Goal: Task Accomplishment & Management: Manage account settings

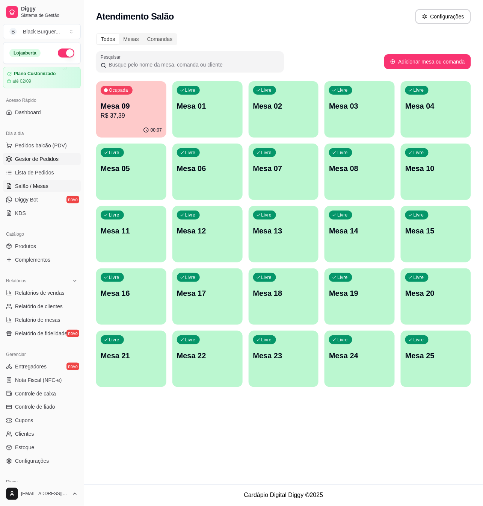
click at [45, 160] on span "Gestor de Pedidos" at bounding box center [37, 159] width 44 height 8
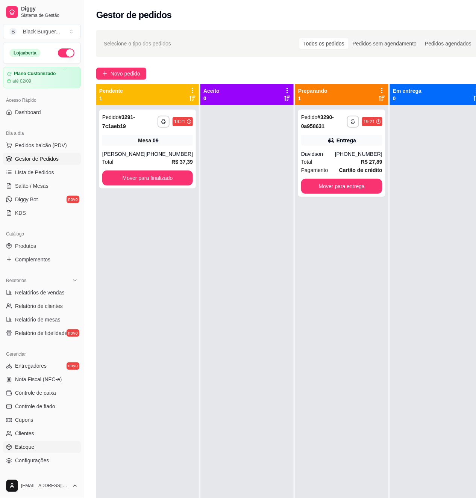
click at [31, 450] on span "Estoque" at bounding box center [24, 448] width 19 height 8
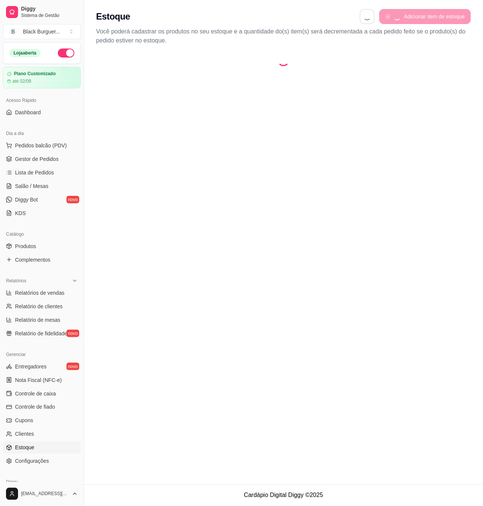
select select "QUANTITY_ORDER"
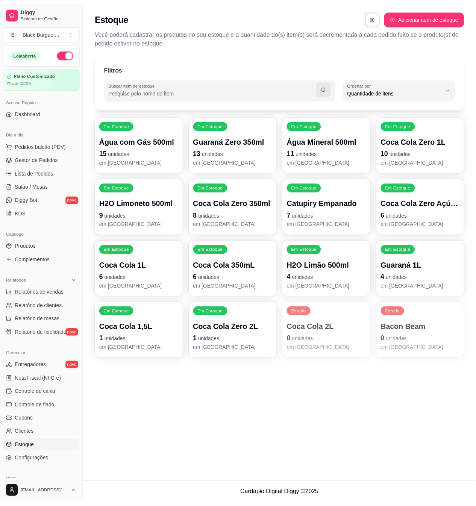
scroll to position [7, 0]
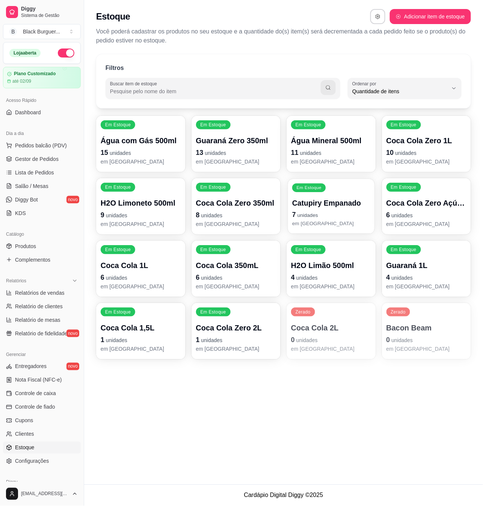
click at [342, 210] on p "7 unidades" at bounding box center [331, 215] width 78 height 10
click at [327, 220] on div "Catupiry Empanado 7 unidades em [GEOGRAPHIC_DATA]" at bounding box center [331, 212] width 78 height 29
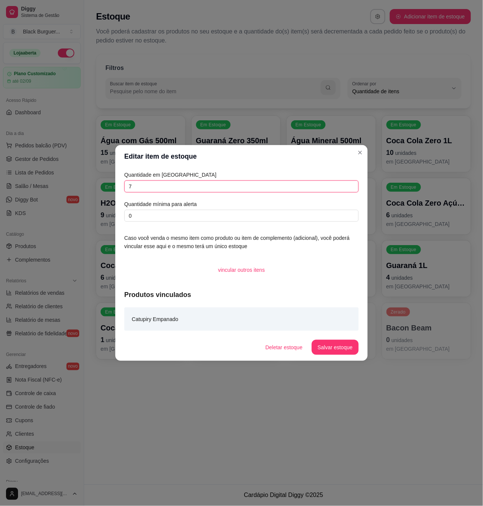
drag, startPoint x: 147, startPoint y: 189, endPoint x: 100, endPoint y: 192, distance: 46.6
click at [100, 192] on div "Editar item de estoque Quantidade em estoque 7 Quantidade mínima para alerta 0 …" at bounding box center [241, 253] width 483 height 506
type input "6"
click at [337, 344] on button "Salvar estoque" at bounding box center [335, 347] width 47 height 15
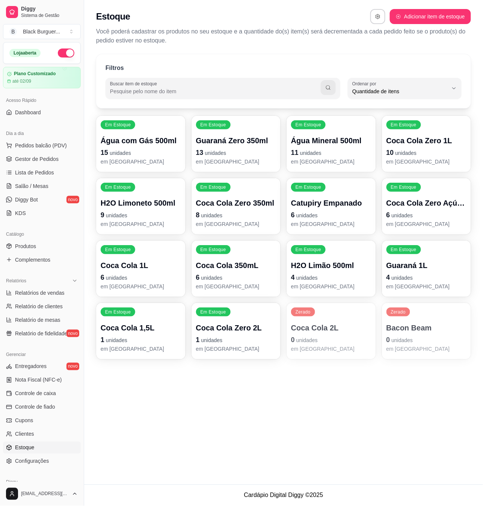
click at [422, 265] on p "Guaraná 1L" at bounding box center [427, 265] width 80 height 11
click at [410, 214] on span "unidades" at bounding box center [403, 215] width 21 height 6
click at [43, 250] on link "Produtos" at bounding box center [42, 246] width 78 height 12
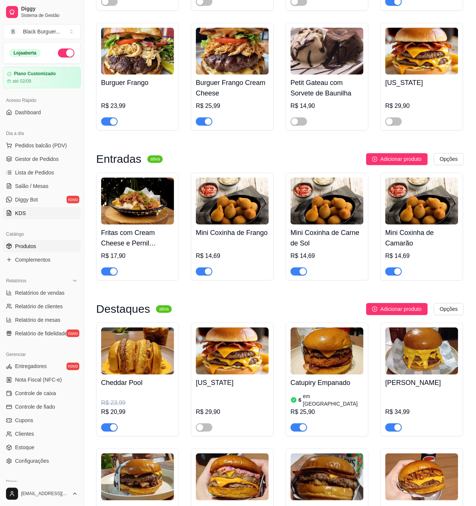
scroll to position [200, 0]
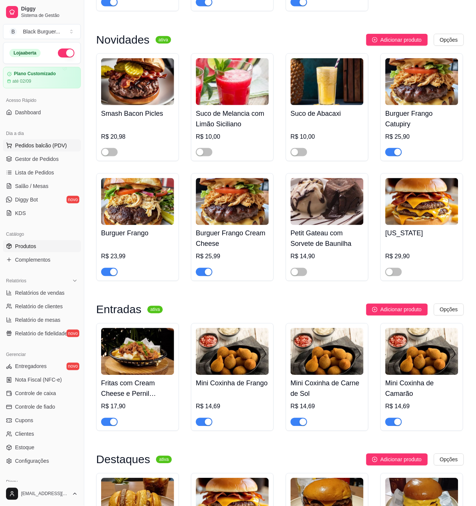
click at [50, 147] on span "Pedidos balcão (PDV)" at bounding box center [41, 146] width 52 height 8
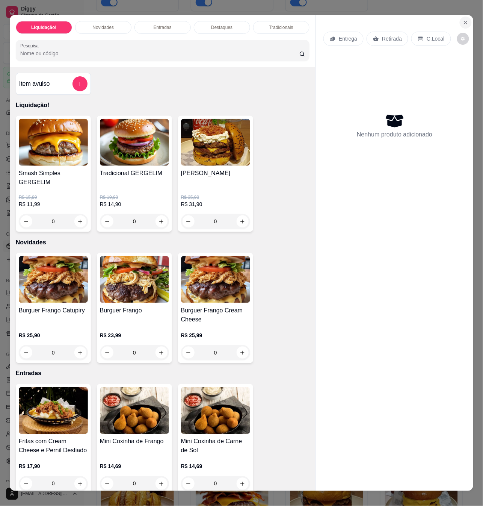
click at [463, 20] on icon "Close" at bounding box center [466, 23] width 6 height 6
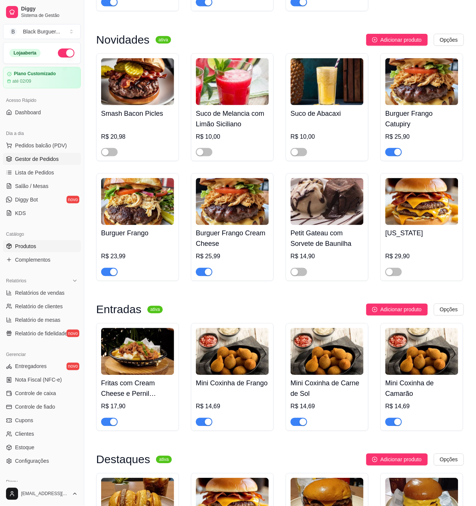
click at [47, 158] on span "Gestor de Pedidos" at bounding box center [37, 159] width 44 height 8
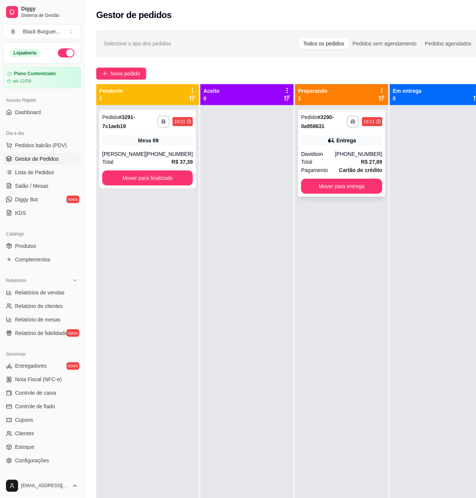
click at [363, 138] on div "Entrega" at bounding box center [341, 140] width 81 height 11
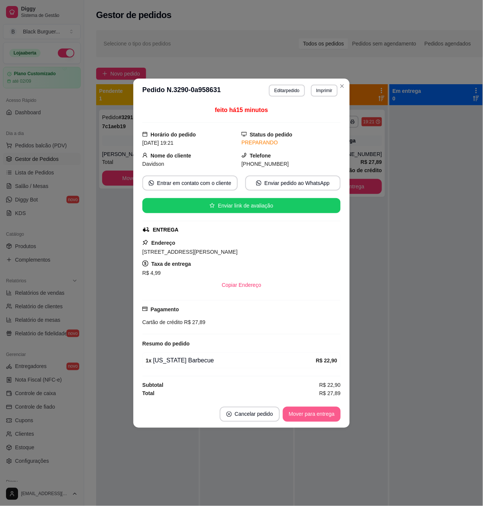
click at [322, 413] on button "Mover para entrega" at bounding box center [312, 414] width 58 height 15
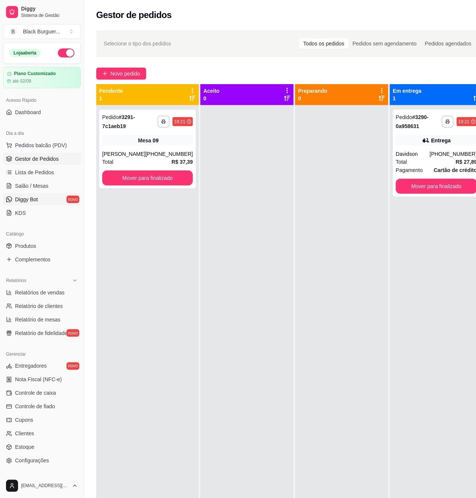
click at [41, 202] on link "Diggy Bot novo" at bounding box center [42, 200] width 78 height 12
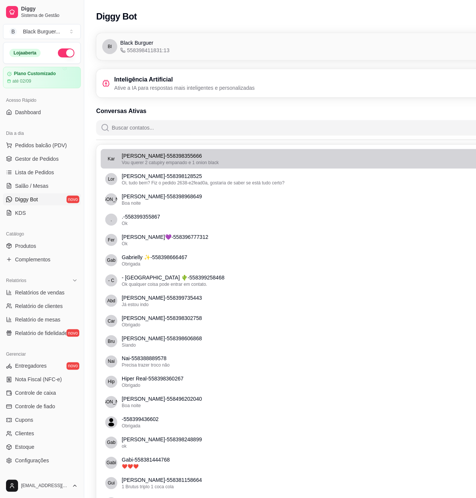
click at [429, 162] on div "Vou querer 2 catupiry empanado e 1 onion black" at bounding box center [323, 163] width 402 height 6
click at [175, 155] on p "[PERSON_NAME] - 558398355666" at bounding box center [323, 156] width 402 height 8
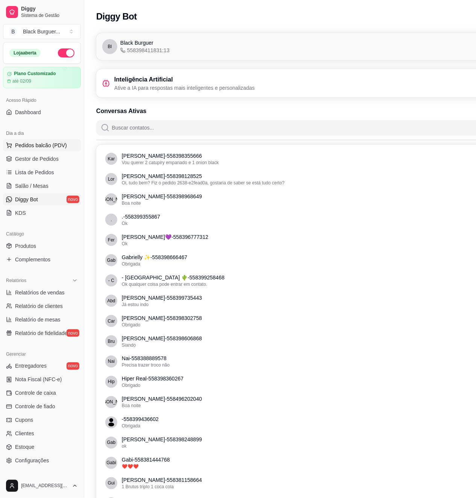
click at [51, 147] on span "Pedidos balcão (PDV)" at bounding box center [41, 146] width 52 height 8
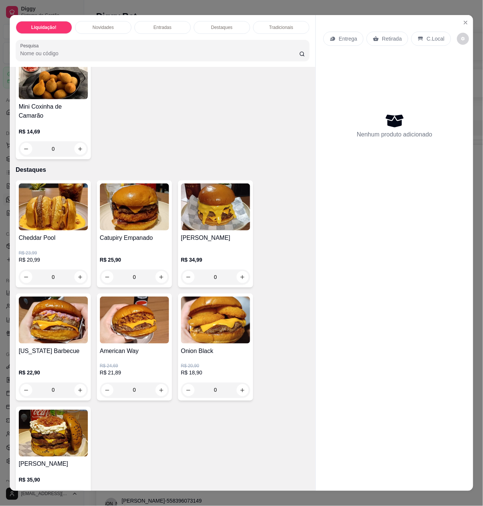
scroll to position [501, 0]
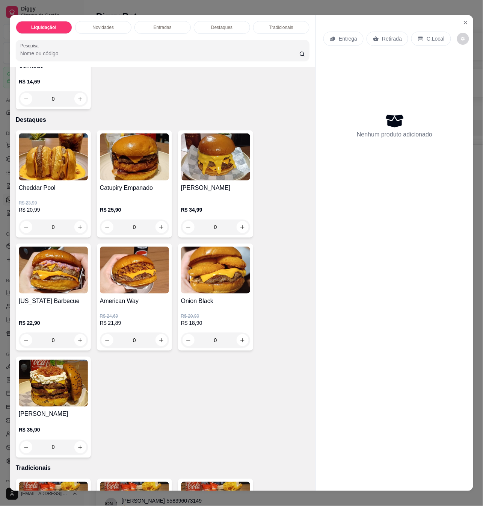
click at [128, 198] on div "R$ 25,90 0" at bounding box center [134, 216] width 69 height 36
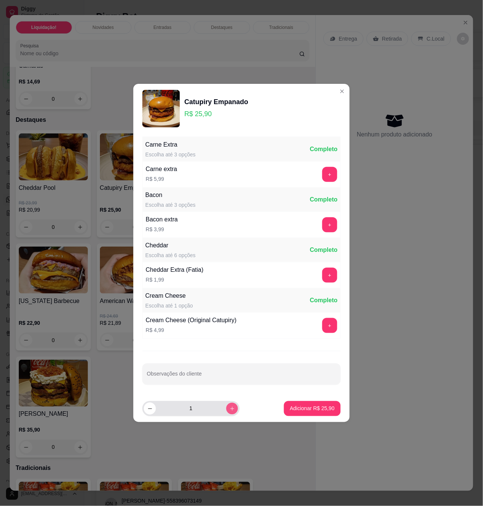
click at [226, 406] on button "increase-product-quantity" at bounding box center [232, 408] width 12 height 12
type input "2"
click at [309, 408] on p "Adicionar R$ 51,80" at bounding box center [313, 408] width 44 height 7
type input "2"
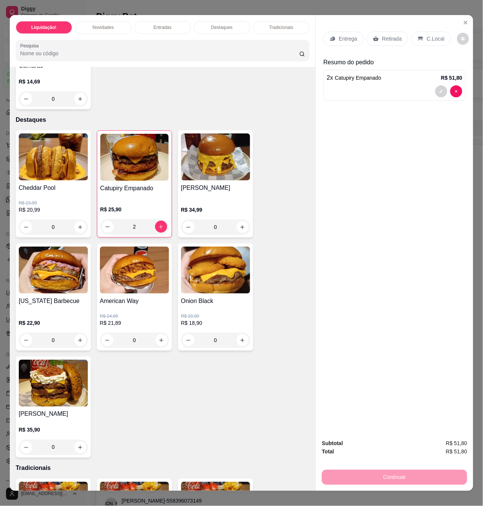
click at [242, 333] on div "0" at bounding box center [215, 340] width 69 height 15
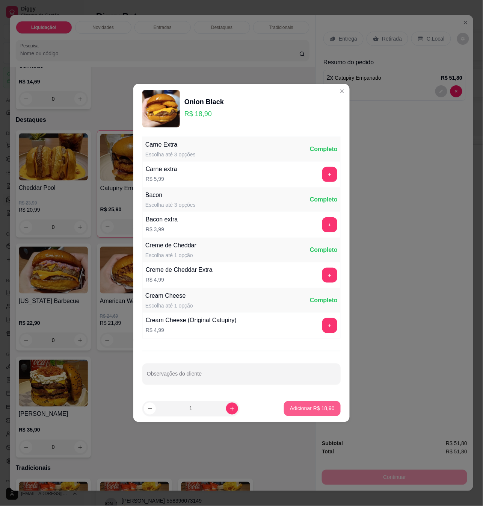
click at [290, 409] on p "Adicionar R$ 18,90" at bounding box center [312, 409] width 45 height 8
type input "1"
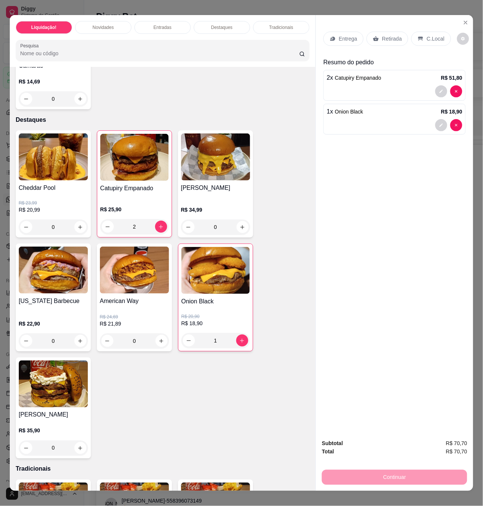
drag, startPoint x: 334, startPoint y: 265, endPoint x: 348, endPoint y: 254, distance: 17.4
click at [334, 265] on div "Entrega Retirada C.Local Resumo do pedido 2 x Catupiry Empanado R$ 51,80 1 x On…" at bounding box center [394, 224] width 157 height 418
click at [357, 37] on div "Entrega" at bounding box center [344, 39] width 40 height 14
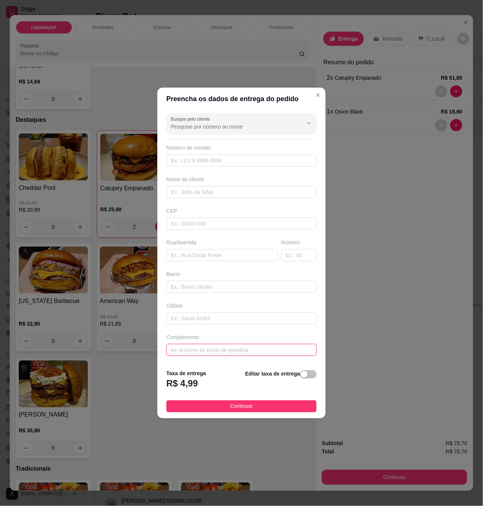
click at [239, 350] on input "text" at bounding box center [241, 350] width 150 height 12
paste input "Boa noite. endereço [STREET_ADDRESS][PERSON_NAME], casa, [GEOGRAPHIC_DATA], cas…"
type input "Boa noite. endereço [STREET_ADDRESS][PERSON_NAME], casa, [GEOGRAPHIC_DATA], cas…"
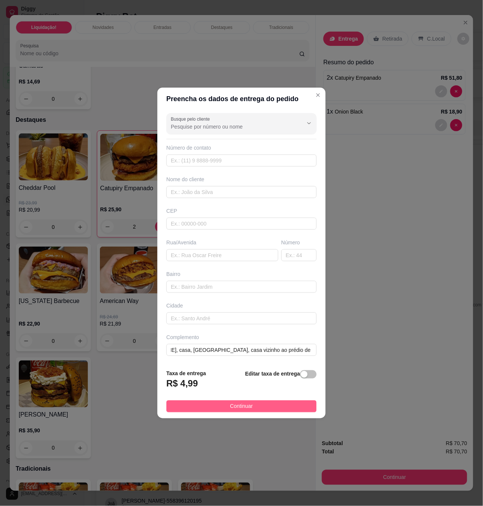
click at [253, 405] on button "Continuar" at bounding box center [241, 406] width 150 height 12
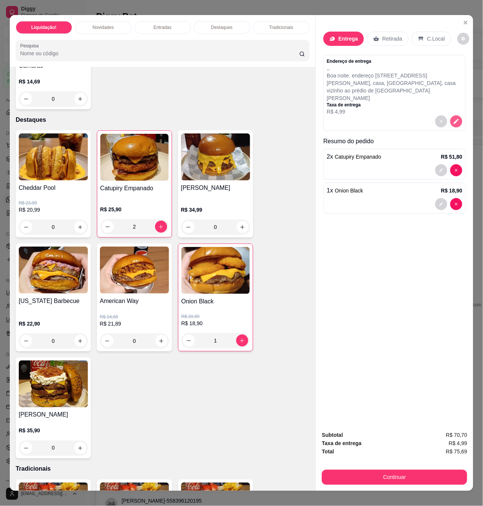
click at [451, 115] on button "decrease-product-quantity" at bounding box center [457, 121] width 12 height 12
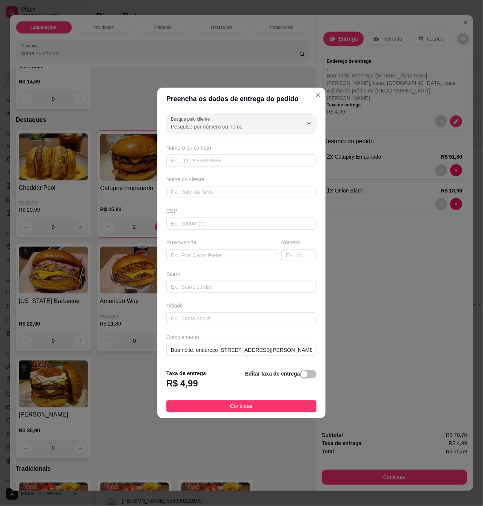
drag, startPoint x: 273, startPoint y: 204, endPoint x: 271, endPoint y: 198, distance: 6.4
click at [273, 203] on div "Busque pelo cliente Número de contato Nome do cliente CEP Rua/[GEOGRAPHIC_DATA]…" at bounding box center [241, 236] width 168 height 253
click at [229, 157] on input "text" at bounding box center [241, 160] width 150 height 12
click at [229, 195] on input "text" at bounding box center [241, 192] width 150 height 12
paste input "[PERSON_NAME]"
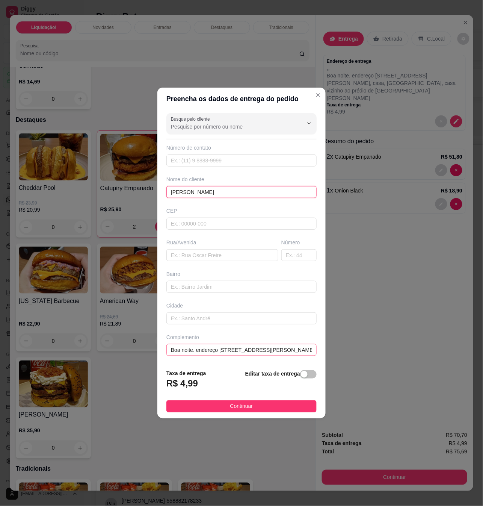
type input "[PERSON_NAME]"
drag, startPoint x: 201, startPoint y: 355, endPoint x: 186, endPoint y: 352, distance: 16.1
click at [186, 352] on input "Boa noite. endereço [STREET_ADDRESS][PERSON_NAME], casa, [GEOGRAPHIC_DATA], cas…" at bounding box center [241, 350] width 150 height 12
drag, startPoint x: 219, startPoint y: 351, endPoint x: 127, endPoint y: 346, distance: 92.9
click at [127, 346] on div "Preencha os dados de entrega do pedido Busque pelo cliente Número de contato No…" at bounding box center [241, 253] width 483 height 506
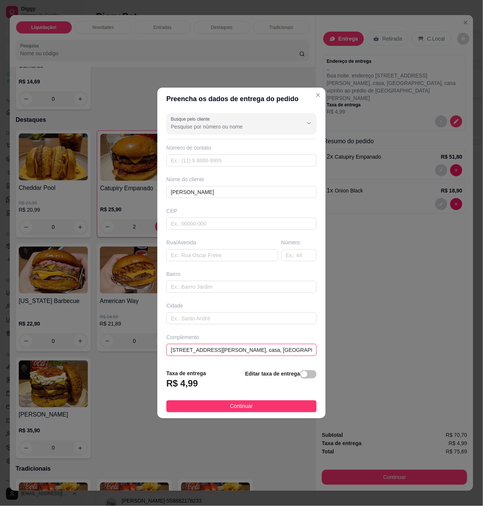
drag, startPoint x: 221, startPoint y: 353, endPoint x: 141, endPoint y: 345, distance: 80.1
click at [142, 345] on div "Preencha os dados de entrega do pedido Busque pelo cliente Número de contato No…" at bounding box center [241, 253] width 483 height 506
type input "[STREET_ADDRESS][PERSON_NAME], casa, [GEOGRAPHIC_DATA], casa vizinho ao prédio …"
click at [204, 258] on input "text" at bounding box center [222, 255] width 112 height 12
paste input "rua [PERSON_NAME]"
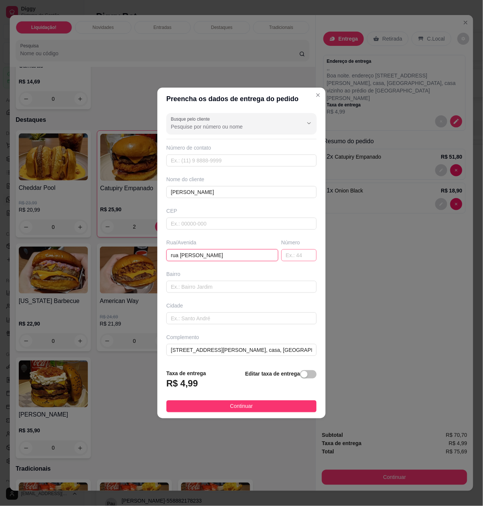
type input "rua [PERSON_NAME]"
click at [281, 258] on input "text" at bounding box center [298, 255] width 35 height 12
type input "457"
drag, startPoint x: 247, startPoint y: 352, endPoint x: 97, endPoint y: 349, distance: 149.6
click at [97, 349] on div "Preencha os dados de entrega do pedido Busque pelo cliente Número de contato No…" at bounding box center [241, 253] width 483 height 506
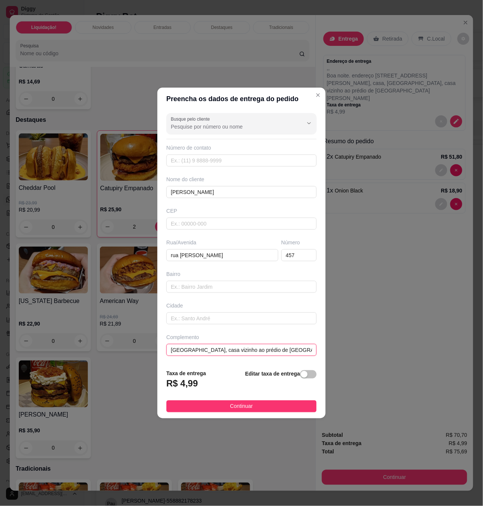
drag, startPoint x: 293, startPoint y: 351, endPoint x: 128, endPoint y: 344, distance: 165.5
click at [128, 344] on div "Preencha os dados de entrega do pedido Busque pelo cliente Número de contato No…" at bounding box center [241, 253] width 483 height 506
type input "- [PERSON_NAME]"
drag, startPoint x: 240, startPoint y: 354, endPoint x: 101, endPoint y: 343, distance: 139.1
click at [102, 343] on div "Preencha os dados de entrega do pedido Busque pelo cliente Número de contato No…" at bounding box center [241, 253] width 483 height 506
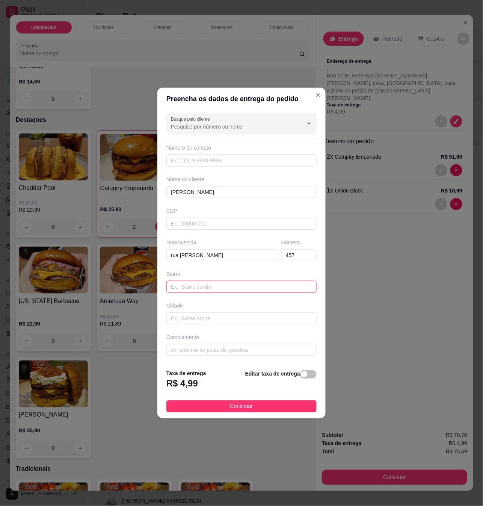
click at [183, 290] on input "text" at bounding box center [241, 287] width 150 height 12
paste input "[GEOGRAPHIC_DATA], casa vizinho ao prédio de 1 andar"
type input "[GEOGRAPHIC_DATA], casa vizinho ao prédio de 1 andar"
click at [232, 410] on span "Continuar" at bounding box center [241, 406] width 23 height 8
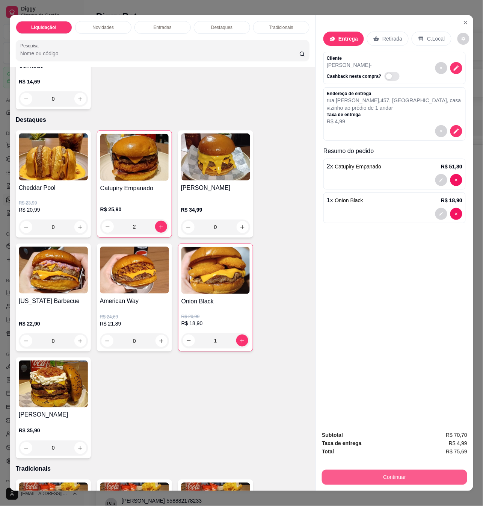
click at [400, 470] on button "Continuar" at bounding box center [394, 477] width 145 height 15
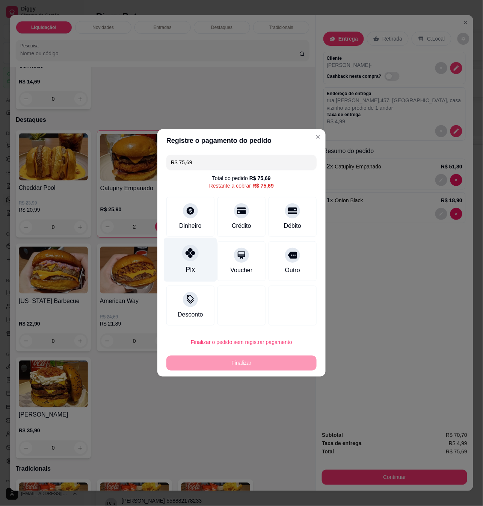
click at [195, 265] on div "Pix" at bounding box center [190, 260] width 53 height 44
type input "R$ 0,00"
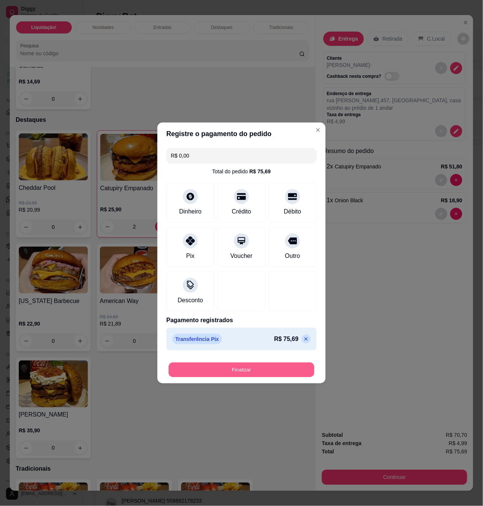
click at [245, 374] on button "Finalizar" at bounding box center [242, 370] width 146 height 15
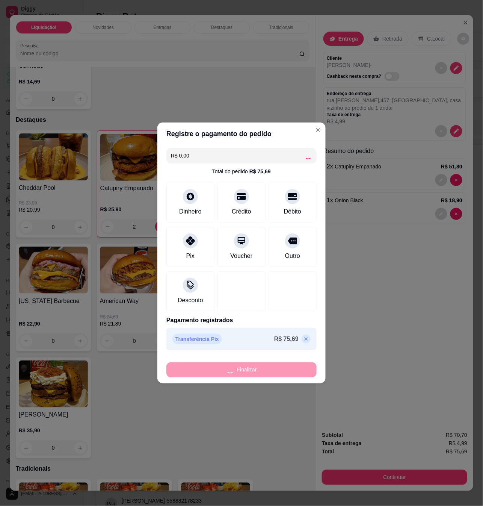
type input "0"
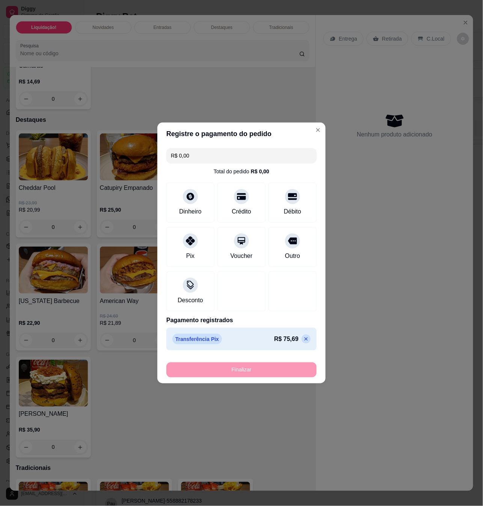
type input "-R$ 75,69"
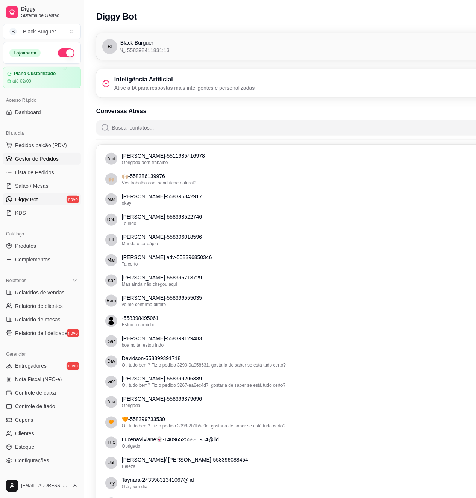
click at [47, 163] on span "Gestor de Pedidos" at bounding box center [37, 159] width 44 height 8
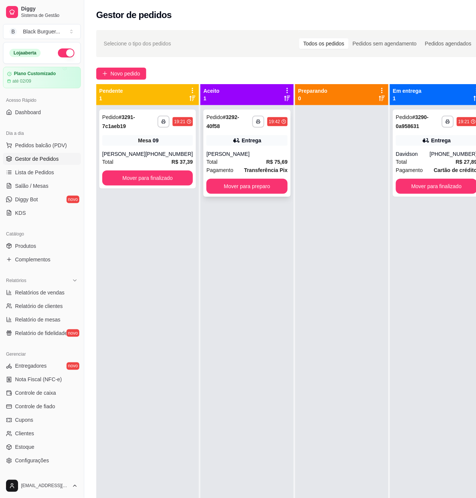
click at [248, 155] on div "[PERSON_NAME]" at bounding box center [246, 154] width 81 height 8
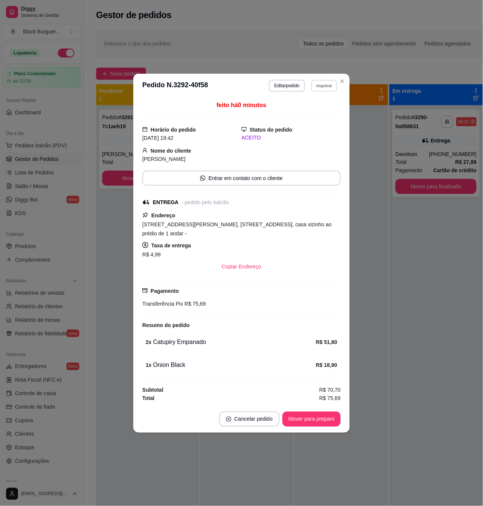
click at [321, 89] on button "Imprimir" at bounding box center [325, 86] width 26 height 12
click at [318, 131] on button "Teste" at bounding box center [311, 129] width 54 height 12
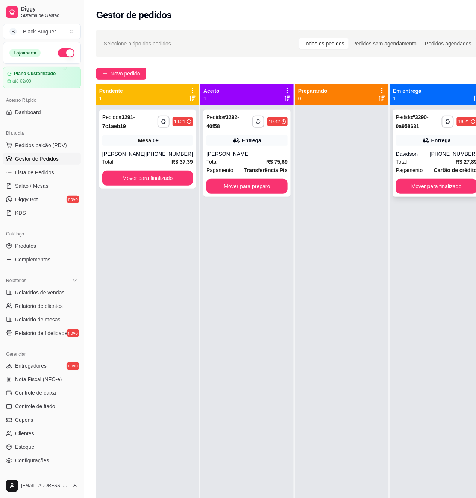
click at [414, 166] on div "Pagamento Cartão de crédito" at bounding box center [436, 170] width 81 height 8
click at [427, 189] on button "Mover para finalizado" at bounding box center [436, 186] width 81 height 15
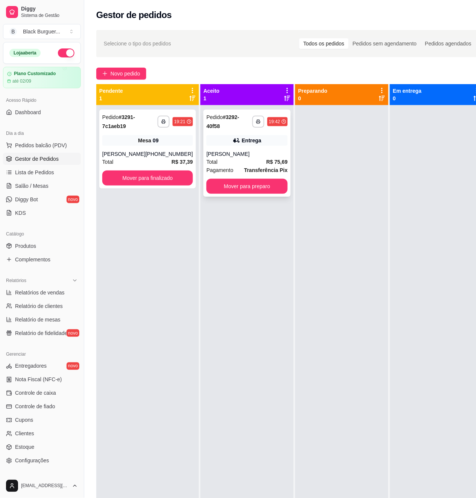
click at [225, 153] on div "[PERSON_NAME]" at bounding box center [246, 154] width 81 height 8
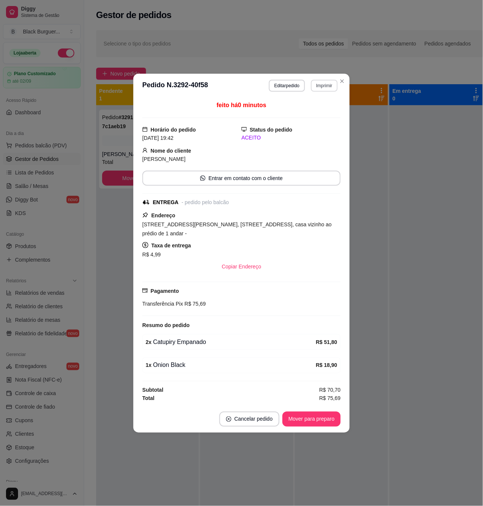
click at [325, 91] on button "Imprimir" at bounding box center [324, 86] width 27 height 12
click at [312, 130] on button "Teste" at bounding box center [311, 129] width 53 height 12
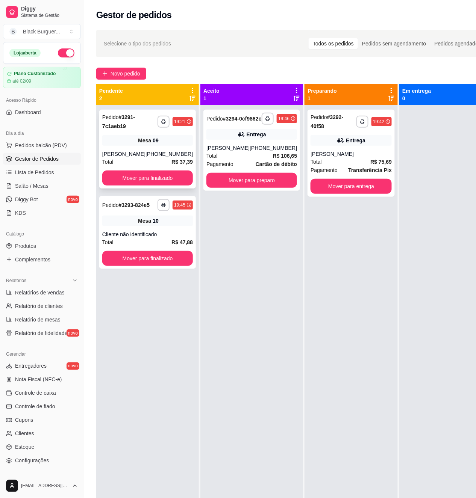
click at [169, 146] on div "**********" at bounding box center [147, 149] width 97 height 79
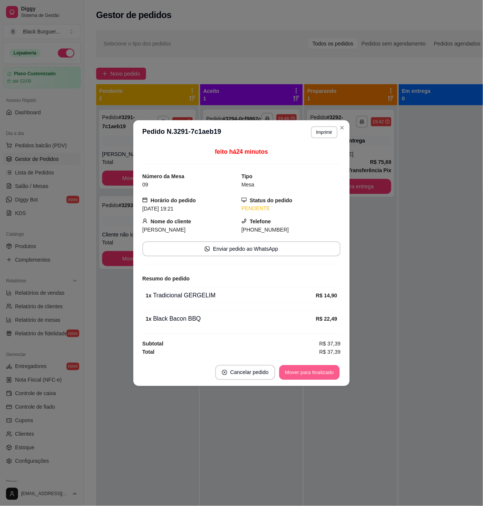
click at [292, 368] on button "Mover para finalizado" at bounding box center [310, 372] width 60 height 15
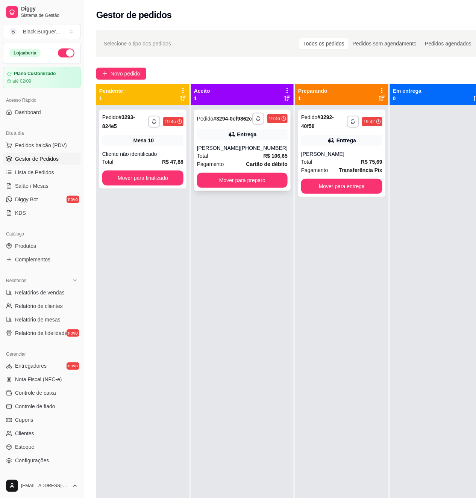
click at [233, 152] on div "[PERSON_NAME]" at bounding box center [218, 148] width 43 height 8
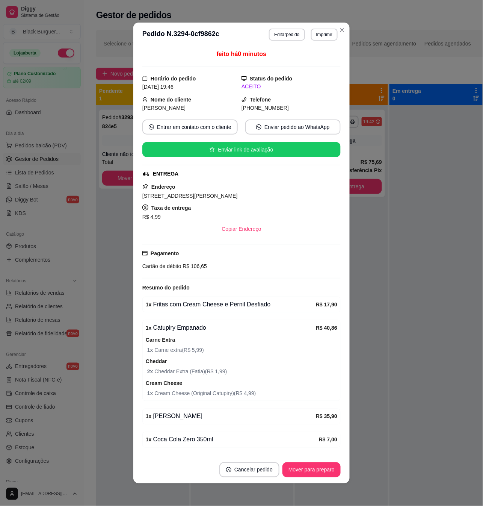
scroll to position [29, 0]
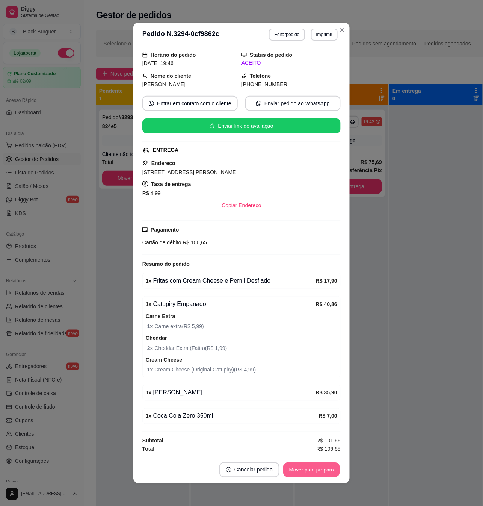
click at [313, 464] on button "Mover para preparo" at bounding box center [311, 470] width 56 height 15
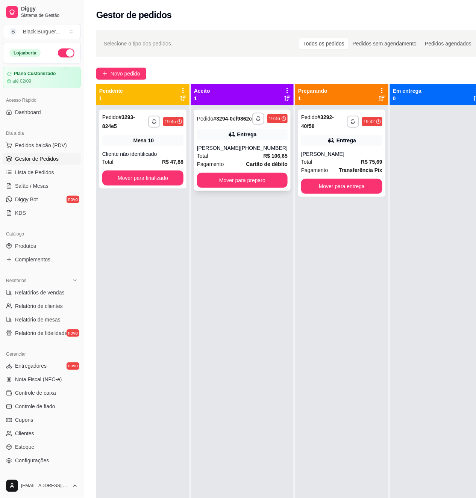
click at [223, 140] on div "Entrega" at bounding box center [242, 134] width 91 height 11
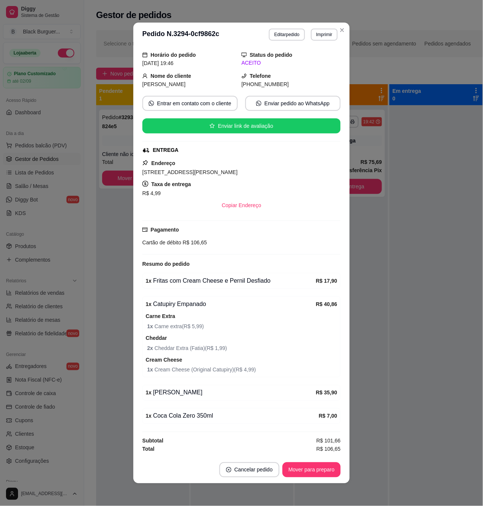
scroll to position [2, 0]
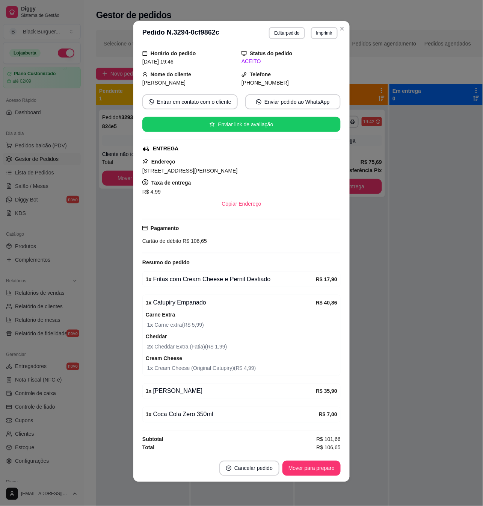
drag, startPoint x: 189, startPoint y: 360, endPoint x: 204, endPoint y: 361, distance: 15.1
click at [204, 361] on div "Cream Cheese 1 x Cream Cheese (Original Catupiry) ( R$ 4,99 )" at bounding box center [242, 363] width 192 height 19
click at [219, 369] on span "1 x Cream Cheese (Original Catupiry) ( R$ 4,99 )" at bounding box center [242, 368] width 190 height 8
click at [304, 469] on button "Mover para preparo" at bounding box center [312, 468] width 58 height 15
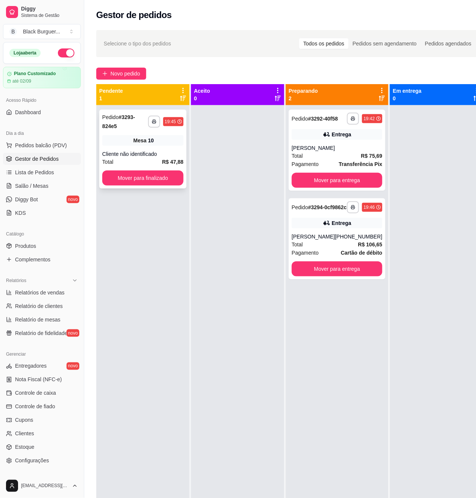
click at [156, 149] on div "**********" at bounding box center [142, 149] width 87 height 79
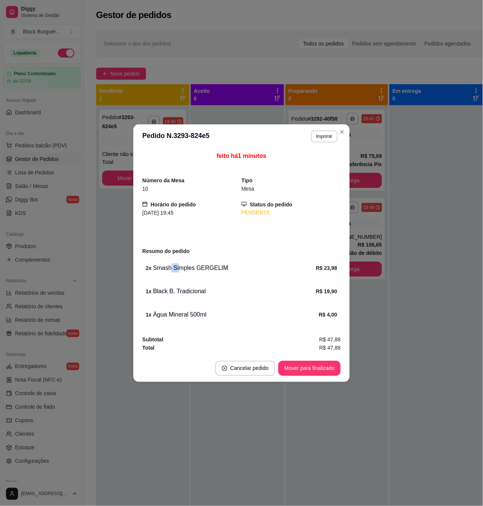
drag, startPoint x: 174, startPoint y: 269, endPoint x: 182, endPoint y: 266, distance: 8.1
click at [181, 266] on div "2 x Smash Simples GERGELIM" at bounding box center [231, 267] width 170 height 9
click at [182, 266] on div "2 x Smash Simples GERGELIM" at bounding box center [231, 267] width 170 height 9
click at [138, 272] on div "feito há 1 minutos Número da Mesa 10 Tipo Mesa Horário do pedido [DATE] 19:45 S…" at bounding box center [241, 251] width 216 height 206
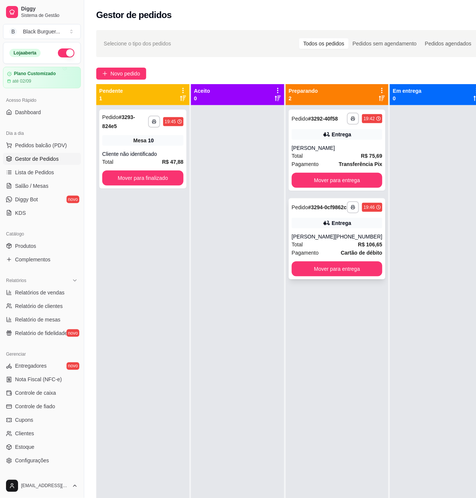
click at [331, 212] on div "Pedido # 3294-0cf9862c" at bounding box center [319, 207] width 55 height 9
click at [331, 228] on div "Entrega" at bounding box center [337, 223] width 91 height 11
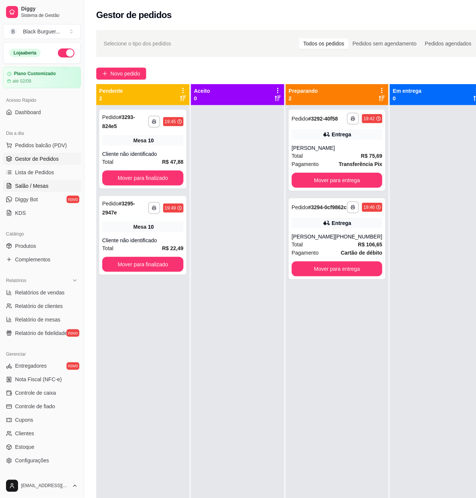
click at [33, 185] on span "Salão / Mesas" at bounding box center [31, 186] width 33 height 8
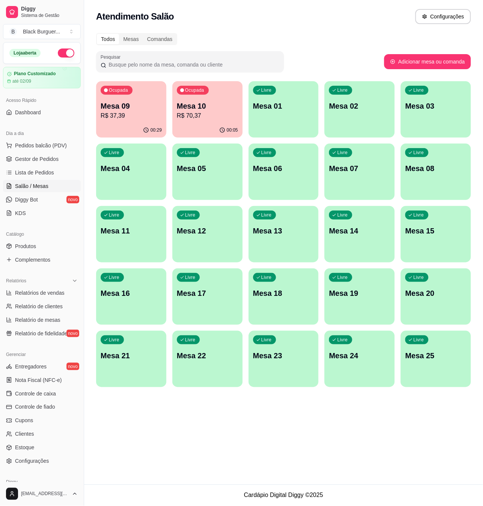
click at [229, 110] on p "Mesa 10" at bounding box center [207, 106] width 61 height 11
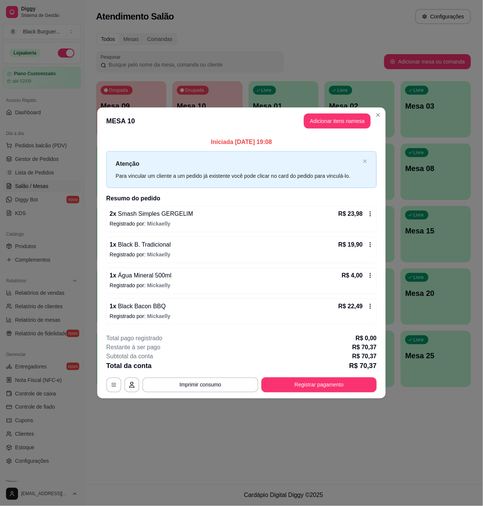
click at [190, 251] on p "Registrado por: [PERSON_NAME]" at bounding box center [242, 255] width 264 height 8
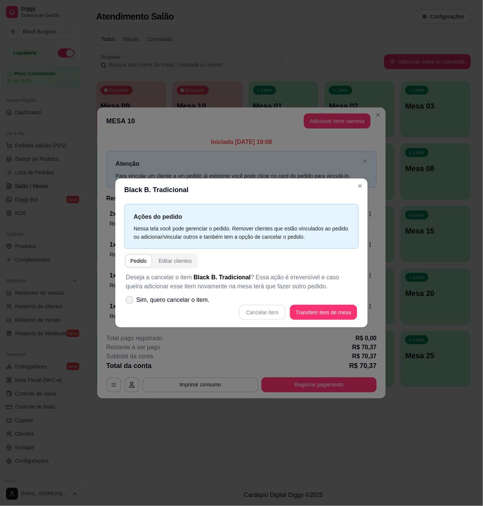
click at [194, 308] on div "Cancelar item Transferir item de mesa" at bounding box center [241, 312] width 231 height 15
click at [198, 301] on span "Sim, quero cancelar o item." at bounding box center [172, 299] width 73 height 9
click at [130, 301] on input "Sim, quero cancelar o item." at bounding box center [128, 303] width 5 height 5
checkbox input "true"
click at [280, 308] on button "Cancelar item" at bounding box center [262, 312] width 45 height 15
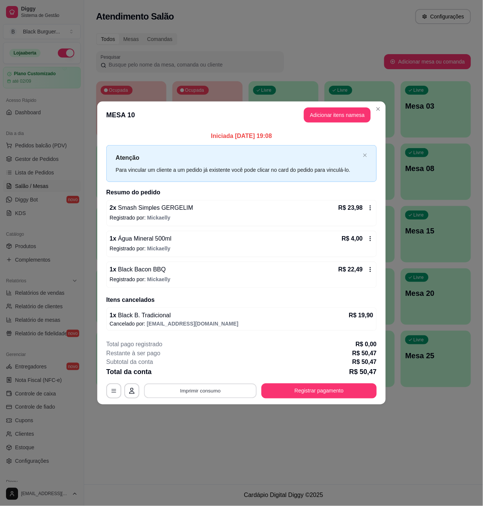
click at [170, 393] on button "Imprimir consumo" at bounding box center [200, 390] width 113 height 15
click at [203, 349] on button "Impressora" at bounding box center [203, 344] width 54 height 12
click at [206, 397] on button "Imprimir consumo" at bounding box center [200, 390] width 116 height 15
click at [214, 361] on button "Teste" at bounding box center [203, 359] width 54 height 12
click at [199, 394] on button "Imprimir consumo" at bounding box center [200, 390] width 113 height 15
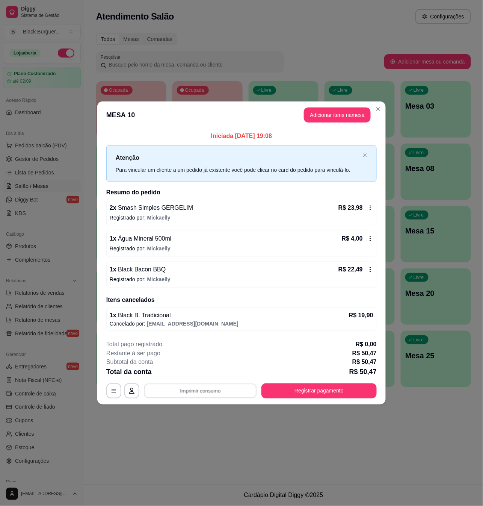
click at [205, 375] on button "M" at bounding box center [203, 376] width 44 height 10
click at [263, 315] on div "1 x Black B. Tradicional R$ 19,90" at bounding box center [242, 315] width 264 height 9
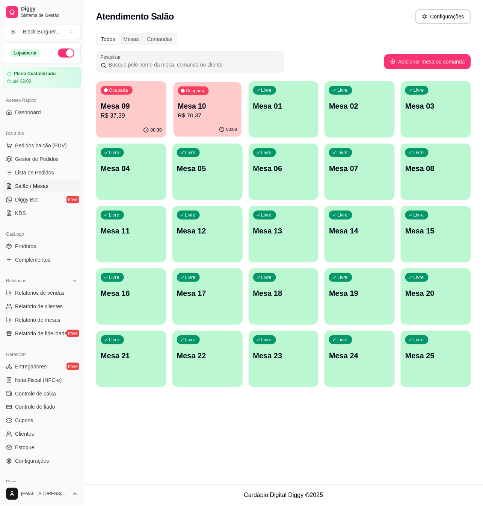
click at [196, 104] on p "Mesa 10" at bounding box center [207, 106] width 59 height 10
click at [53, 156] on span "Gestor de Pedidos" at bounding box center [37, 159] width 44 height 8
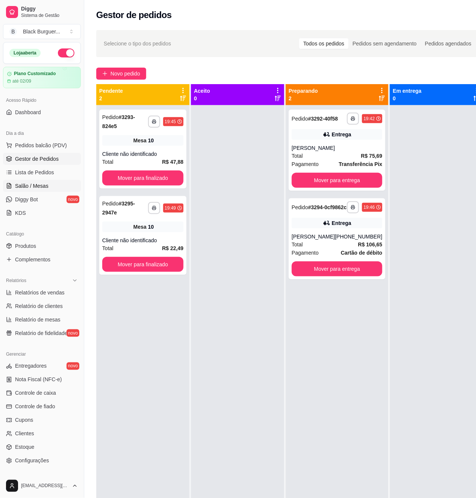
click at [44, 184] on span "Salão / Mesas" at bounding box center [31, 186] width 33 height 8
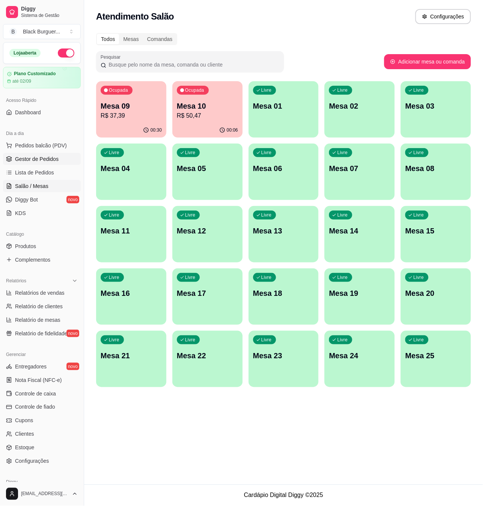
click at [47, 164] on link "Gestor de Pedidos" at bounding box center [42, 159] width 78 height 12
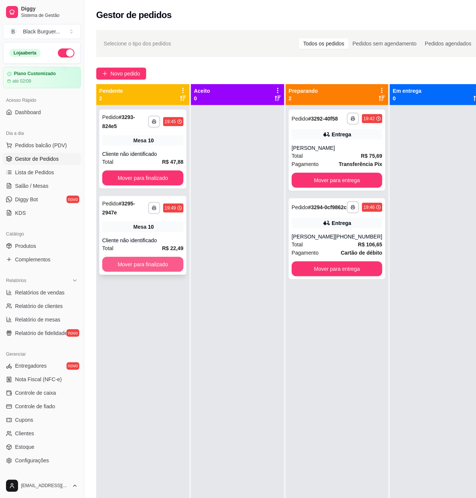
click at [171, 264] on button "Mover para finalizado" at bounding box center [142, 264] width 81 height 15
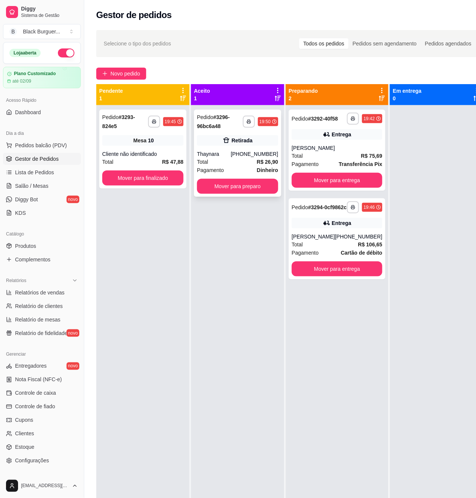
click at [228, 163] on div "Total R$ 26,90" at bounding box center [237, 162] width 81 height 8
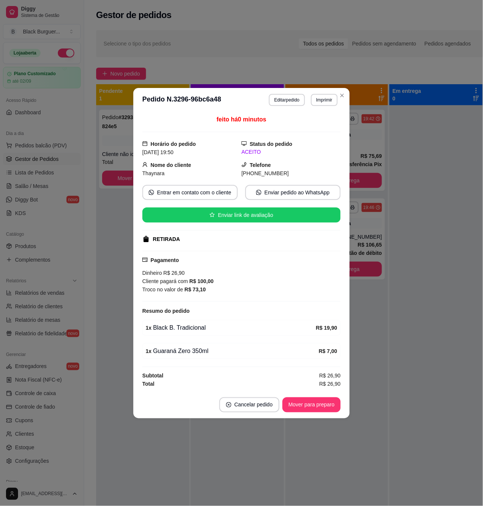
drag, startPoint x: 207, startPoint y: 342, endPoint x: 218, endPoint y: 342, distance: 11.3
click at [217, 342] on div "feito há 0 minutos Horário do pedido [DATE] 19:50 Status do pedido ACEITO Nome …" at bounding box center [241, 251] width 198 height 273
click at [321, 405] on button "Mover para preparo" at bounding box center [311, 404] width 56 height 15
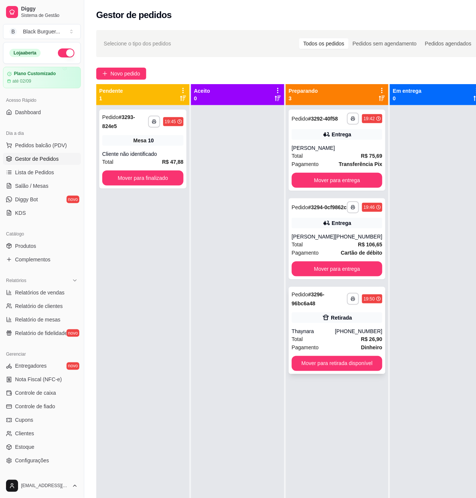
click at [361, 335] on div "[PHONE_NUMBER]" at bounding box center [358, 332] width 47 height 8
click at [360, 248] on strong "R$ 106,65" at bounding box center [370, 245] width 24 height 6
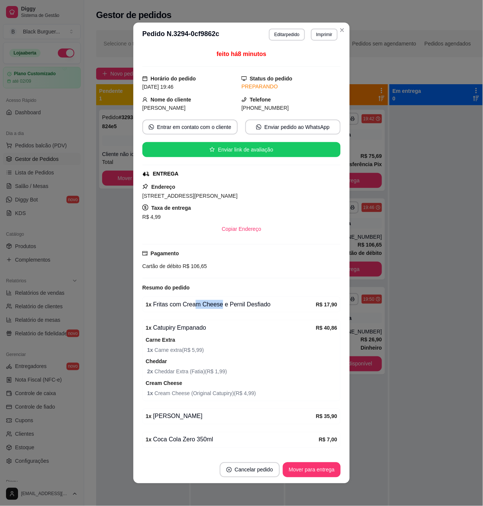
drag, startPoint x: 191, startPoint y: 306, endPoint x: 218, endPoint y: 310, distance: 27.7
click at [218, 309] on div "1 x Fritas com Cream Cheese e Pernil Desfiado" at bounding box center [231, 304] width 170 height 9
drag, startPoint x: 169, startPoint y: 330, endPoint x: 198, endPoint y: 333, distance: 29.8
click at [198, 332] on div "1 x Catupiry Empanado" at bounding box center [231, 327] width 170 height 9
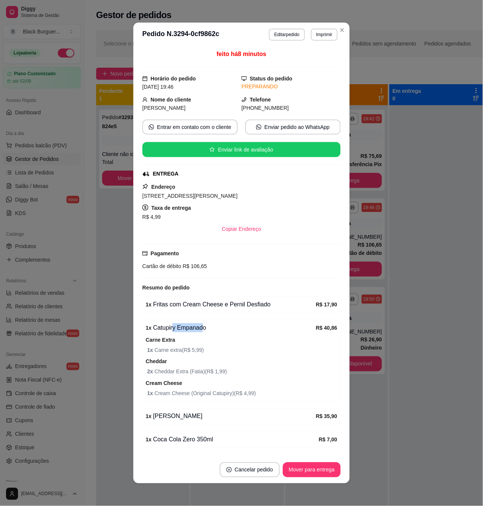
click at [198, 332] on div "1 x Catupiry Empanado" at bounding box center [231, 327] width 170 height 9
click at [197, 352] on span "1 x Carne extra ( R$ 5,99 )" at bounding box center [242, 350] width 190 height 8
drag, startPoint x: 165, startPoint y: 368, endPoint x: 207, endPoint y: 373, distance: 42.4
click at [206, 373] on div "Cheddar 2 x Cheddar Extra (Fatia) ( R$ 1,99 )" at bounding box center [242, 366] width 192 height 19
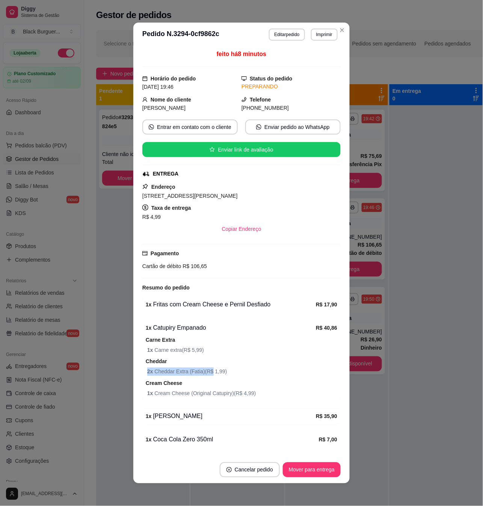
click at [207, 373] on span "2 x Cheddar Extra (Fatia) ( R$ 1,99 )" at bounding box center [242, 371] width 190 height 8
drag, startPoint x: 165, startPoint y: 378, endPoint x: 198, endPoint y: 374, distance: 33.3
click at [198, 374] on span "2 x Cheddar Extra (Fatia) ( R$ 1,99 )" at bounding box center [242, 371] width 190 height 8
drag, startPoint x: 152, startPoint y: 378, endPoint x: 156, endPoint y: 378, distance: 4.5
click at [156, 376] on span "2 x Cheddar Extra (Fatia) ( R$ 1,99 )" at bounding box center [242, 371] width 190 height 8
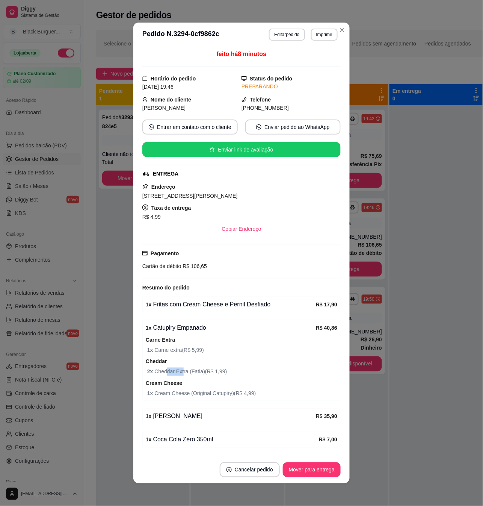
drag, startPoint x: 172, startPoint y: 378, endPoint x: 183, endPoint y: 380, distance: 11.4
click at [183, 376] on span "2 x Cheddar Extra (Fatia) ( R$ 1,99 )" at bounding box center [242, 371] width 190 height 8
drag, startPoint x: 175, startPoint y: 379, endPoint x: 193, endPoint y: 374, distance: 18.6
click at [193, 374] on span "2 x Cheddar Extra (Fatia) ( R$ 1,99 )" at bounding box center [242, 371] width 190 height 8
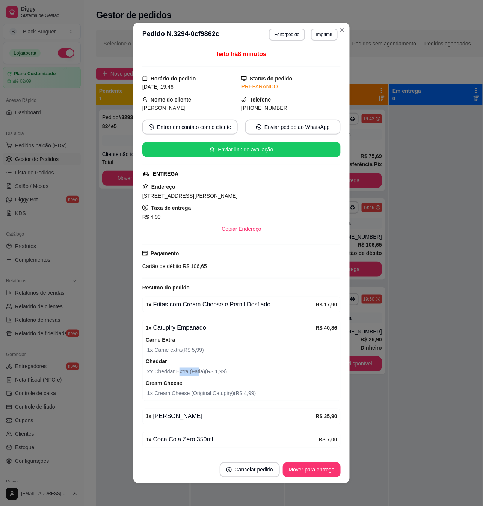
click at [193, 374] on span "2 x Cheddar Extra (Fatia) ( R$ 1,99 )" at bounding box center [242, 371] width 190 height 8
drag, startPoint x: 156, startPoint y: 374, endPoint x: 188, endPoint y: 374, distance: 31.6
click at [188, 374] on span "2 x Cheddar Extra (Fatia) ( R$ 1,99 )" at bounding box center [242, 371] width 190 height 8
click at [189, 374] on span "2 x Cheddar Extra (Fatia) ( R$ 1,99 )" at bounding box center [242, 371] width 190 height 8
drag, startPoint x: 156, startPoint y: 355, endPoint x: 178, endPoint y: 354, distance: 22.2
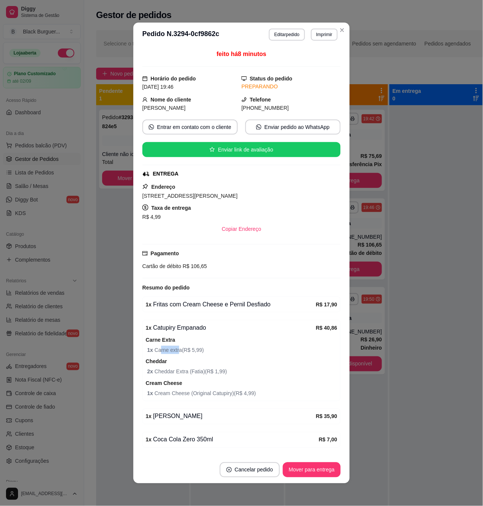
click at [178, 354] on span "1 x Carne extra ( R$ 5,99 )" at bounding box center [242, 350] width 190 height 8
drag, startPoint x: 164, startPoint y: 378, endPoint x: 169, endPoint y: 378, distance: 5.3
click at [169, 376] on span "2 x Cheddar Extra (Fatia) ( R$ 1,99 )" at bounding box center [242, 371] width 190 height 8
drag, startPoint x: 169, startPoint y: 378, endPoint x: 139, endPoint y: 406, distance: 41.2
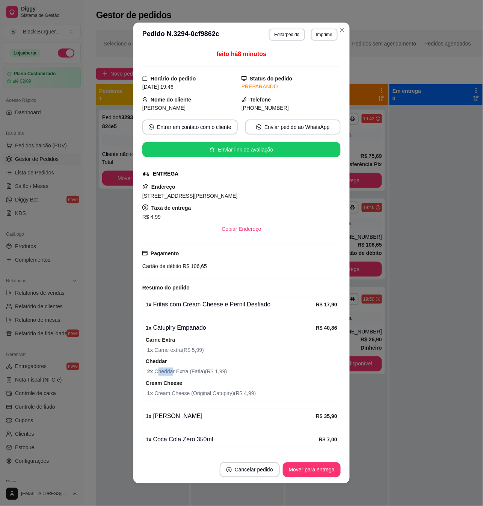
click at [170, 376] on span "2 x Cheddar Extra (Fatia) ( R$ 1,99 )" at bounding box center [242, 371] width 190 height 8
drag, startPoint x: 148, startPoint y: 405, endPoint x: 166, endPoint y: 401, distance: 18.0
click at [165, 401] on div "1 x Catupiry Empanado R$ 40,86 Carne Extra 1 x Carne extra ( R$ 5,99 ) Cheddar …" at bounding box center [241, 360] width 198 height 81
click at [166, 398] on span "1 x Cream Cheese (Original Catupiry) ( R$ 4,99 )" at bounding box center [242, 393] width 190 height 8
drag, startPoint x: 160, startPoint y: 400, endPoint x: 182, endPoint y: 402, distance: 22.2
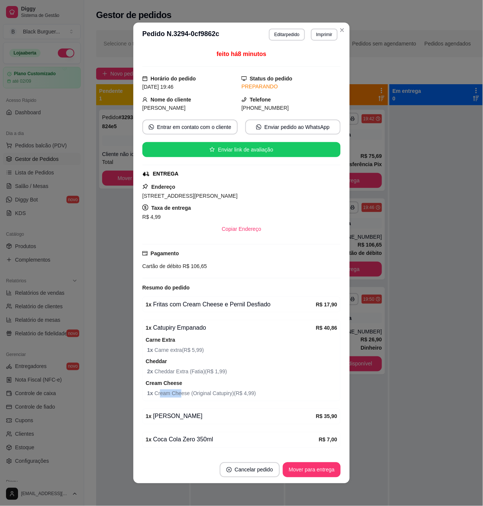
click at [182, 398] on span "1 x Cream Cheese (Original Catupiry) ( R$ 4,99 )" at bounding box center [242, 393] width 190 height 8
click at [207, 415] on div "1 x [PERSON_NAME] R$ 35,90" at bounding box center [241, 416] width 198 height 16
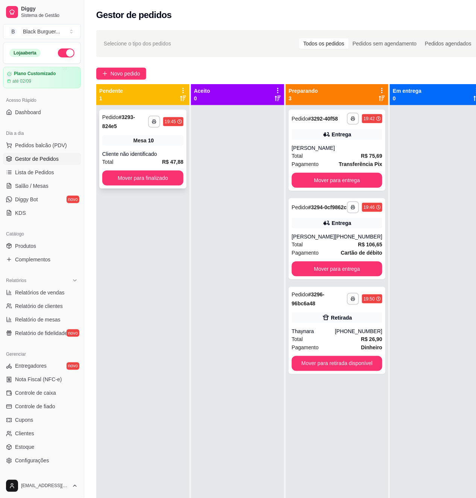
click at [129, 143] on div "Mesa 10" at bounding box center [142, 140] width 81 height 11
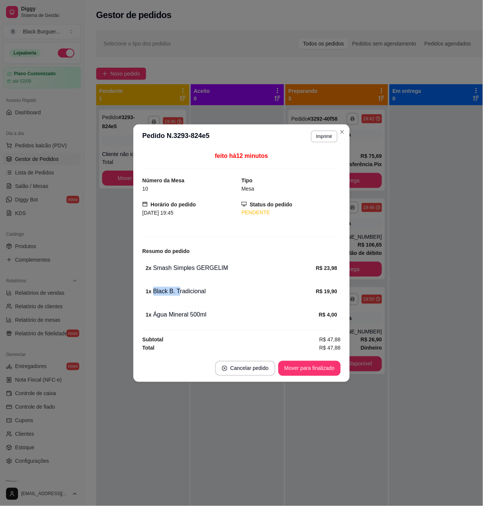
drag, startPoint x: 168, startPoint y: 286, endPoint x: 180, endPoint y: 290, distance: 12.6
click at [179, 289] on div "1 x Black B. Tradicional R$ 19,90" at bounding box center [242, 291] width 192 height 9
click at [180, 290] on div "1 x Black B. Tradicional" at bounding box center [231, 291] width 170 height 9
click at [179, 292] on div "1 x Black B. Tradicional" at bounding box center [231, 291] width 170 height 9
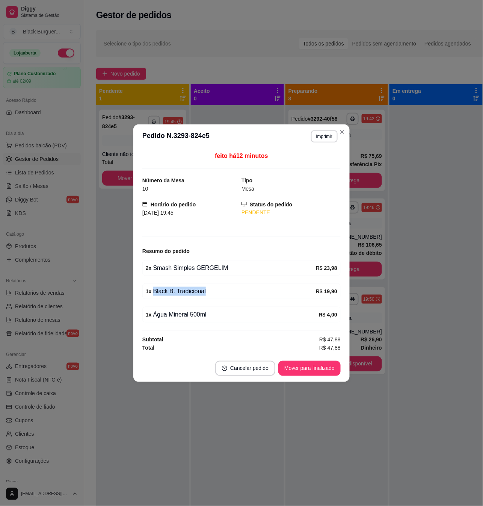
click at [179, 292] on div "1 x Black B. Tradicional" at bounding box center [231, 291] width 170 height 9
click at [184, 273] on div "2 x Smash Simples GERGELIM R$ 23,98" at bounding box center [241, 268] width 198 height 16
drag, startPoint x: 183, startPoint y: 263, endPoint x: 212, endPoint y: 267, distance: 29.5
click at [208, 267] on div "2 x Smash Simples GERGELIM" at bounding box center [231, 267] width 170 height 9
click at [212, 267] on div "2 x Smash Simples GERGELIM" at bounding box center [231, 267] width 170 height 9
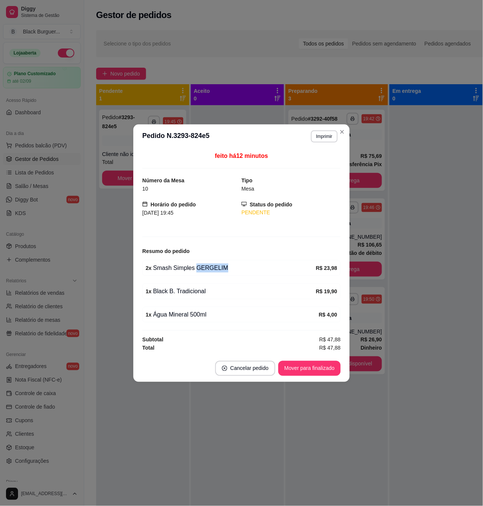
click at [211, 267] on div "2 x Smash Simples GERGELIM" at bounding box center [231, 267] width 170 height 9
click at [181, 268] on div "2 x Smash Simples GERGELIM" at bounding box center [231, 267] width 170 height 9
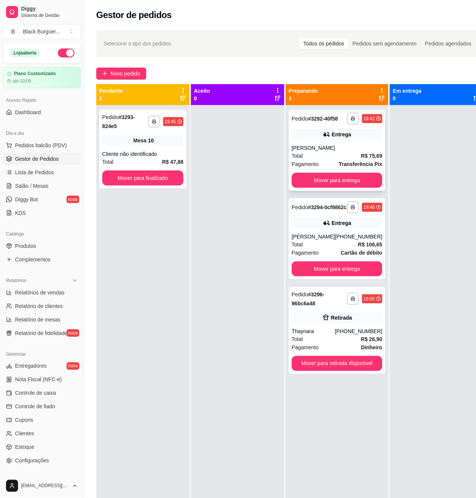
click at [313, 130] on div "Entrega" at bounding box center [337, 134] width 91 height 11
click at [335, 240] on div "[PERSON_NAME]" at bounding box center [313, 237] width 43 height 8
click at [352, 323] on div "Retirada" at bounding box center [337, 318] width 91 height 11
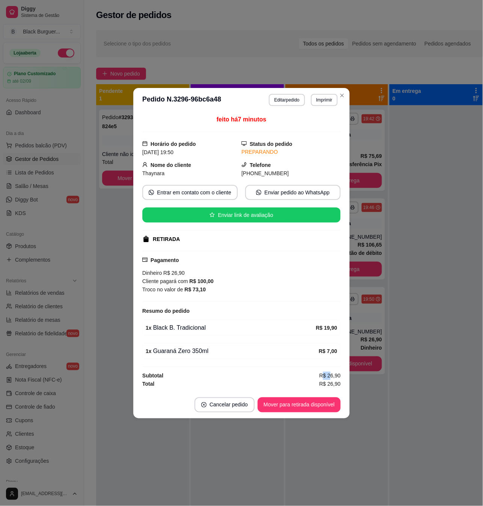
drag, startPoint x: 329, startPoint y: 375, endPoint x: 336, endPoint y: 376, distance: 6.9
click at [335, 375] on span "R$ 26,90" at bounding box center [329, 376] width 21 height 8
click at [336, 376] on span "R$ 26,90" at bounding box center [329, 376] width 21 height 8
drag, startPoint x: 323, startPoint y: 344, endPoint x: 341, endPoint y: 346, distance: 18.1
click at [341, 346] on div "feito há 7 minutos Horário do pedido [DATE] 19:50 Status do pedido PREPARANDO N…" at bounding box center [241, 251] width 216 height 279
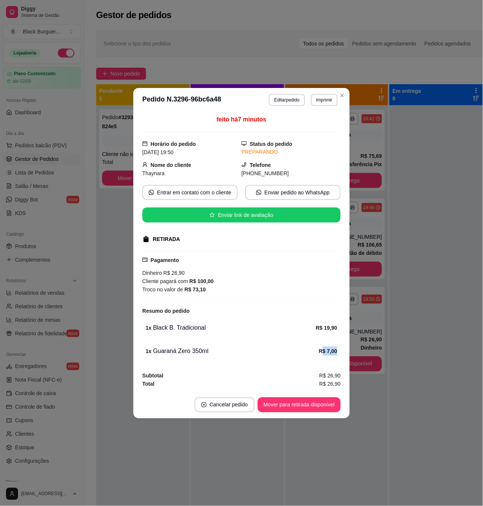
drag, startPoint x: 341, startPoint y: 346, endPoint x: 336, endPoint y: 349, distance: 6.1
click at [340, 347] on div "feito há 7 minutos Horário do pedido [DATE] 19:50 Status do pedido PREPARANDO N…" at bounding box center [241, 251] width 216 height 279
click at [332, 374] on span "R$ 26,90" at bounding box center [329, 376] width 21 height 8
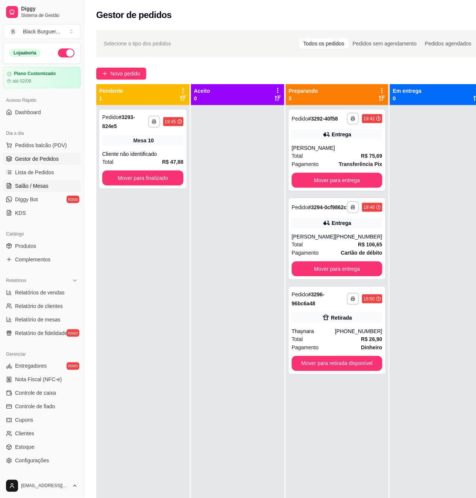
click at [42, 186] on span "Salão / Mesas" at bounding box center [31, 186] width 33 height 8
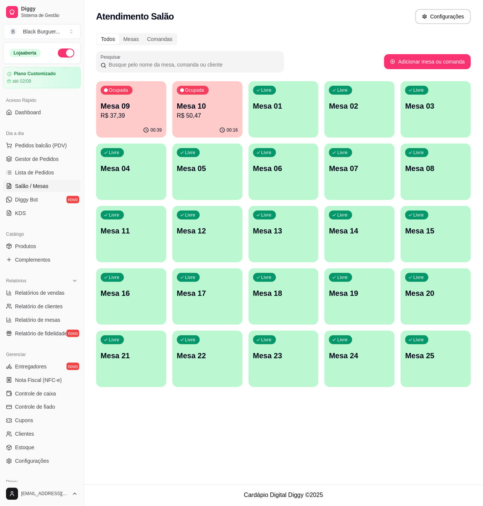
click at [140, 110] on p "Mesa 09" at bounding box center [131, 106] width 61 height 11
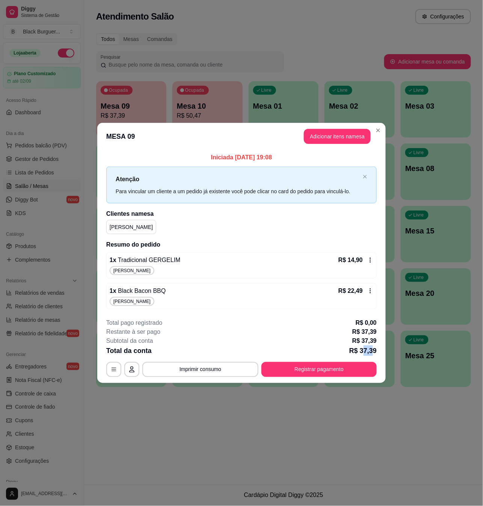
drag, startPoint x: 365, startPoint y: 351, endPoint x: 378, endPoint y: 348, distance: 12.7
click at [376, 349] on p "R$ 37,39" at bounding box center [362, 350] width 27 height 11
click at [378, 348] on footer "**********" at bounding box center [241, 347] width 289 height 71
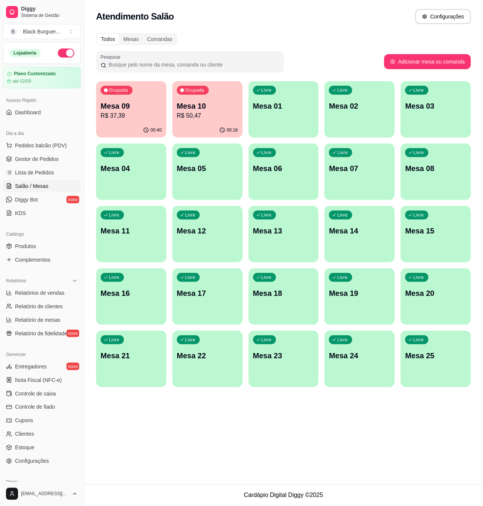
click at [134, 106] on p "Mesa 09" at bounding box center [131, 106] width 61 height 11
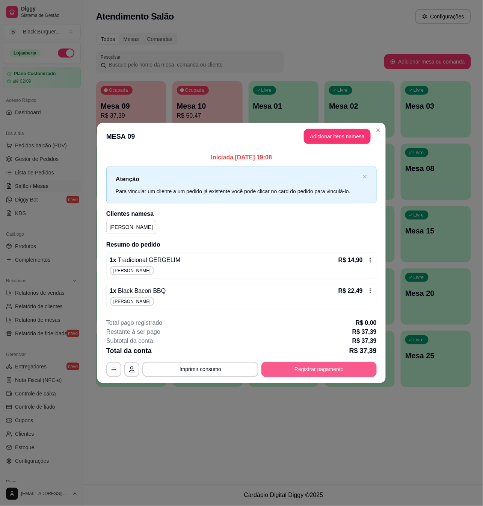
click at [294, 371] on button "Registrar pagamento" at bounding box center [319, 369] width 115 height 15
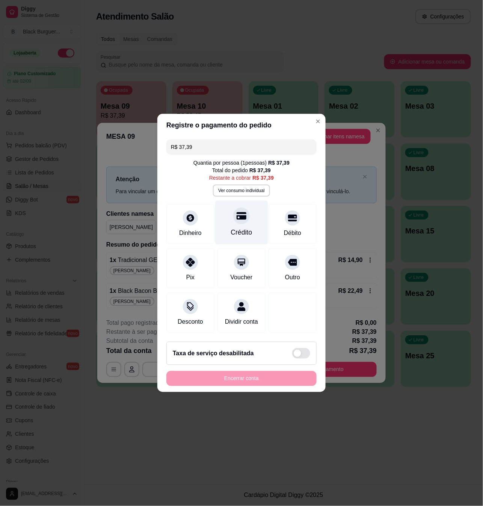
click at [238, 220] on div "Crédito" at bounding box center [241, 223] width 53 height 44
type input "R$ 0,00"
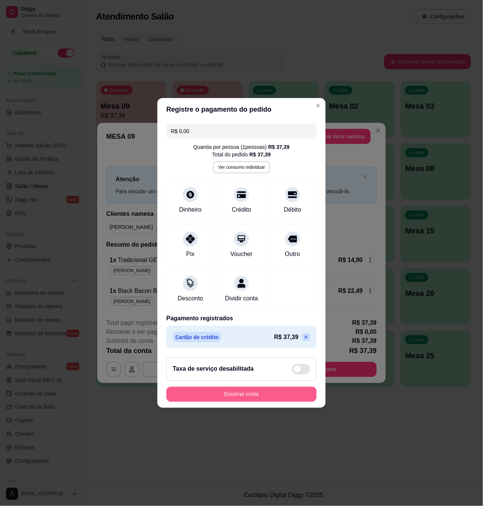
click at [276, 401] on button "Encerrar conta" at bounding box center [241, 394] width 150 height 15
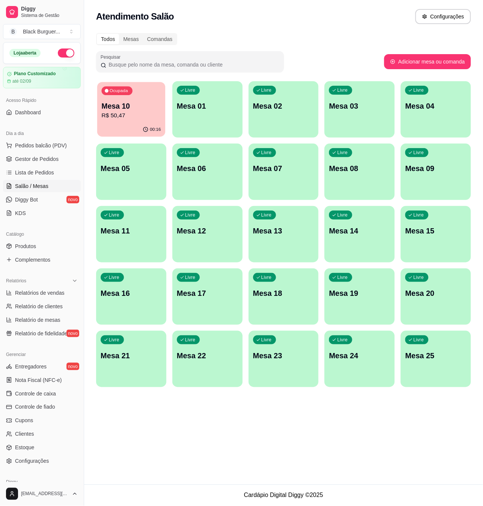
click at [136, 111] on p "R$ 50,47" at bounding box center [130, 115] width 59 height 9
click at [50, 169] on span "Lista de Pedidos" at bounding box center [34, 173] width 39 height 8
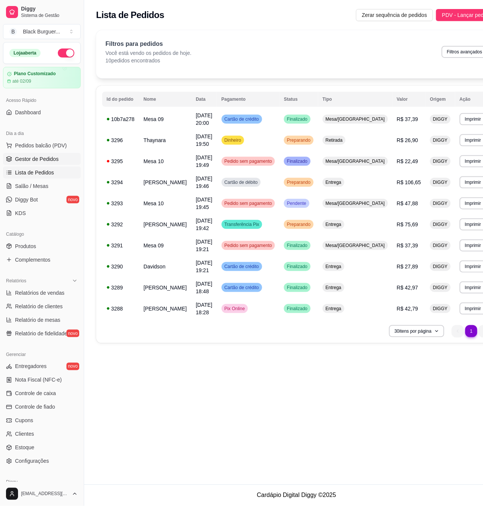
click at [50, 160] on span "Gestor de Pedidos" at bounding box center [37, 159] width 44 height 8
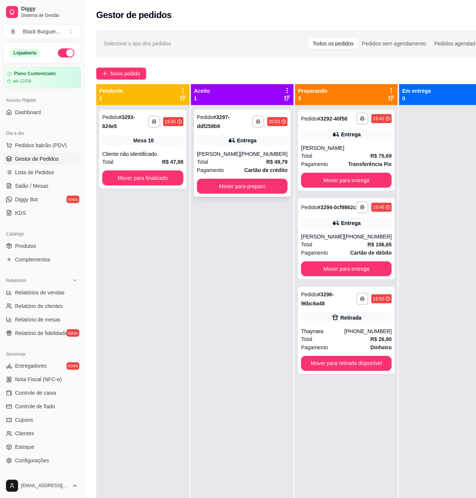
click at [208, 159] on div "Total R$ 49,79" at bounding box center [242, 162] width 91 height 8
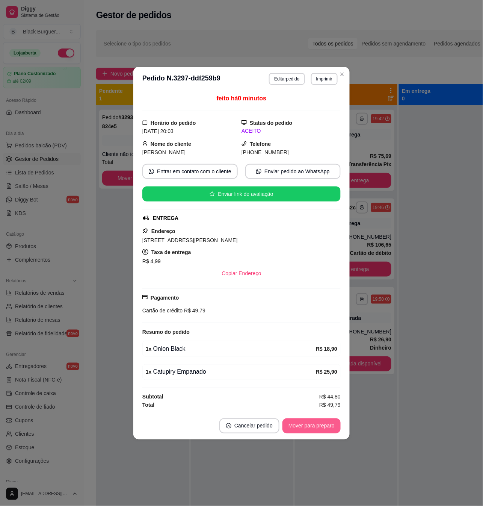
click at [332, 425] on button "Mover para preparo" at bounding box center [312, 425] width 58 height 15
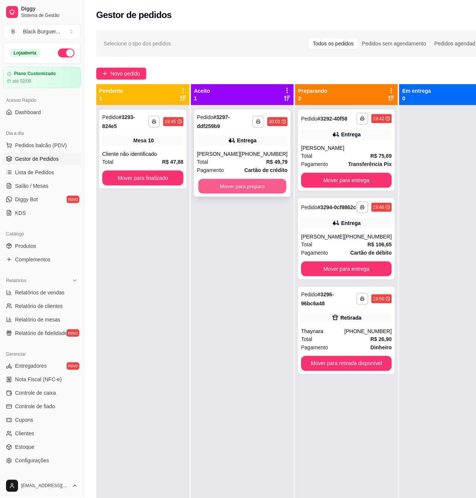
click at [269, 190] on button "Mover para preparo" at bounding box center [242, 186] width 88 height 15
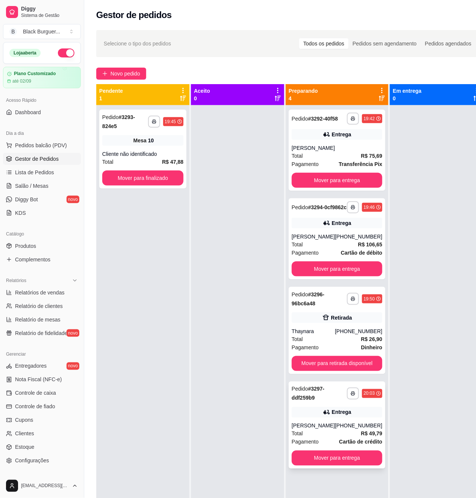
click at [305, 426] on div "**********" at bounding box center [337, 425] width 97 height 87
click at [335, 127] on div "**********" at bounding box center [337, 150] width 97 height 81
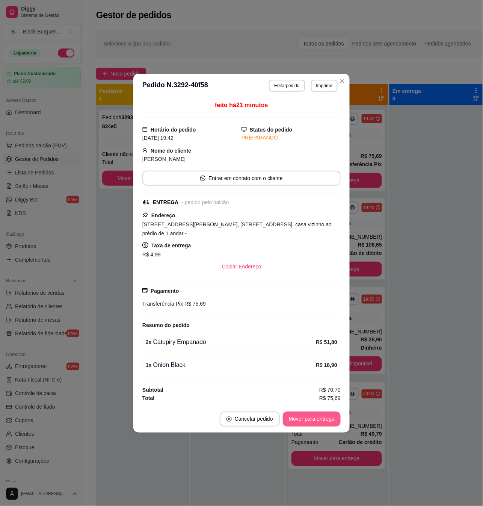
click at [318, 418] on button "Mover para entrega" at bounding box center [312, 418] width 58 height 15
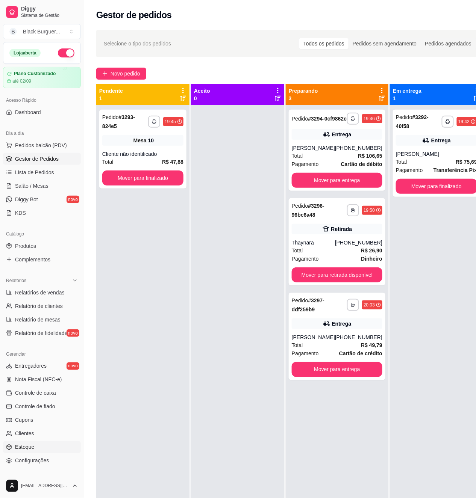
click at [33, 445] on link "Estoque" at bounding box center [42, 448] width 78 height 12
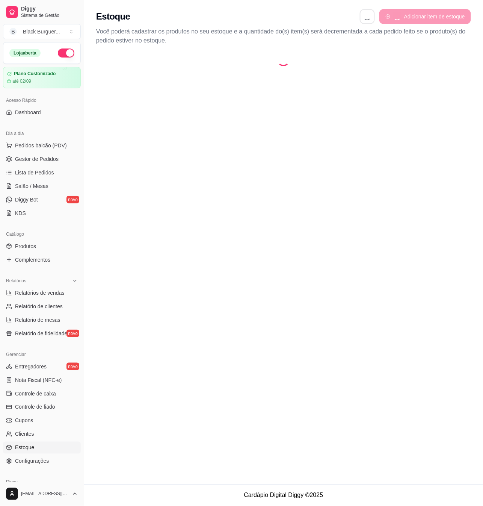
select select "QUANTITY_ORDER"
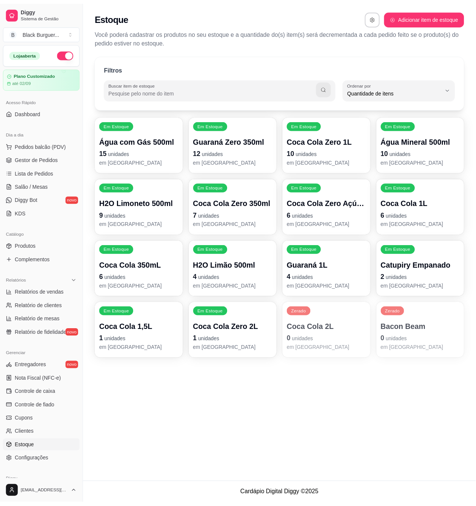
scroll to position [7, 0]
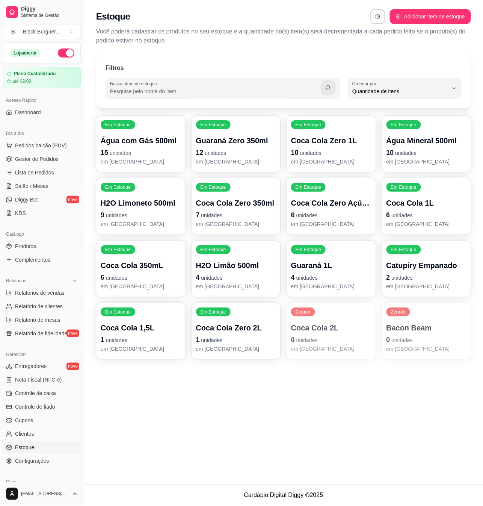
click at [425, 268] on p "Catupiry Empanado" at bounding box center [427, 265] width 80 height 11
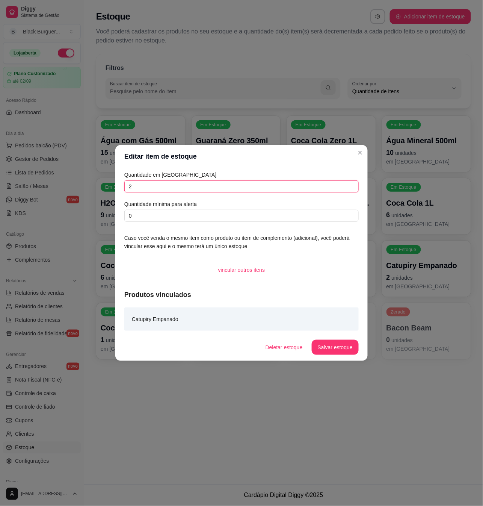
drag, startPoint x: 122, startPoint y: 188, endPoint x: 83, endPoint y: 187, distance: 39.5
click at [83, 187] on div "Editar item de estoque Quantidade em estoque 2 Quantidade mínima para alerta 0 …" at bounding box center [241, 253] width 483 height 506
type input "0"
click at [341, 352] on button "Salvar estoque" at bounding box center [335, 347] width 47 height 15
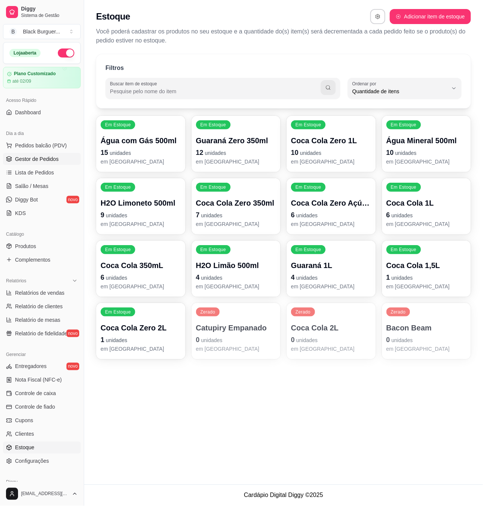
click at [51, 154] on link "Gestor de Pedidos" at bounding box center [42, 159] width 78 height 12
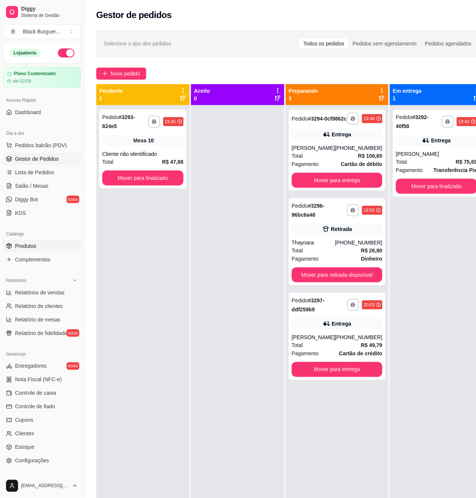
click at [38, 241] on link "Produtos" at bounding box center [42, 246] width 78 height 12
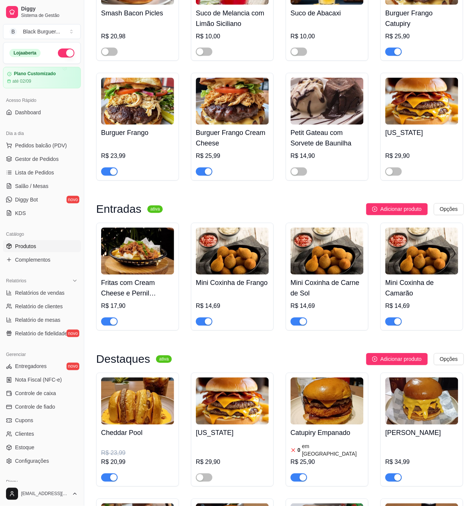
scroll to position [551, 0]
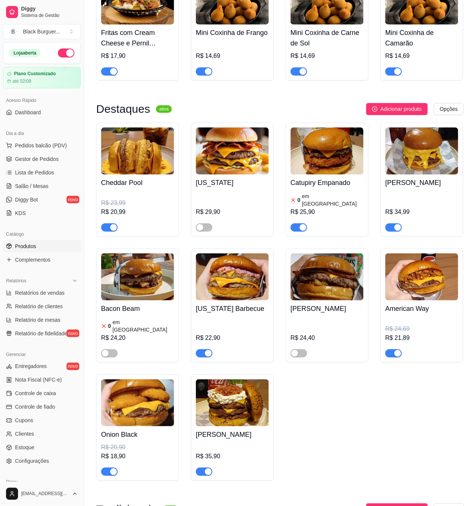
click at [298, 224] on button "button" at bounding box center [298, 227] width 17 height 8
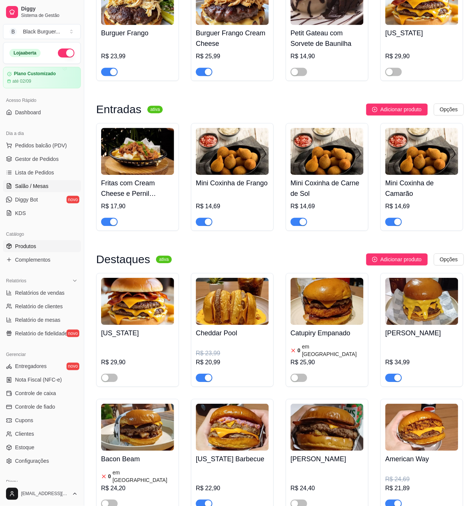
scroll to position [250, 0]
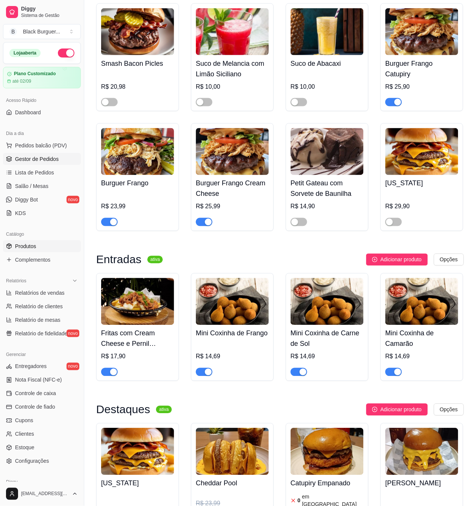
click at [51, 156] on span "Gestor de Pedidos" at bounding box center [37, 159] width 44 height 8
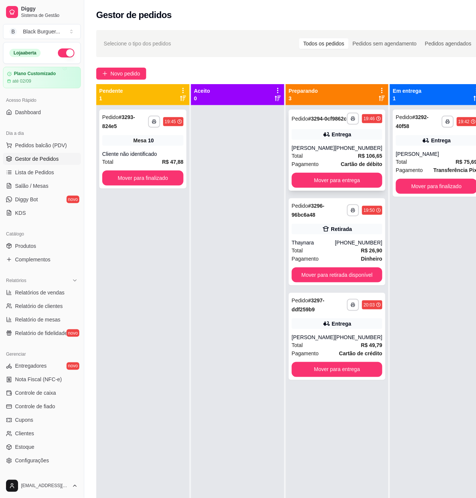
click at [327, 139] on div "Entrega" at bounding box center [337, 134] width 91 height 11
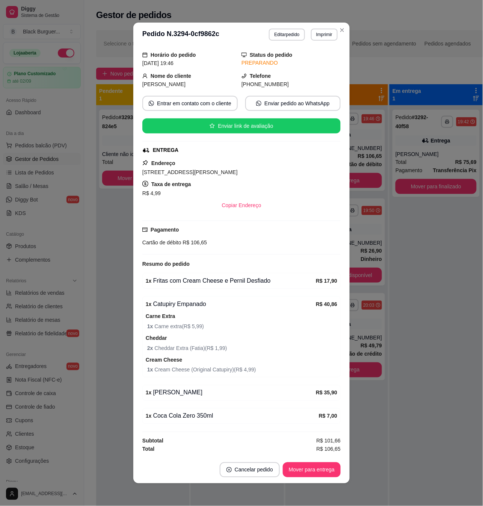
scroll to position [2, 0]
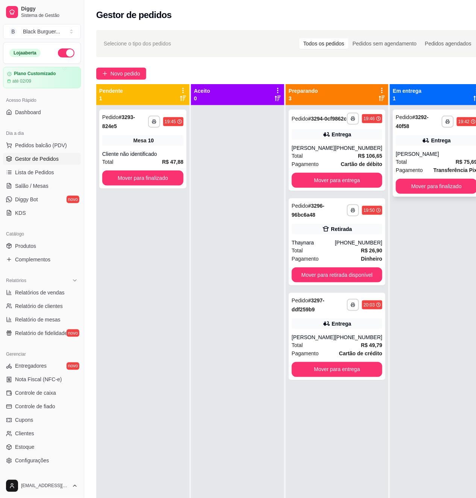
click at [401, 156] on div "[PERSON_NAME]" at bounding box center [436, 154] width 81 height 8
click at [332, 138] on div "Entrega" at bounding box center [342, 135] width 20 height 8
click at [129, 74] on span "Novo pedido" at bounding box center [125, 74] width 30 height 8
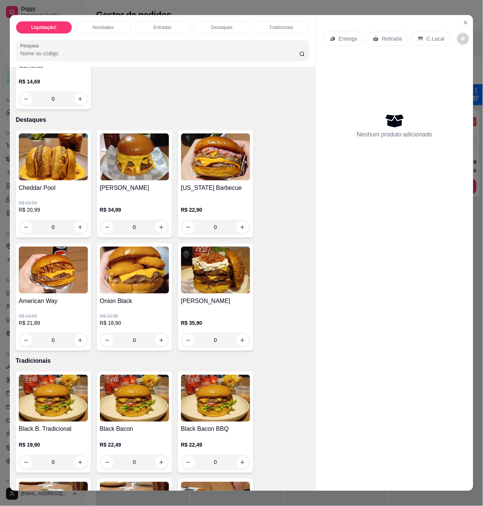
scroll to position [551, 0]
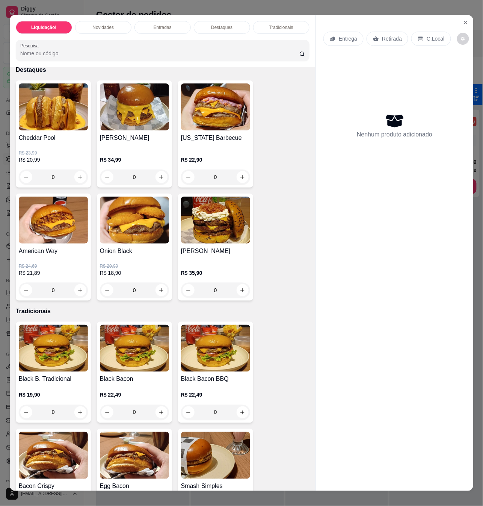
click at [164, 283] on div "0" at bounding box center [134, 290] width 69 height 15
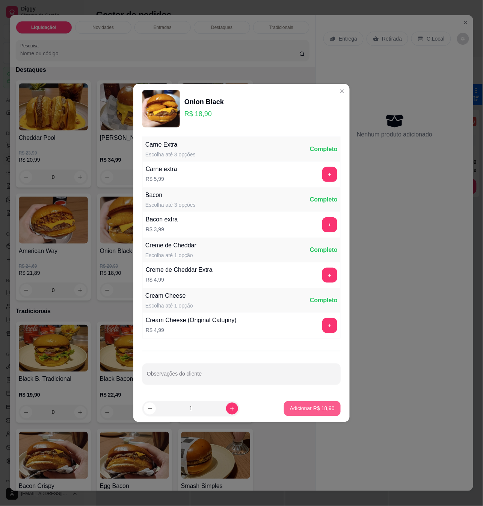
click at [293, 413] on button "Adicionar R$ 18,90" at bounding box center [312, 408] width 57 height 15
type input "1"
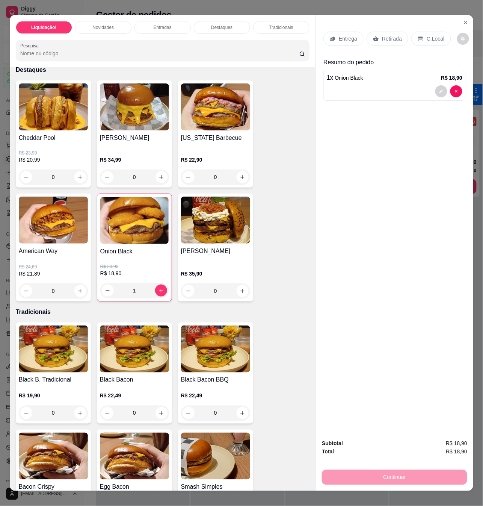
scroll to position [501, 0]
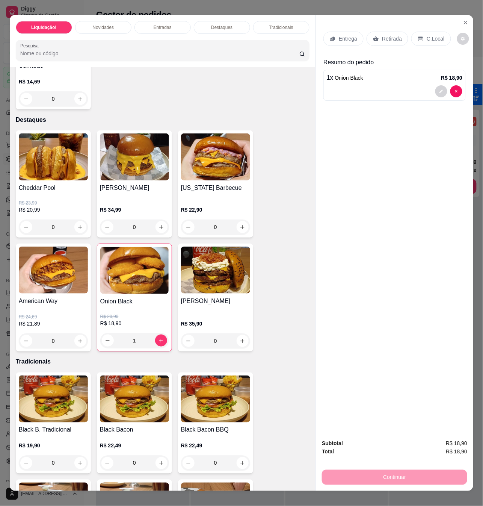
click at [77, 333] on div "0" at bounding box center [53, 340] width 69 height 15
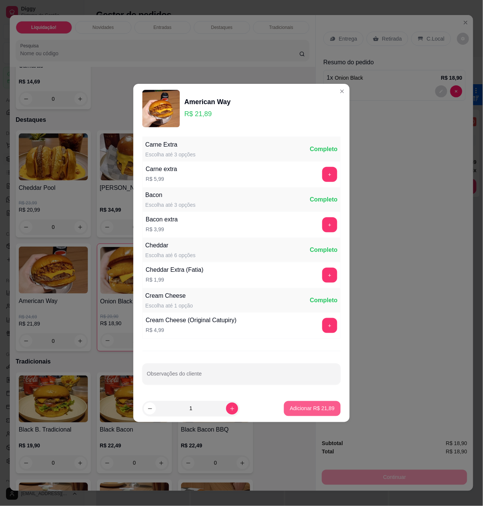
click at [289, 403] on button "Adicionar R$ 21,89" at bounding box center [312, 408] width 57 height 15
type input "1"
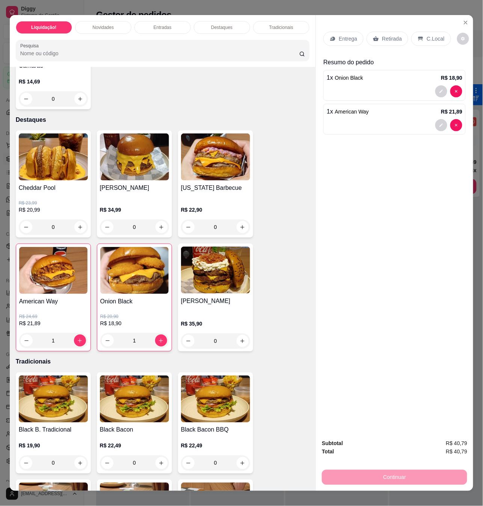
click at [352, 35] on p "Entrega" at bounding box center [348, 39] width 18 height 8
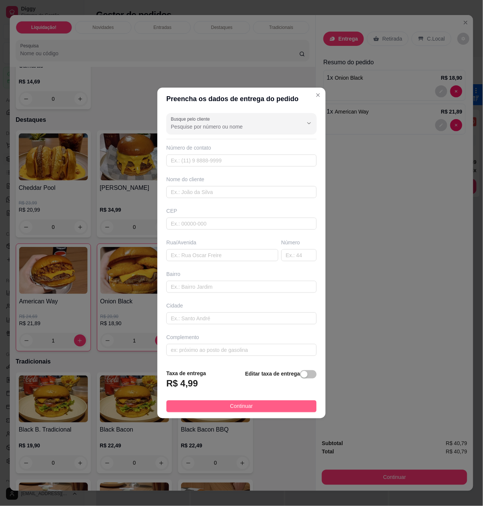
click at [257, 406] on button "Continuar" at bounding box center [241, 406] width 150 height 12
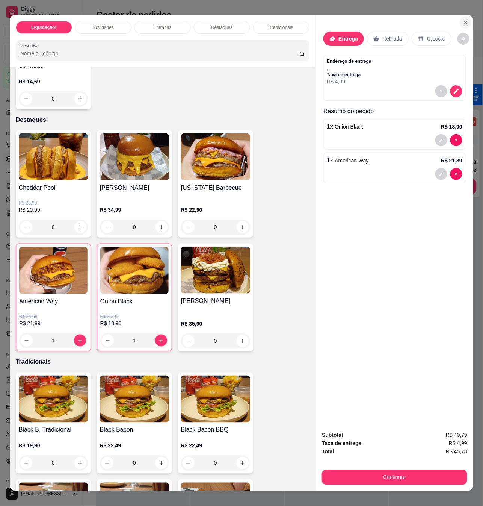
click at [463, 20] on icon "Close" at bounding box center [466, 23] width 6 height 6
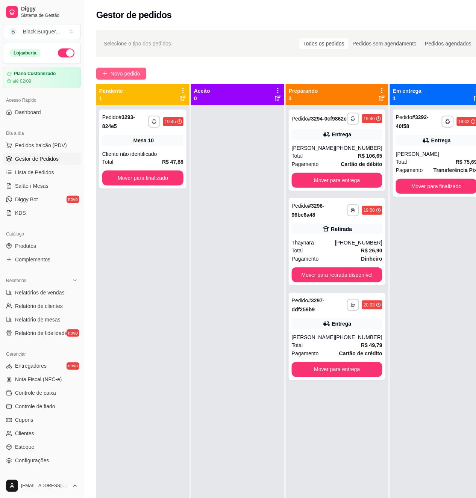
click at [113, 74] on span "Novo pedido" at bounding box center [125, 74] width 30 height 8
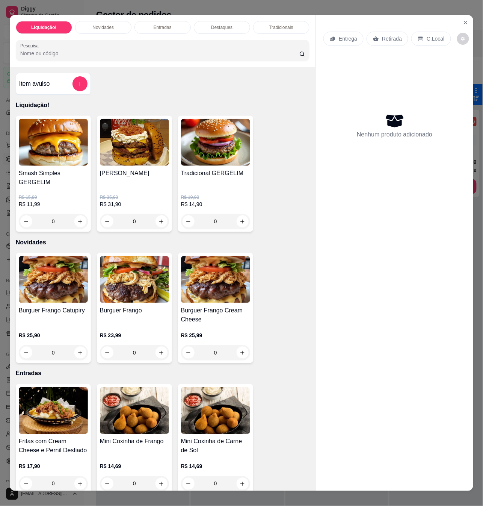
click at [68, 187] on div "R$ 15,99 R$ 11,99 0" at bounding box center [53, 208] width 69 height 42
click at [208, 194] on p "R$ 19,90" at bounding box center [215, 197] width 69 height 6
click at [65, 187] on div "R$ 15,99 R$ 11,99 0" at bounding box center [53, 208] width 69 height 42
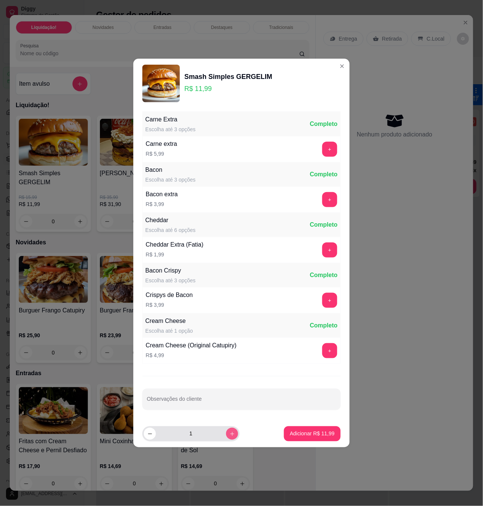
click at [230, 438] on button "increase-product-quantity" at bounding box center [232, 434] width 12 height 12
type input "2"
click at [318, 436] on p "Adicionar R$ 23,98" at bounding box center [313, 433] width 44 height 7
type input "2"
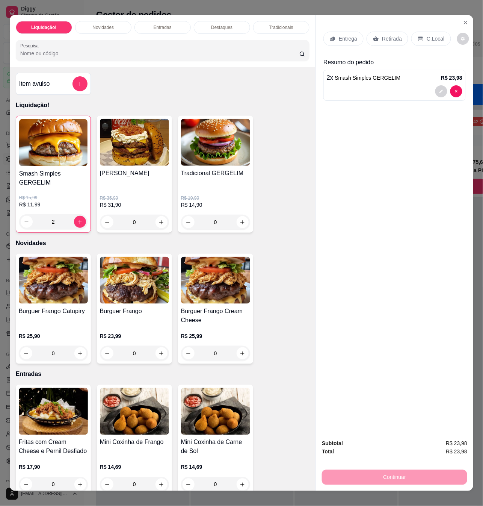
scroll to position [12, 0]
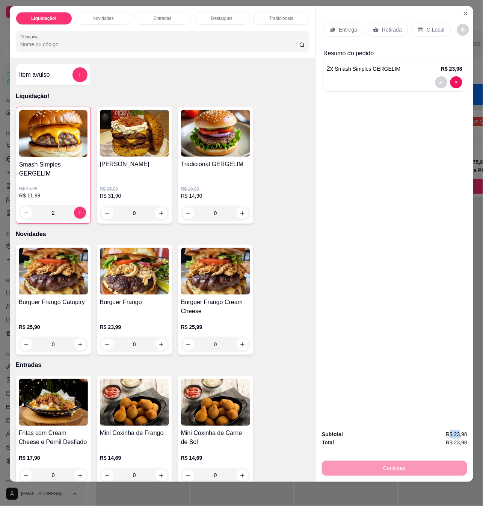
drag, startPoint x: 448, startPoint y: 426, endPoint x: 459, endPoint y: 427, distance: 10.6
click at [458, 430] on span "R$ 23,98" at bounding box center [456, 434] width 21 height 8
drag, startPoint x: 459, startPoint y: 427, endPoint x: 449, endPoint y: 418, distance: 13.3
click at [459, 430] on span "R$ 23,98" at bounding box center [456, 434] width 21 height 8
drag, startPoint x: 367, startPoint y: 278, endPoint x: 343, endPoint y: 142, distance: 138.6
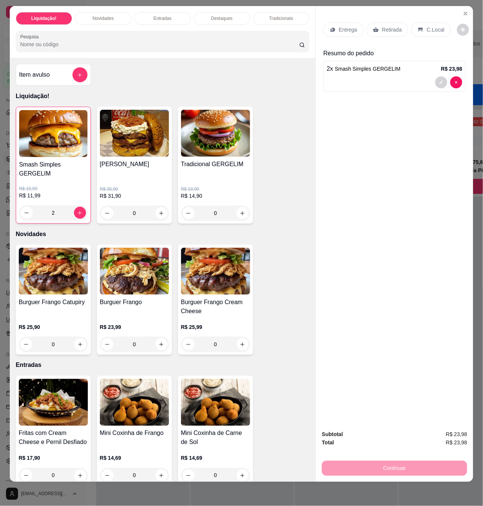
click at [367, 277] on div "Entrega Retirada C.Local Resumo do pedido 2 x Smash Simples GERGELIM R$ 23,98" at bounding box center [394, 215] width 157 height 418
click at [420, 23] on div "C.Local" at bounding box center [430, 30] width 39 height 14
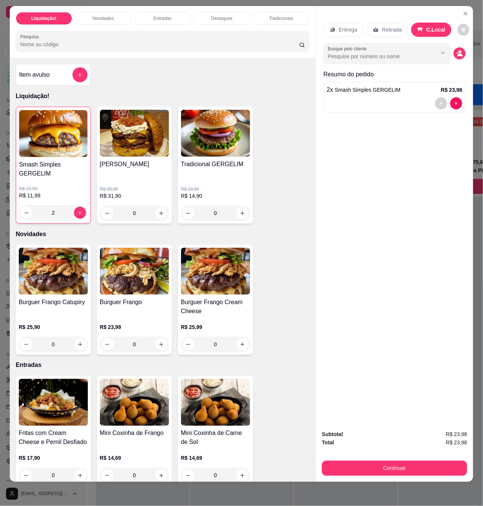
click at [409, 462] on button "Continuar" at bounding box center [394, 468] width 145 height 15
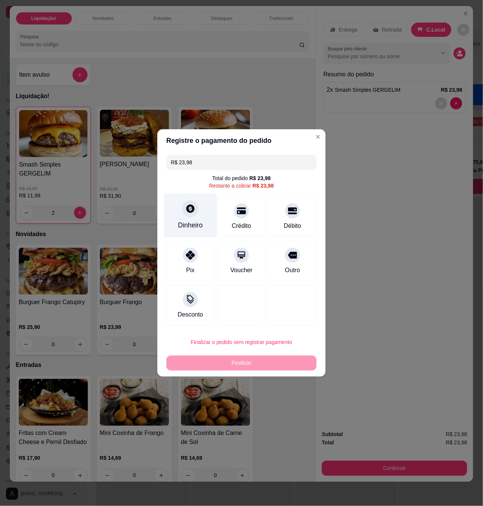
click at [195, 212] on div at bounding box center [190, 208] width 17 height 17
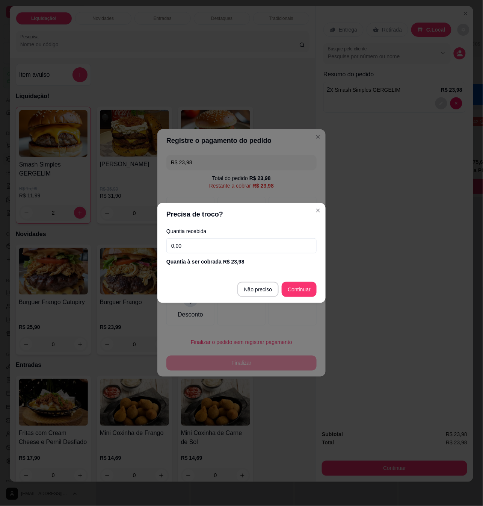
click at [216, 246] on input "0,00" at bounding box center [241, 245] width 150 height 15
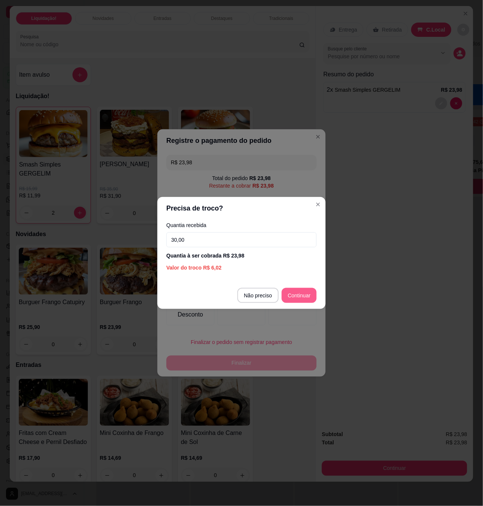
type input "30,00"
type input "R$ 0,00"
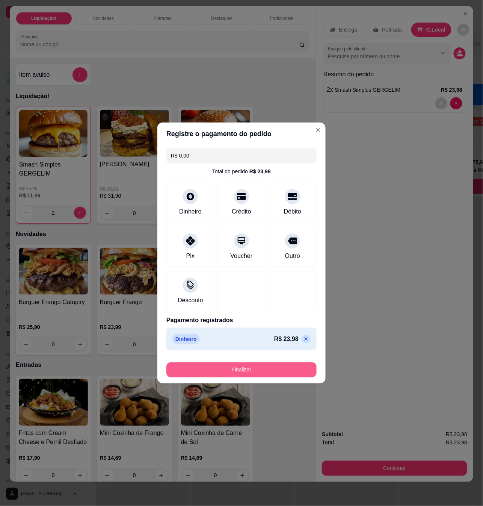
click at [283, 369] on button "Finalizar" at bounding box center [241, 369] width 150 height 15
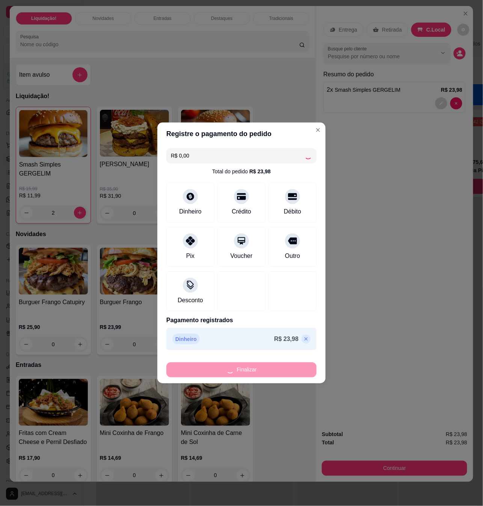
type input "0"
type input "-R$ 23,98"
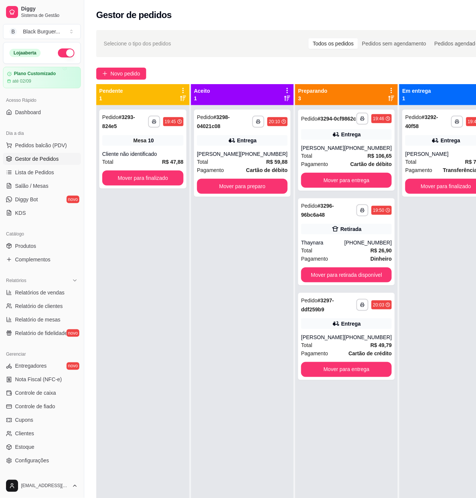
click at [402, 137] on div "**********" at bounding box center [445, 153] width 87 height 87
click at [262, 147] on div "**********" at bounding box center [242, 153] width 97 height 87
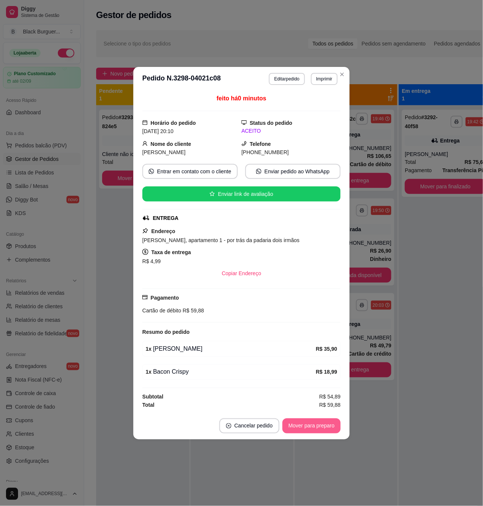
click at [322, 423] on button "Mover para preparo" at bounding box center [312, 425] width 58 height 15
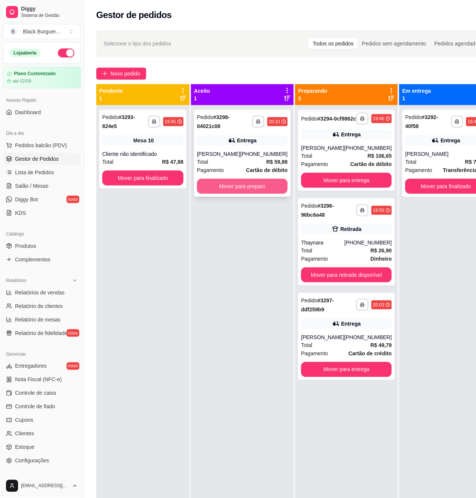
click at [240, 194] on button "Mover para preparo" at bounding box center [242, 186] width 91 height 15
click at [251, 194] on button "Mover para preparo" at bounding box center [242, 186] width 91 height 15
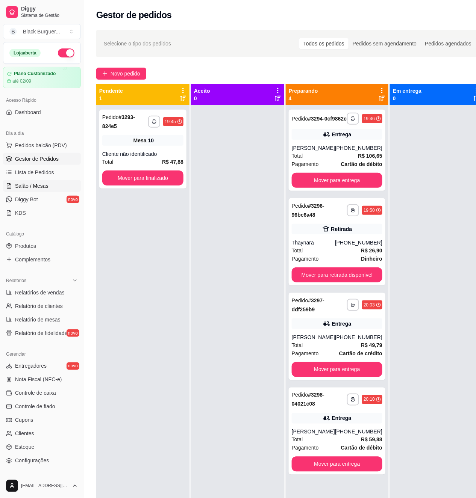
click at [12, 186] on link "Salão / Mesas" at bounding box center [42, 186] width 78 height 12
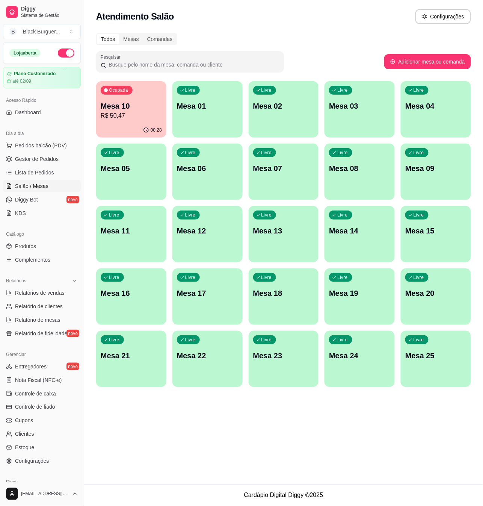
click at [128, 104] on p "Mesa 10" at bounding box center [131, 106] width 61 height 11
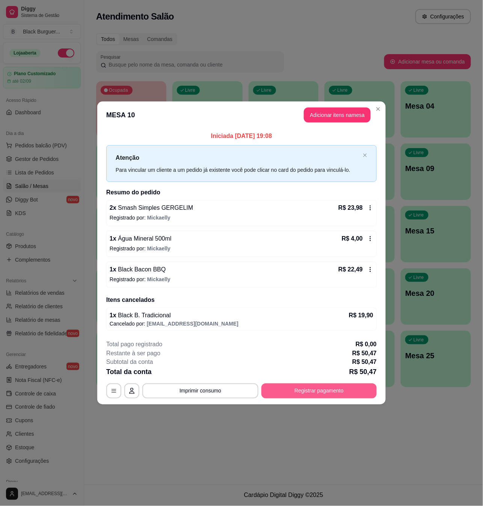
click at [293, 390] on button "Registrar pagamento" at bounding box center [319, 390] width 115 height 15
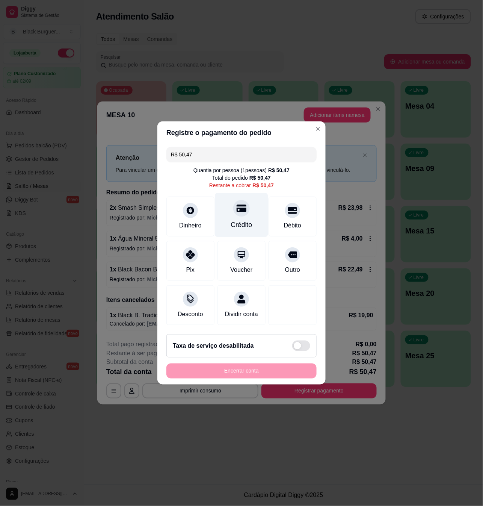
click at [239, 207] on icon at bounding box center [242, 209] width 10 height 8
type input "R$ 0,00"
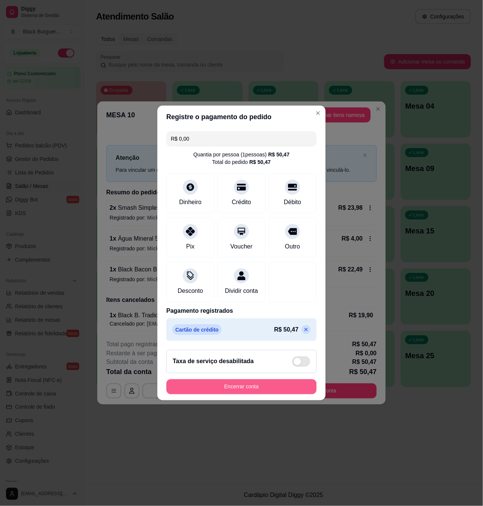
click at [240, 392] on button "Encerrar conta" at bounding box center [241, 386] width 150 height 15
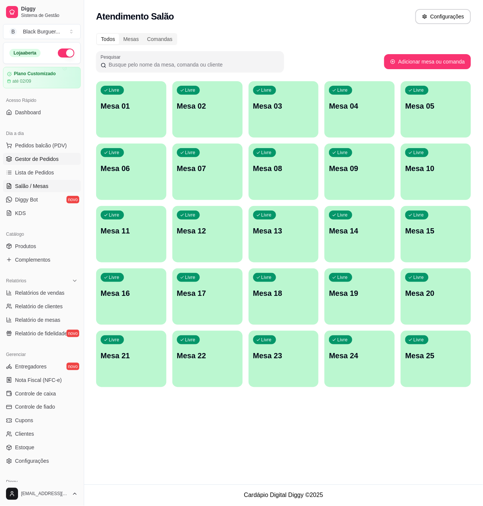
click at [37, 153] on link "Gestor de Pedidos" at bounding box center [42, 159] width 78 height 12
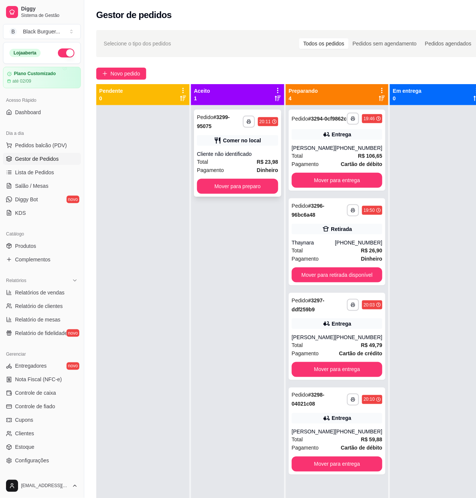
click at [242, 142] on div "Comer no local" at bounding box center [242, 141] width 38 height 8
click at [353, 140] on div "Entrega" at bounding box center [337, 134] width 91 height 11
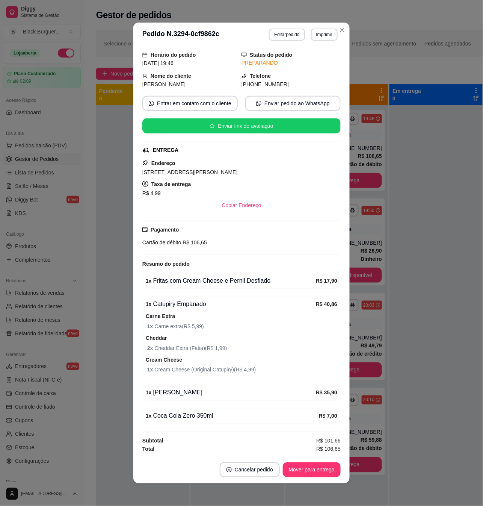
scroll to position [2, 0]
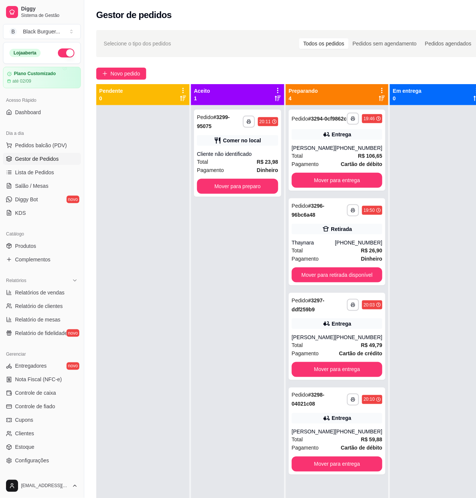
click at [113, 159] on div at bounding box center [142, 354] width 93 height 498
click at [195, 155] on div "**********" at bounding box center [237, 153] width 87 height 87
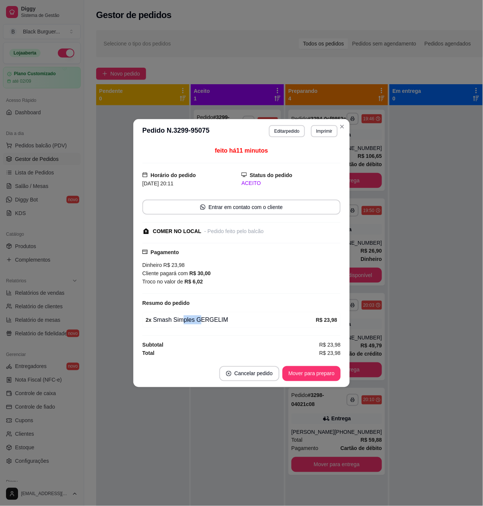
drag, startPoint x: 190, startPoint y: 327, endPoint x: 208, endPoint y: 324, distance: 18.4
click at [203, 325] on div "2 x Smash Simples GERGELIM R$ 23,98" at bounding box center [241, 320] width 198 height 16
click at [208, 324] on div "2 x Smash Simples GERGELIM" at bounding box center [231, 319] width 170 height 9
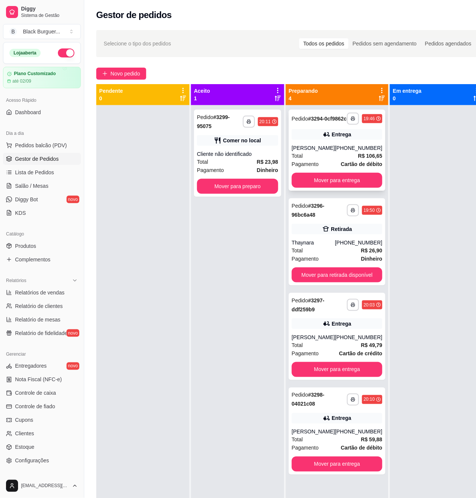
click at [349, 146] on div "**********" at bounding box center [337, 150] width 97 height 81
click at [329, 255] on div "Total R$ 26,90" at bounding box center [337, 251] width 91 height 8
click at [360, 140] on div "Entrega" at bounding box center [337, 134] width 91 height 11
click at [355, 185] on button "Mover para entrega" at bounding box center [337, 180] width 91 height 15
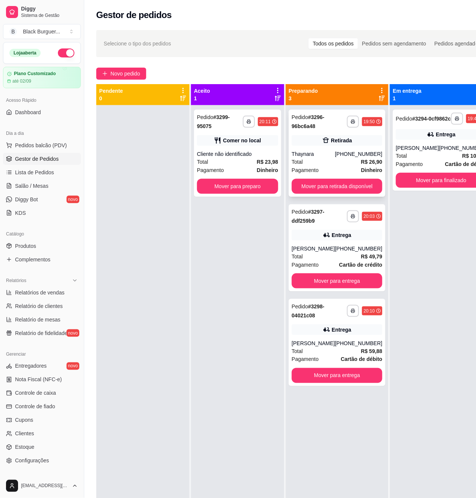
click at [337, 148] on div "**********" at bounding box center [337, 153] width 97 height 87
click at [239, 151] on div "Cliente não identificado" at bounding box center [237, 154] width 81 height 8
click at [257, 156] on div "Cliente não identificado" at bounding box center [237, 154] width 81 height 8
click at [231, 156] on div "Cliente não identificado" at bounding box center [237, 154] width 81 height 8
click at [237, 145] on div "Comer no local" at bounding box center [237, 140] width 81 height 11
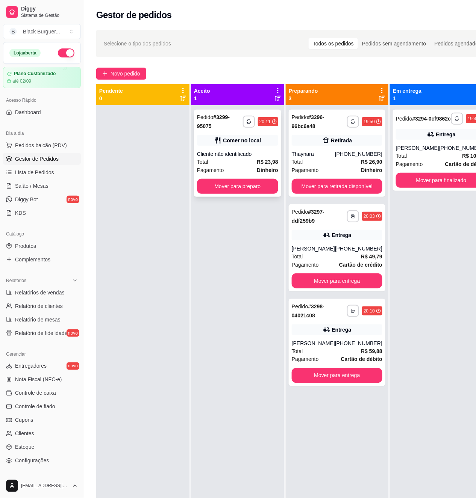
click at [242, 155] on div "Cliente não identificado" at bounding box center [237, 154] width 81 height 8
click at [311, 156] on div "Thaynara" at bounding box center [313, 154] width 43 height 8
click at [262, 149] on div "**********" at bounding box center [237, 153] width 87 height 87
click at [228, 161] on div "Total R$ 23,98" at bounding box center [237, 162] width 81 height 8
click at [354, 150] on div "**********" at bounding box center [337, 153] width 97 height 87
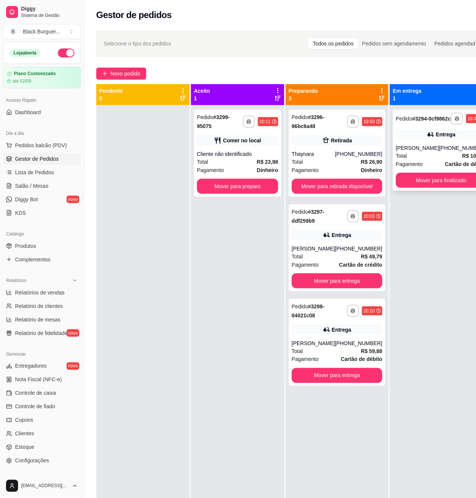
click at [415, 168] on div "Pagamento Cartão de débito" at bounding box center [441, 164] width 91 height 8
click at [338, 185] on button "Mover para retirada disponível" at bounding box center [337, 186] width 91 height 15
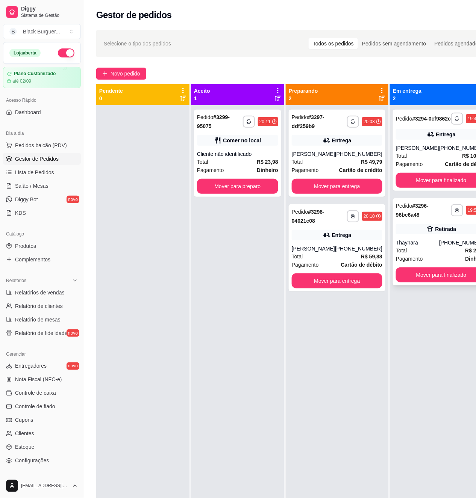
click at [419, 241] on div "**********" at bounding box center [441, 241] width 97 height 87
click at [361, 148] on div "**********" at bounding box center [337, 153] width 97 height 87
click at [414, 247] on div "Thaynara" at bounding box center [417, 243] width 43 height 8
click at [427, 245] on div "**********" at bounding box center [441, 241] width 97 height 87
click at [246, 152] on div "Cliente não identificado" at bounding box center [237, 154] width 81 height 8
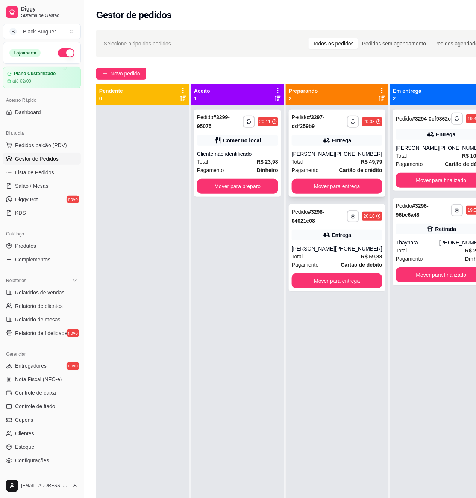
click at [361, 151] on div "[PHONE_NUMBER]" at bounding box center [358, 154] width 47 height 8
click at [345, 253] on div "[PHONE_NUMBER]" at bounding box center [358, 249] width 47 height 8
click at [117, 73] on span "Novo pedido" at bounding box center [125, 74] width 30 height 8
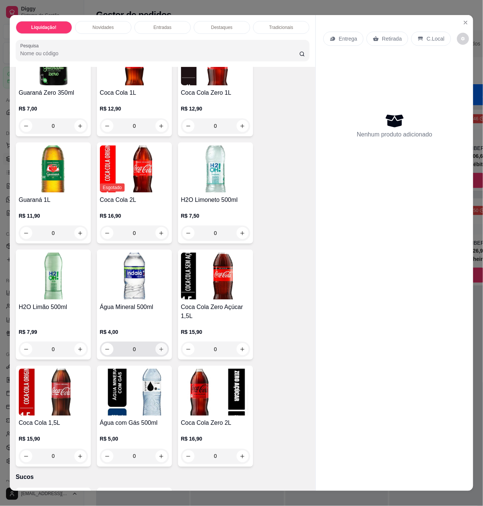
scroll to position [1874, 0]
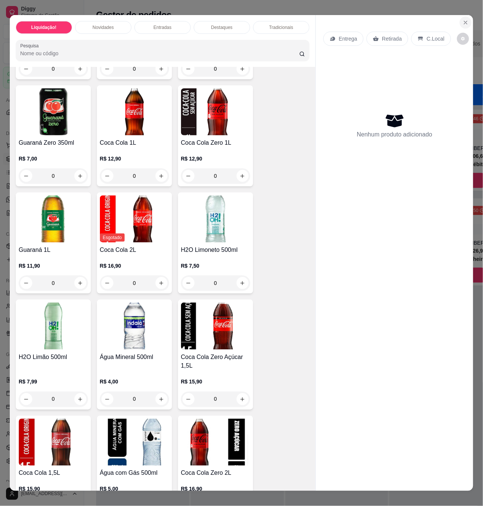
click at [462, 17] on button "Close" at bounding box center [466, 23] width 12 height 12
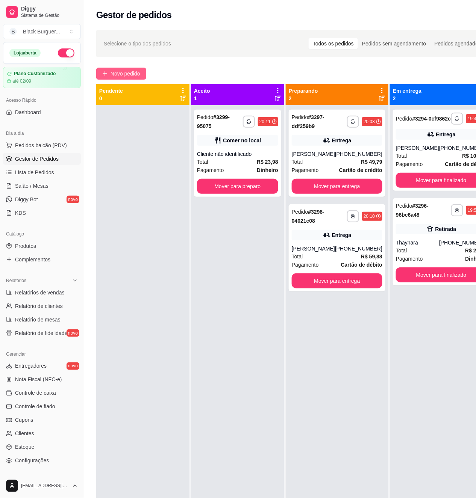
drag, startPoint x: 128, startPoint y: 62, endPoint x: 129, endPoint y: 68, distance: 6.1
click at [128, 62] on div "**********" at bounding box center [294, 309] width 421 height 566
click at [130, 68] on button "Novo pedido" at bounding box center [121, 74] width 50 height 12
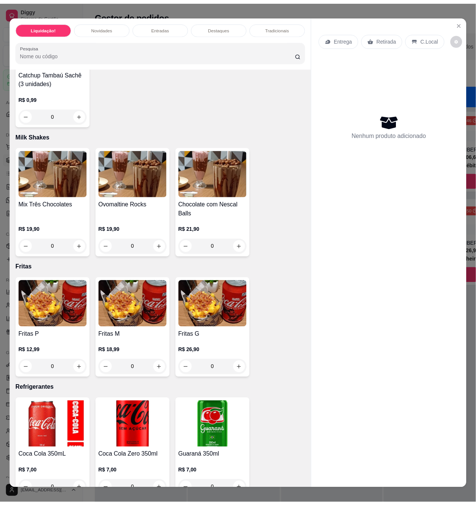
scroll to position [1703, 0]
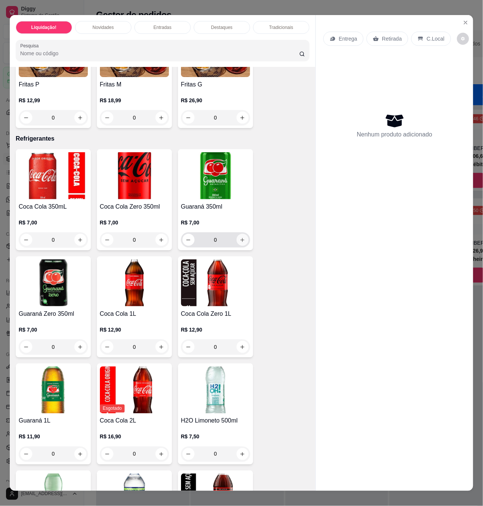
click at [237, 234] on button "increase-product-quantity" at bounding box center [243, 240] width 12 height 12
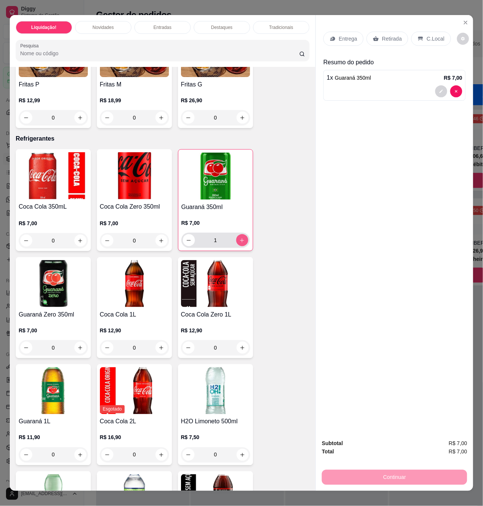
click at [240, 234] on button "increase-product-quantity" at bounding box center [242, 240] width 12 height 12
click at [243, 234] on button "increase-product-quantity" at bounding box center [242, 240] width 12 height 12
type input "2"
click at [431, 35] on p "C.Local" at bounding box center [436, 39] width 18 height 8
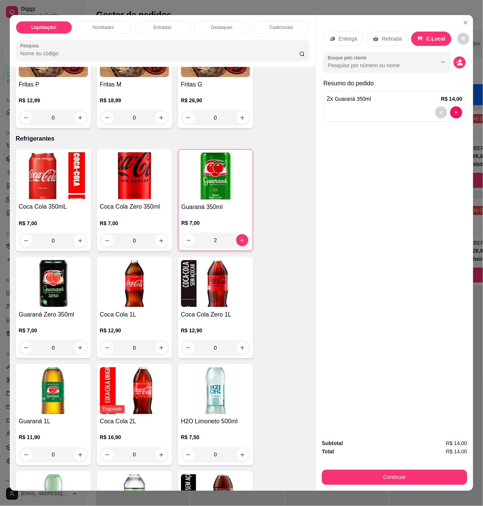
click at [381, 468] on div "Continuar" at bounding box center [394, 476] width 145 height 17
click at [382, 470] on button "Continuar" at bounding box center [394, 477] width 145 height 15
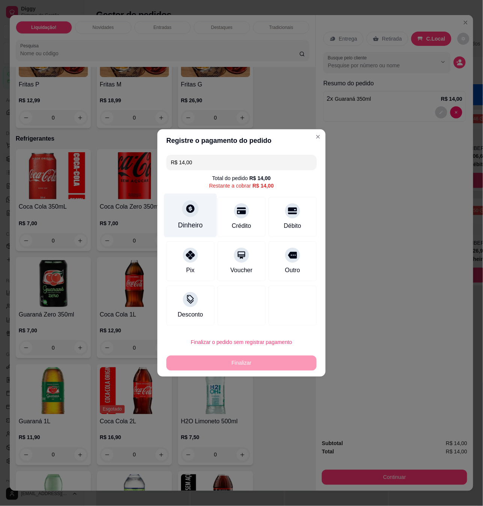
click at [179, 205] on div "Dinheiro" at bounding box center [190, 216] width 53 height 44
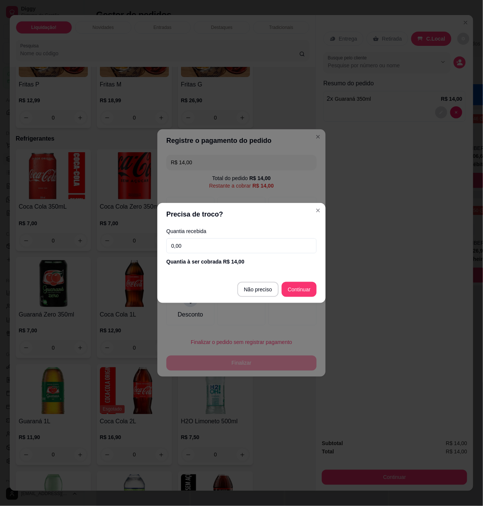
click at [239, 247] on input "0,00" at bounding box center [241, 245] width 150 height 15
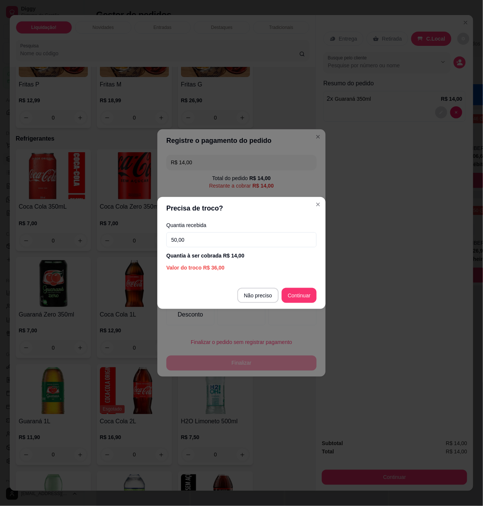
type input "50,00"
type input "R$ 0,00"
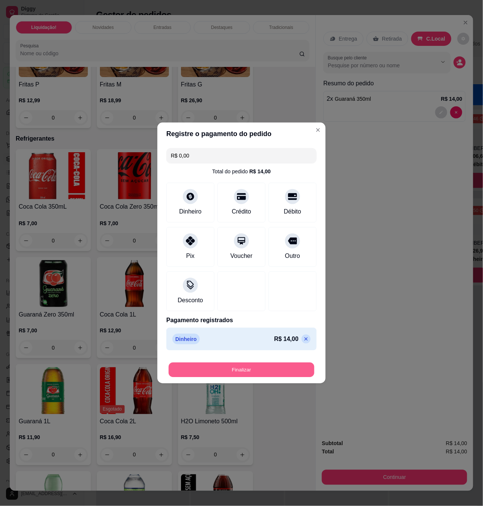
click at [267, 367] on button "Finalizar" at bounding box center [242, 370] width 146 height 15
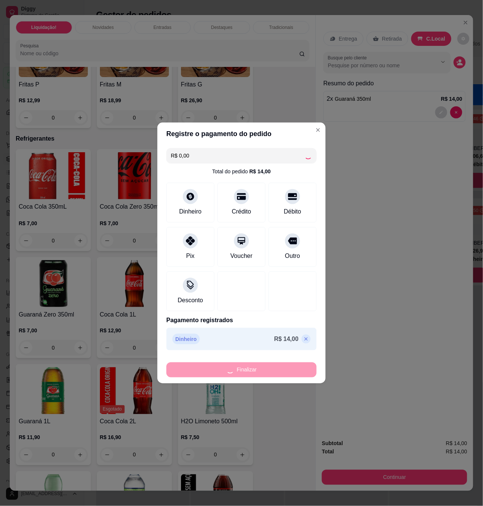
type input "0"
type input "-R$ 14,00"
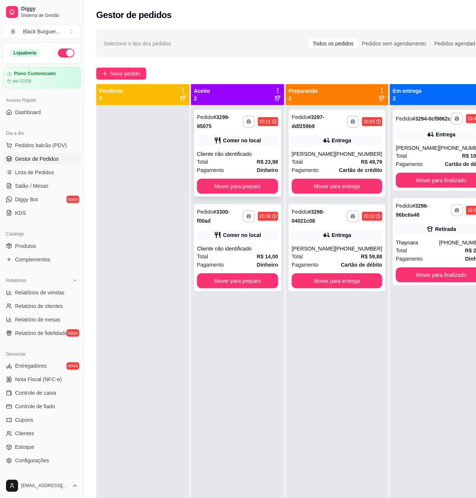
click at [221, 144] on icon at bounding box center [218, 141] width 8 height 8
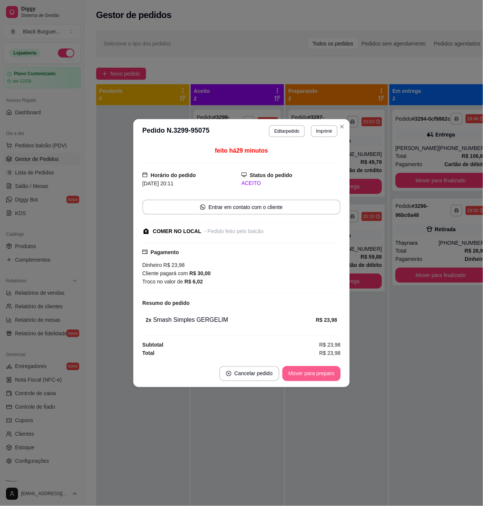
click at [325, 371] on button "Mover para preparo" at bounding box center [312, 373] width 58 height 15
click at [325, 375] on button "Mover para retirada disponível" at bounding box center [299, 373] width 83 height 15
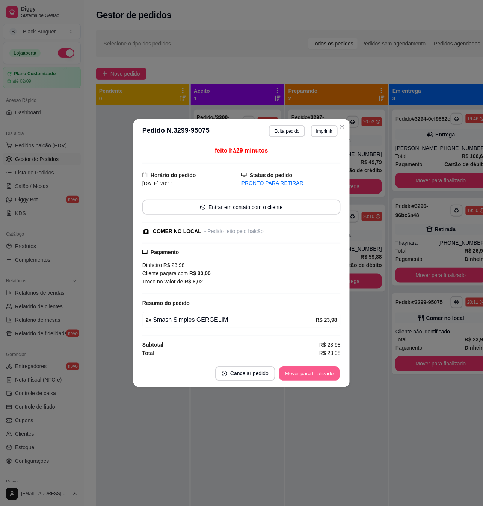
click at [324, 373] on button "Mover para finalizado" at bounding box center [310, 373] width 60 height 15
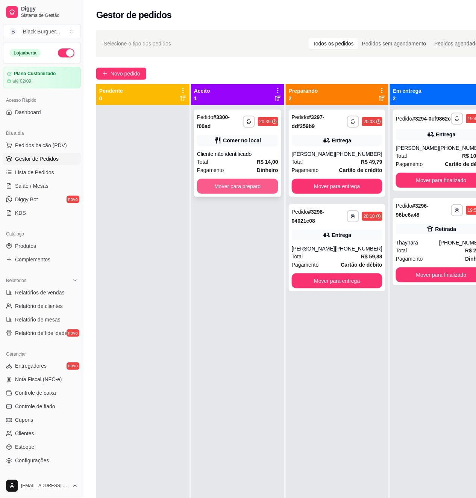
click at [263, 187] on button "Mover para preparo" at bounding box center [237, 186] width 81 height 15
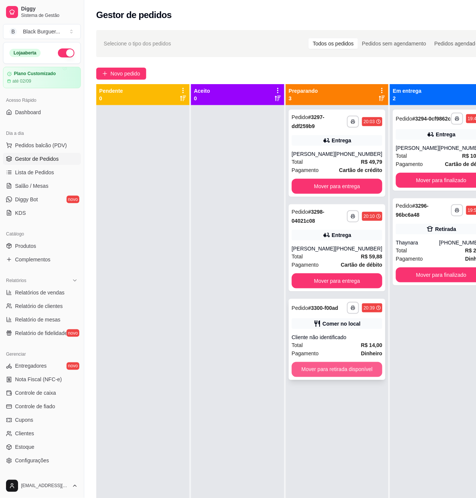
click at [337, 377] on button "Mover para retirada disponível" at bounding box center [337, 369] width 91 height 15
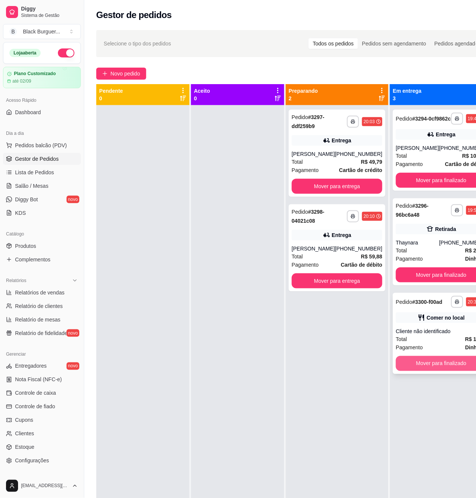
click at [435, 371] on button "Mover para finalizado" at bounding box center [441, 363] width 91 height 15
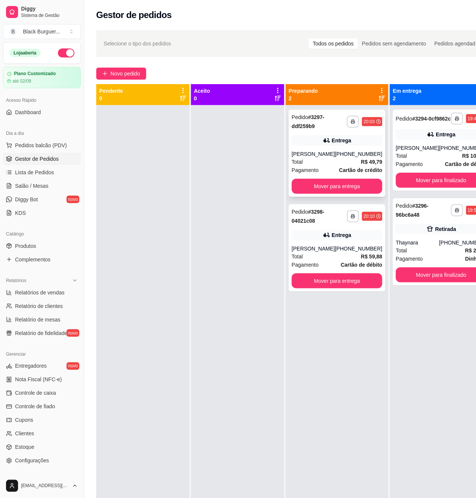
click at [341, 156] on div "[PHONE_NUMBER]" at bounding box center [358, 154] width 47 height 8
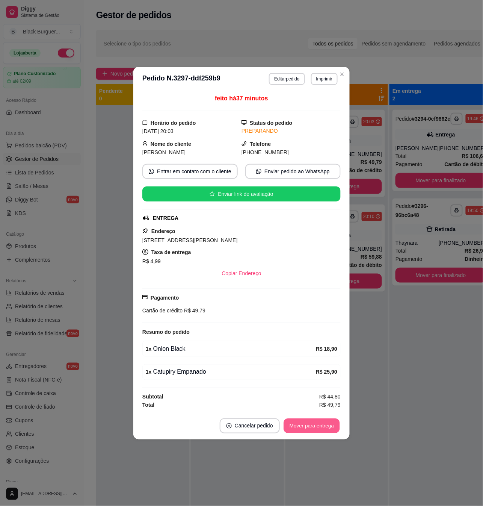
click at [322, 429] on button "Mover para entrega" at bounding box center [312, 425] width 56 height 15
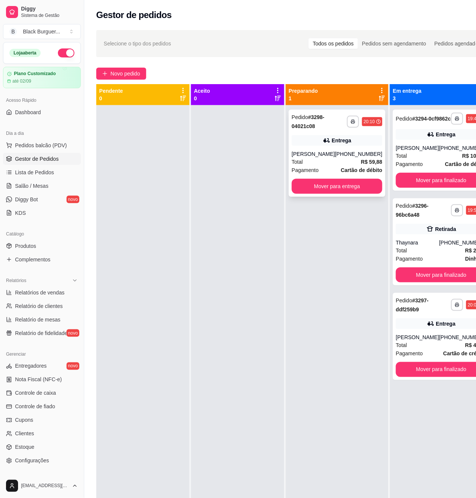
click at [364, 158] on div "[PHONE_NUMBER]" at bounding box center [358, 154] width 47 height 8
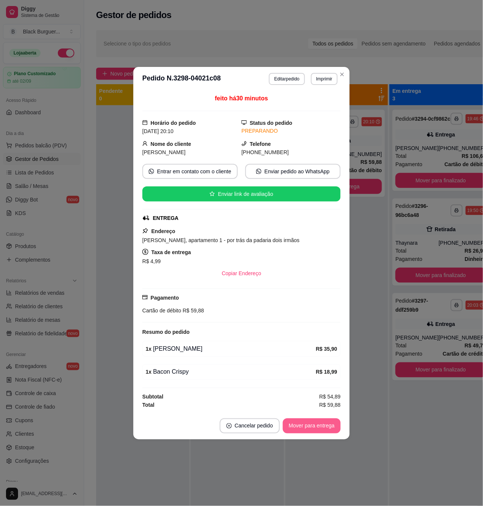
click at [328, 427] on button "Mover para entrega" at bounding box center [312, 425] width 58 height 15
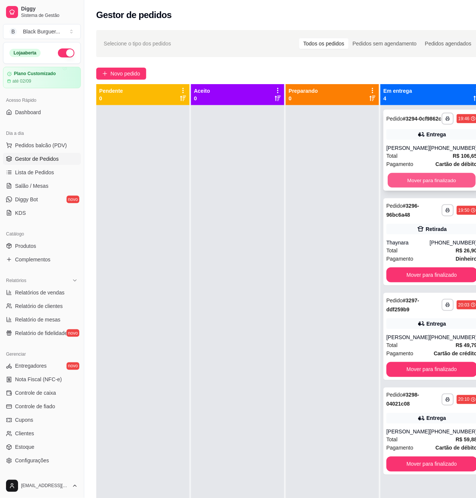
click at [444, 187] on button "Mover para finalizado" at bounding box center [432, 180] width 88 height 15
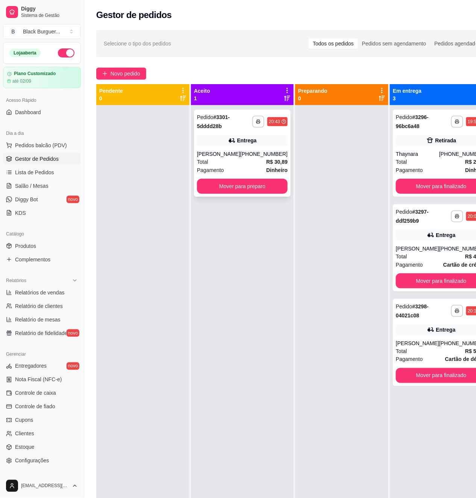
click at [235, 160] on div "Total R$ 30,89" at bounding box center [242, 162] width 91 height 8
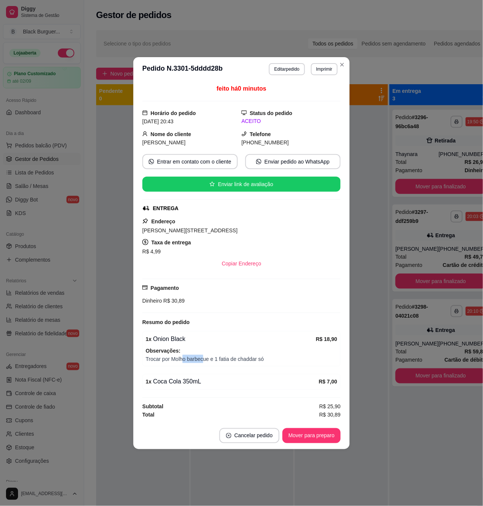
drag, startPoint x: 184, startPoint y: 358, endPoint x: 209, endPoint y: 360, distance: 25.2
click at [207, 360] on span "Trocar por Molho barbecue e 1 fatia de chaddar só" at bounding box center [242, 359] width 192 height 8
click at [209, 360] on span "Trocar por Molho barbecue e 1 fatia de chaddar só" at bounding box center [242, 359] width 192 height 8
drag, startPoint x: 196, startPoint y: 358, endPoint x: 227, endPoint y: 358, distance: 30.8
click at [227, 358] on span "Trocar por Molho barbecue e 1 fatia de chaddar só" at bounding box center [242, 359] width 192 height 8
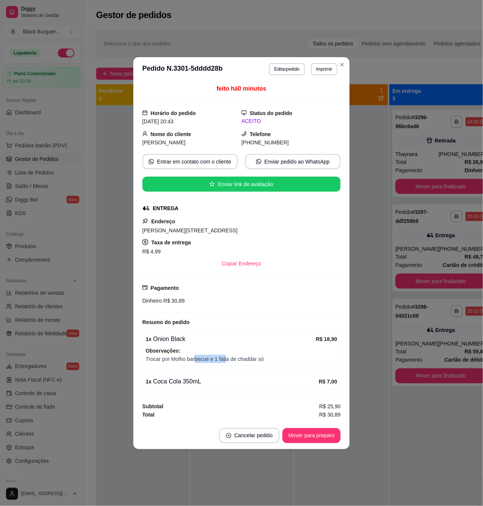
drag, startPoint x: 227, startPoint y: 358, endPoint x: 214, endPoint y: 358, distance: 13.2
click at [226, 358] on span "Trocar por Molho barbecue e 1 fatia de chaddar só" at bounding box center [242, 359] width 192 height 8
drag, startPoint x: 194, startPoint y: 358, endPoint x: 214, endPoint y: 358, distance: 19.9
click at [213, 358] on span "Trocar por Molho barbecue e 1 fatia de chaddar só" at bounding box center [242, 359] width 192 height 8
click at [216, 358] on span "Trocar por Molho barbecue e 1 fatia de chaddar só" at bounding box center [242, 359] width 192 height 8
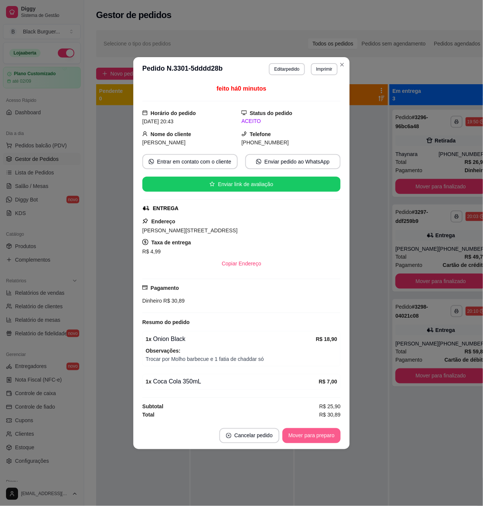
click at [316, 436] on button "Mover para preparo" at bounding box center [312, 435] width 58 height 15
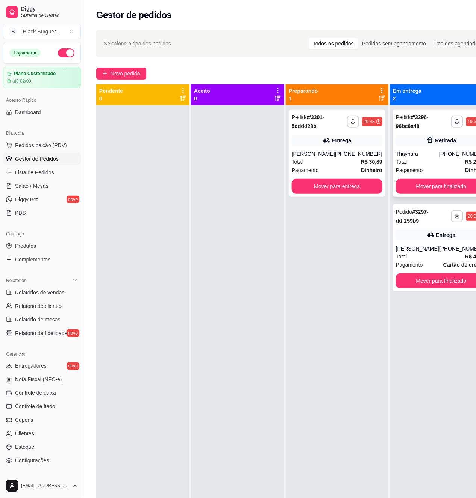
click at [447, 157] on div "[PHONE_NUMBER]" at bounding box center [462, 154] width 47 height 8
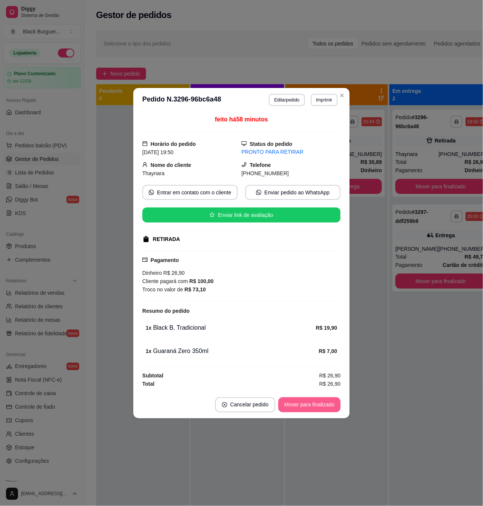
click at [318, 407] on button "Mover para finalizado" at bounding box center [309, 404] width 62 height 15
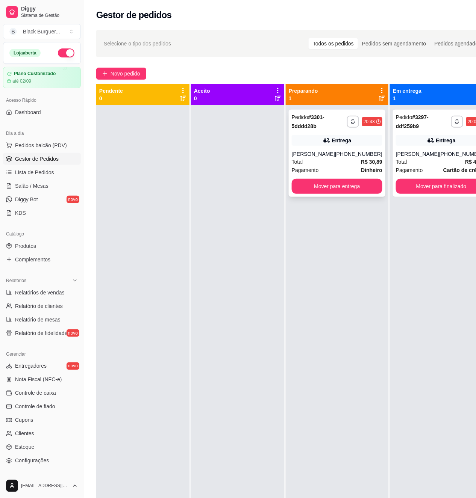
click at [313, 139] on div "Entrega" at bounding box center [337, 140] width 91 height 11
click at [361, 157] on div "[PHONE_NUMBER]" at bounding box center [358, 154] width 47 height 8
click at [443, 188] on button "Mover para finalizado" at bounding box center [441, 186] width 91 height 15
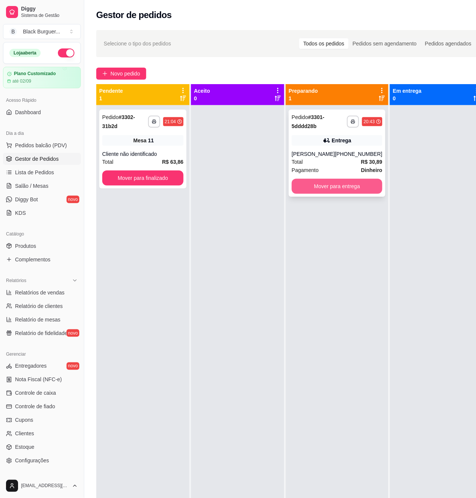
click at [346, 185] on button "Mover para entrega" at bounding box center [337, 186] width 91 height 15
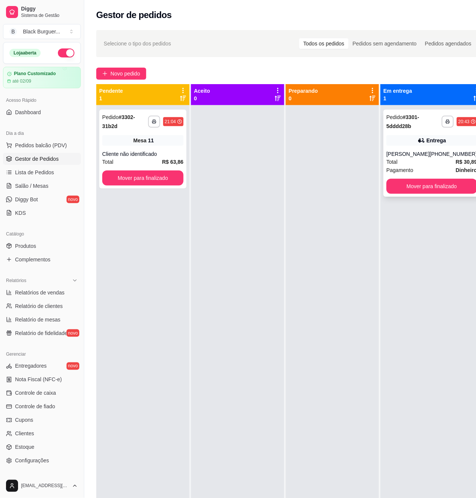
click at [437, 156] on div "[PHONE_NUMBER]" at bounding box center [452, 154] width 47 height 8
click at [166, 140] on div "Mesa 11" at bounding box center [142, 140] width 81 height 11
click at [153, 151] on div "Cliente não identificado" at bounding box center [142, 154] width 81 height 8
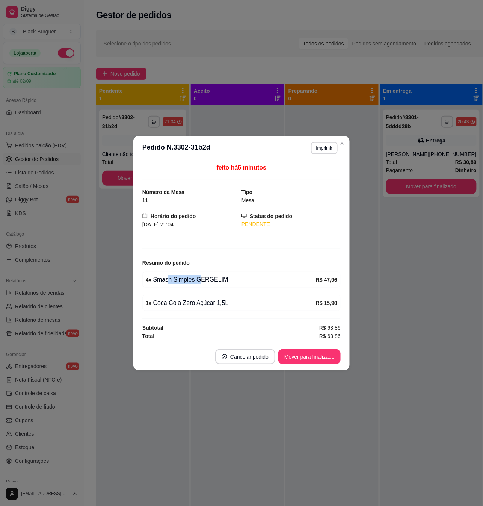
drag, startPoint x: 173, startPoint y: 281, endPoint x: 215, endPoint y: 279, distance: 41.8
click at [214, 279] on div "4 x Smash Simples GERGELIM" at bounding box center [231, 279] width 170 height 9
click at [218, 278] on div "4 x Smash Simples GERGELIM" at bounding box center [231, 279] width 170 height 9
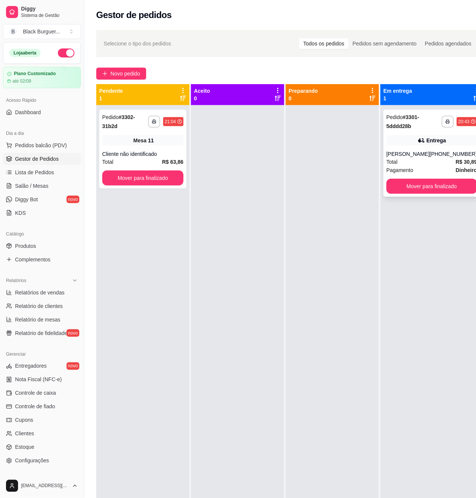
click at [404, 154] on div "[PERSON_NAME]" at bounding box center [407, 154] width 43 height 8
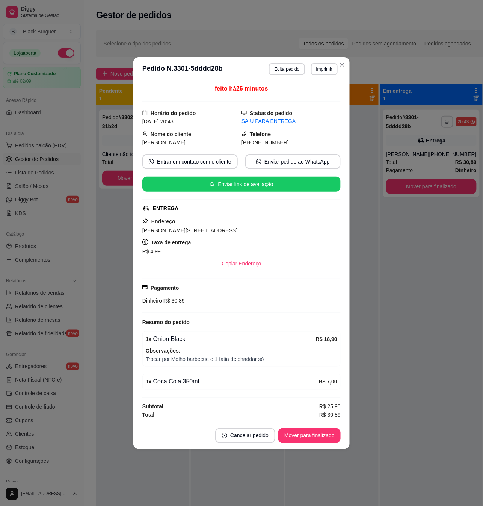
click at [277, 118] on div "SAIU PARA ENTREGA" at bounding box center [291, 121] width 99 height 8
click at [280, 118] on div "SAIU PARA ENTREGA" at bounding box center [291, 121] width 99 height 8
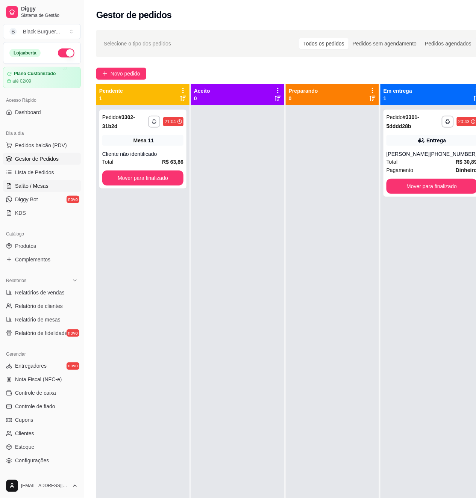
click at [54, 183] on link "Salão / Mesas" at bounding box center [42, 186] width 78 height 12
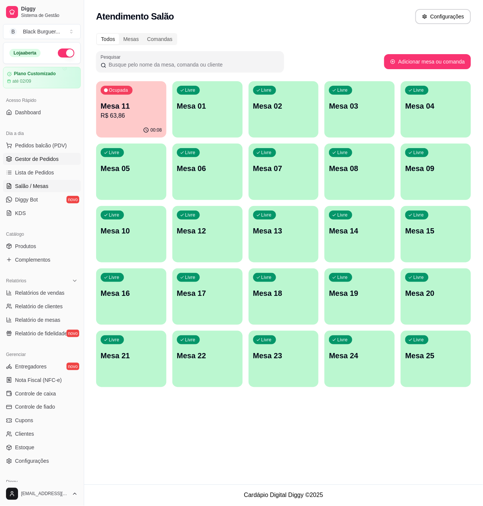
click at [54, 159] on span "Gestor de Pedidos" at bounding box center [37, 159] width 44 height 8
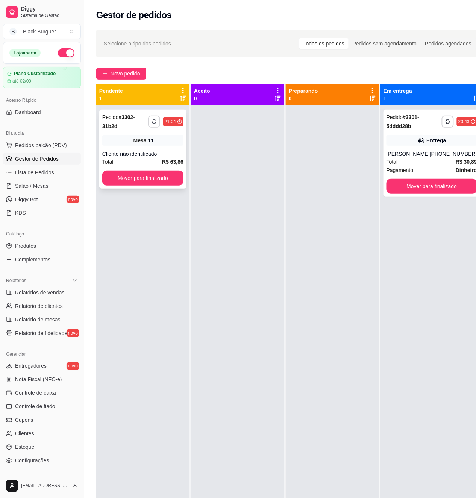
click at [155, 134] on div "**********" at bounding box center [142, 149] width 87 height 79
click at [400, 137] on div "Entrega" at bounding box center [431, 140] width 91 height 11
click at [52, 168] on link "Lista de Pedidos" at bounding box center [42, 172] width 78 height 12
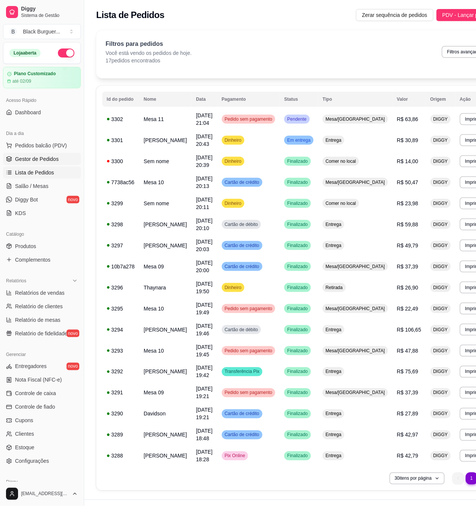
click at [54, 159] on span "Gestor de Pedidos" at bounding box center [37, 159] width 44 height 8
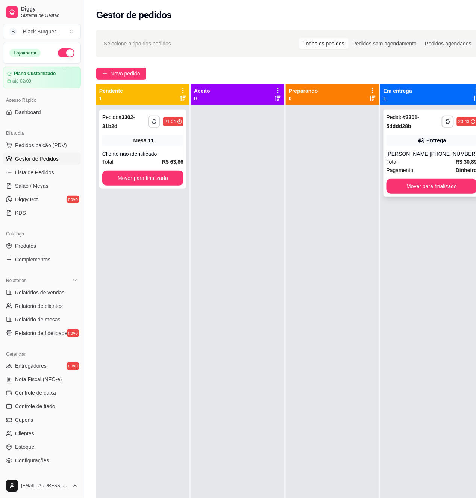
click at [422, 146] on div "Entrega" at bounding box center [431, 140] width 91 height 11
click at [131, 71] on span "Novo pedido" at bounding box center [125, 74] width 30 height 8
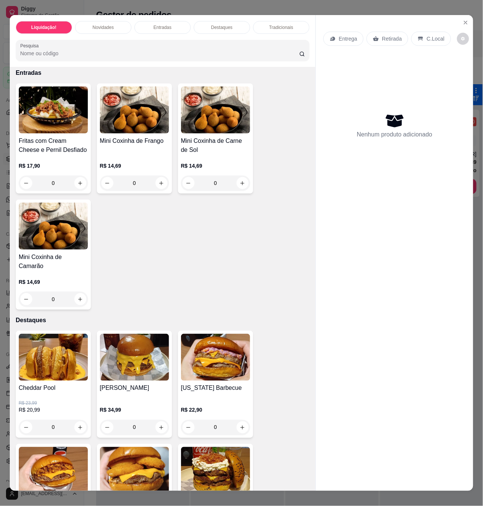
scroll to position [401, 0]
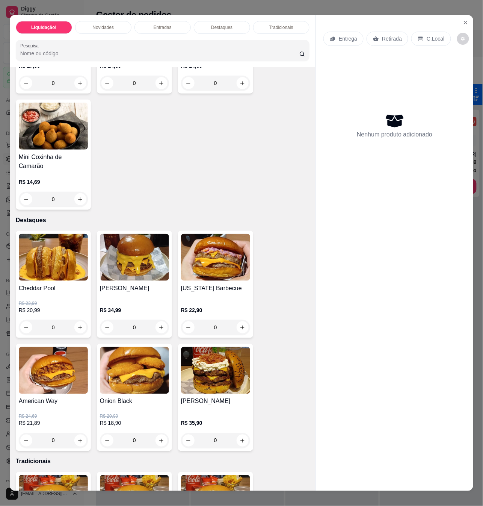
click at [74, 320] on div "0" at bounding box center [53, 327] width 69 height 15
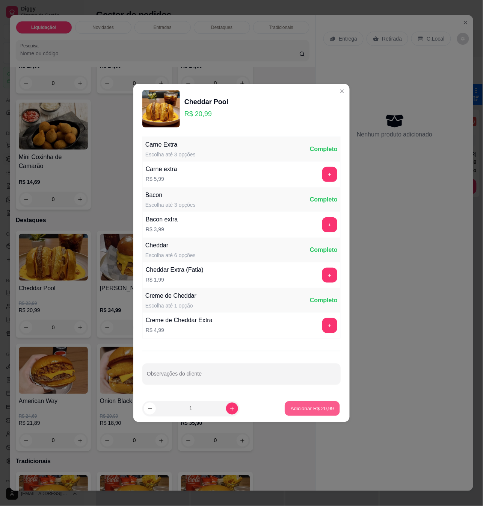
click at [318, 402] on button "Adicionar R$ 20,99" at bounding box center [312, 408] width 55 height 15
type input "1"
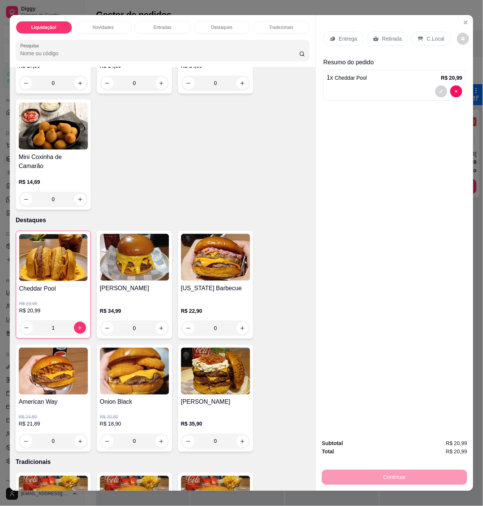
click at [444, 32] on div "C.Local" at bounding box center [430, 39] width 39 height 14
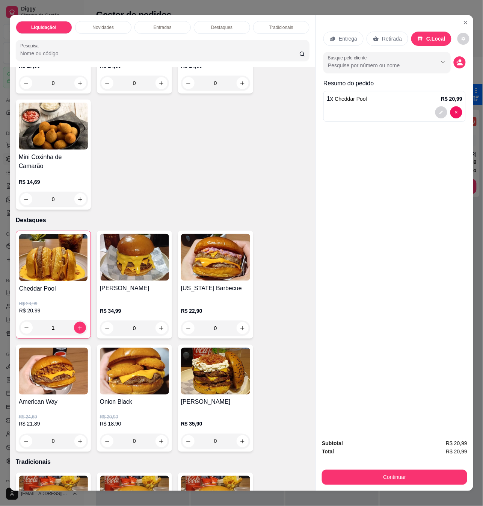
scroll to position [12, 0]
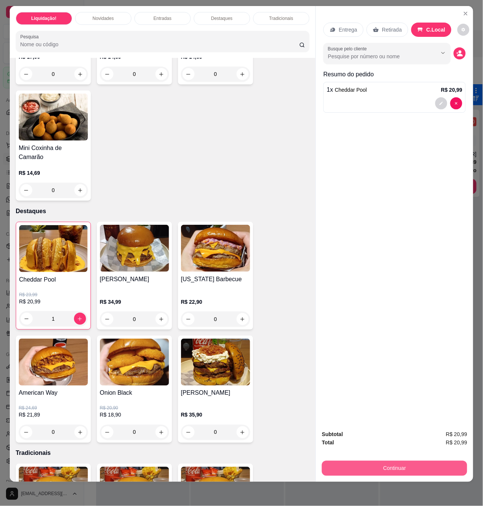
click at [385, 461] on button "Continuar" at bounding box center [394, 468] width 145 height 15
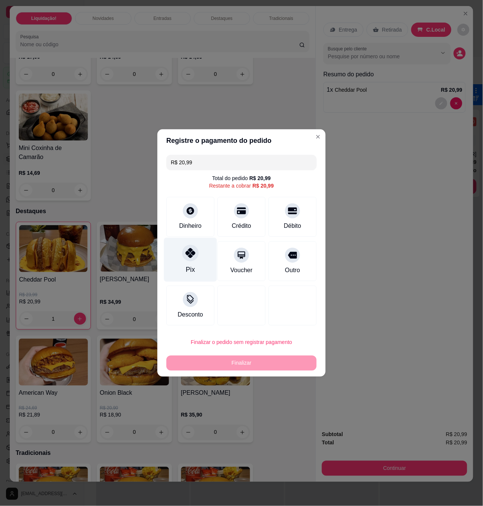
click at [194, 254] on icon at bounding box center [191, 253] width 10 height 10
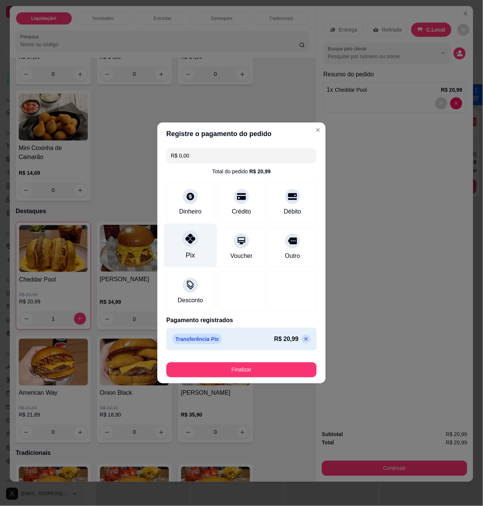
type input "R$ 0,00"
click at [277, 366] on button "Finalizar" at bounding box center [241, 369] width 150 height 15
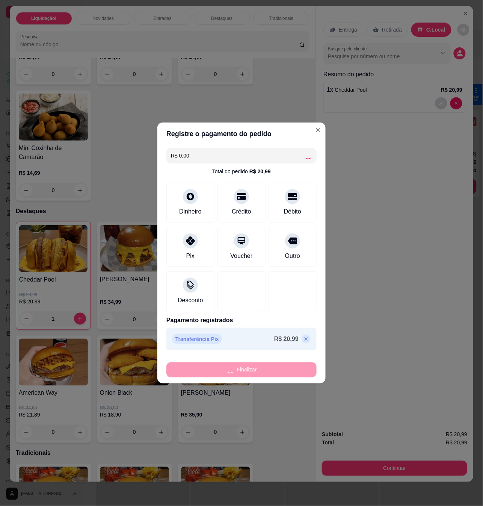
type input "0"
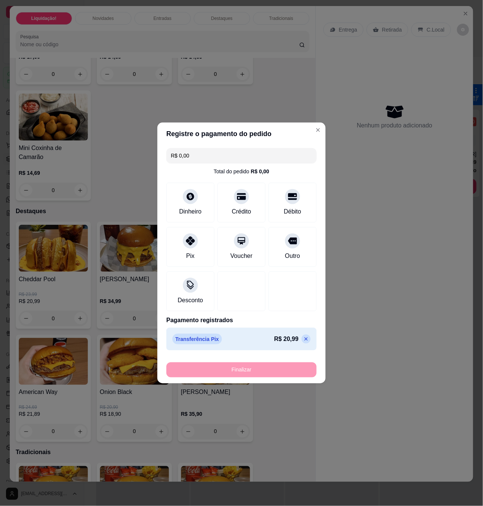
type input "-R$ 20,99"
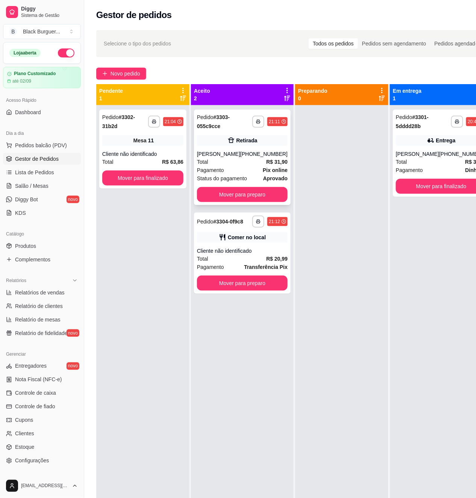
click at [251, 146] on div "Retirada" at bounding box center [242, 140] width 91 height 11
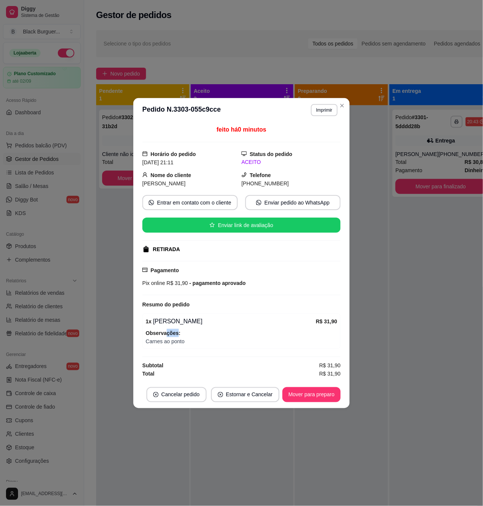
drag, startPoint x: 167, startPoint y: 329, endPoint x: 180, endPoint y: 331, distance: 12.9
click at [179, 331] on div "1 x Brutus R$ 31,90 Observações: Carnes ao ponto" at bounding box center [241, 330] width 198 height 35
click at [189, 337] on span "Observações:" at bounding box center [242, 333] width 192 height 8
click at [299, 389] on button "Mover para preparo" at bounding box center [312, 394] width 58 height 15
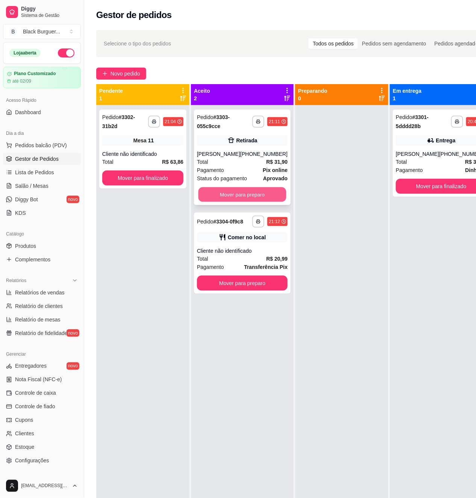
click at [254, 193] on button "Mover para preparo" at bounding box center [242, 195] width 88 height 15
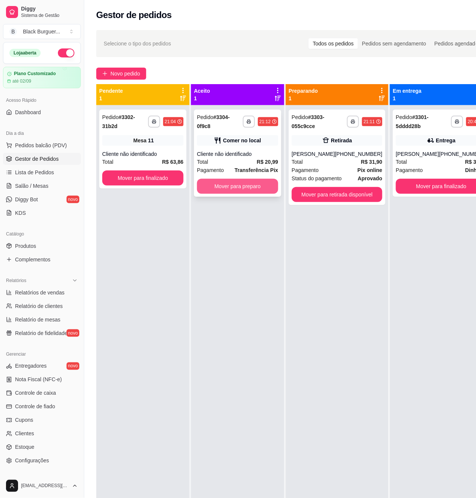
click at [253, 189] on button "Mover para preparo" at bounding box center [237, 186] width 81 height 15
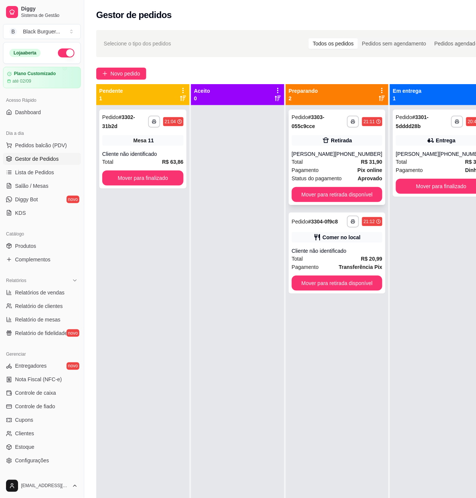
click at [328, 149] on div "**********" at bounding box center [337, 157] width 97 height 95
click at [343, 165] on div "Total R$ 31,90" at bounding box center [337, 162] width 91 height 8
click at [358, 247] on div "**********" at bounding box center [337, 253] width 97 height 81
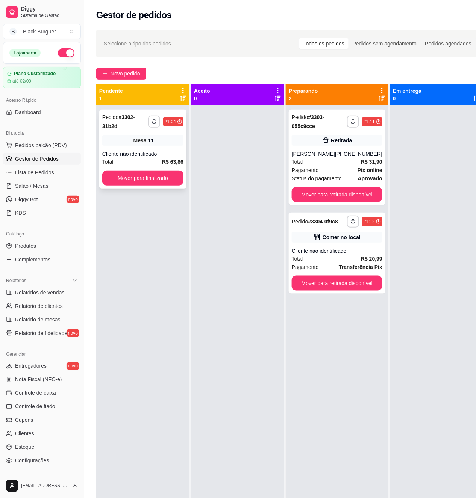
click at [174, 153] on div "Cliente não identificado" at bounding box center [142, 154] width 81 height 8
click at [155, 145] on div "Mesa 11" at bounding box center [142, 140] width 81 height 11
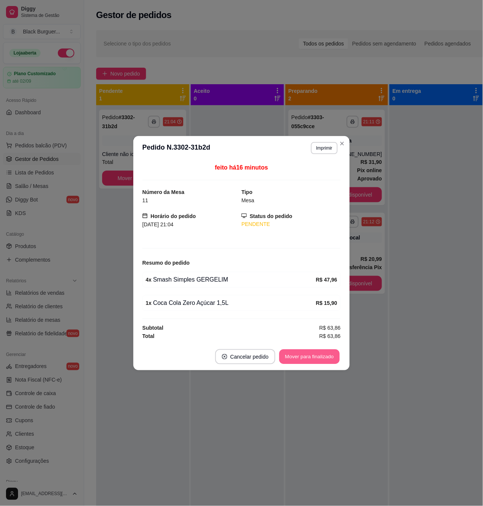
click at [316, 358] on button "Mover para finalizado" at bounding box center [310, 356] width 60 height 15
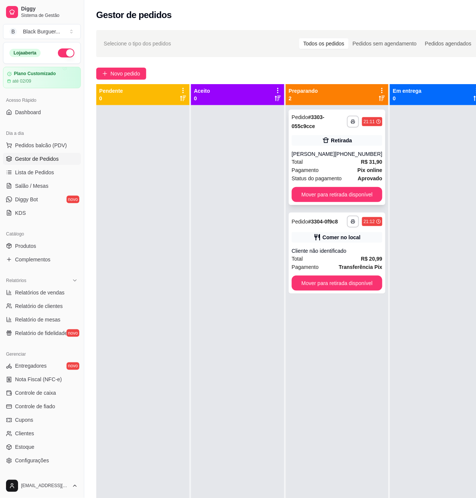
click at [340, 155] on div "[PHONE_NUMBER]" at bounding box center [358, 154] width 47 height 8
click at [351, 244] on div "**********" at bounding box center [337, 253] width 97 height 81
click at [333, 158] on div "Total R$ 31,90" at bounding box center [337, 162] width 91 height 8
click at [348, 155] on div "[PHONE_NUMBER]" at bounding box center [358, 154] width 47 height 8
click at [367, 159] on strong "R$ 31,90" at bounding box center [371, 162] width 21 height 6
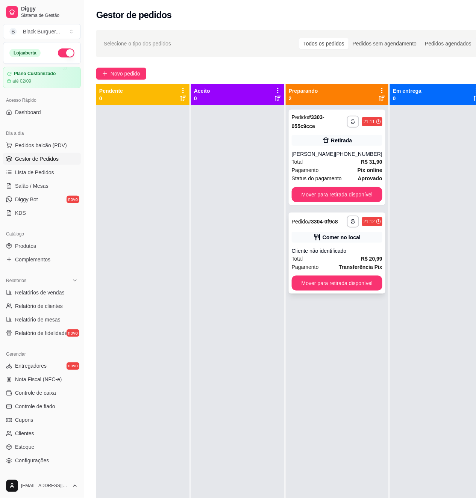
click at [346, 240] on div "Comer no local" at bounding box center [341, 238] width 38 height 8
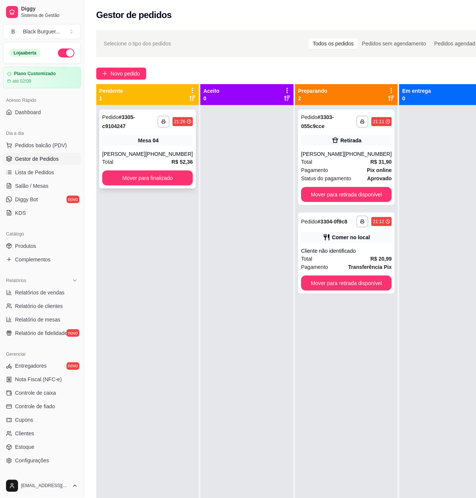
click at [145, 146] on div "Mesa 04" at bounding box center [147, 140] width 91 height 11
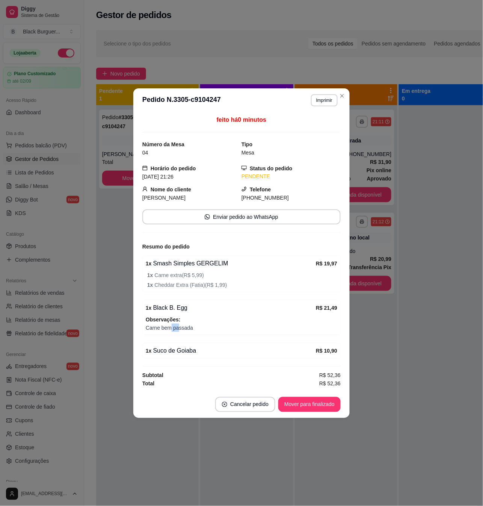
drag, startPoint x: 171, startPoint y: 328, endPoint x: 182, endPoint y: 327, distance: 11.3
click at [182, 327] on span "Carne bem passada" at bounding box center [242, 328] width 192 height 8
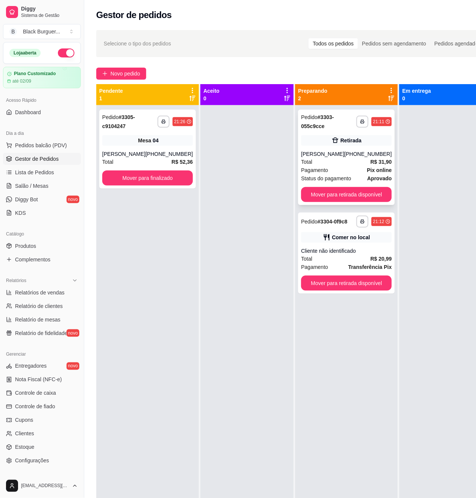
click at [303, 151] on div "[PERSON_NAME]" at bounding box center [322, 154] width 43 height 8
click at [141, 143] on span "Mesa" at bounding box center [144, 141] width 13 height 8
click at [352, 146] on div "**********" at bounding box center [346, 157] width 97 height 95
click at [342, 237] on div "Comer no local" at bounding box center [351, 238] width 38 height 8
click at [369, 239] on div "Comer no local" at bounding box center [346, 237] width 91 height 11
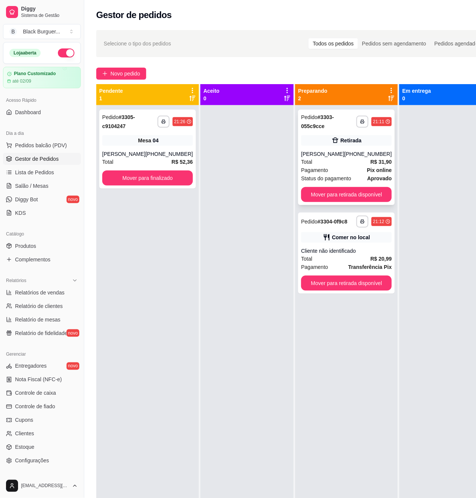
click at [344, 157] on div "[PHONE_NUMBER]" at bounding box center [367, 154] width 47 height 8
click at [349, 237] on div "Comer no local" at bounding box center [351, 238] width 38 height 8
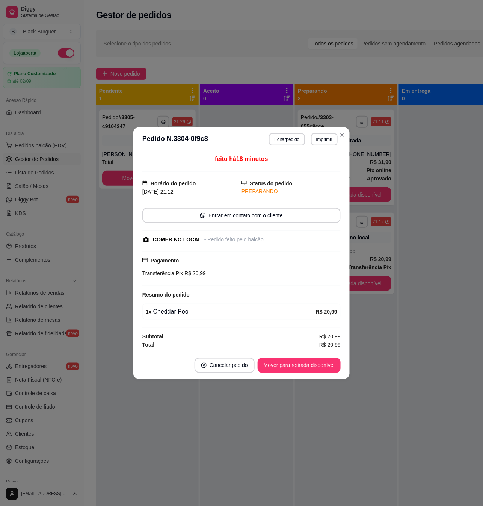
click at [181, 315] on div "1 x Cheddar Pool" at bounding box center [231, 311] width 170 height 9
click at [184, 315] on div "1 x Cheddar Pool" at bounding box center [231, 311] width 170 height 9
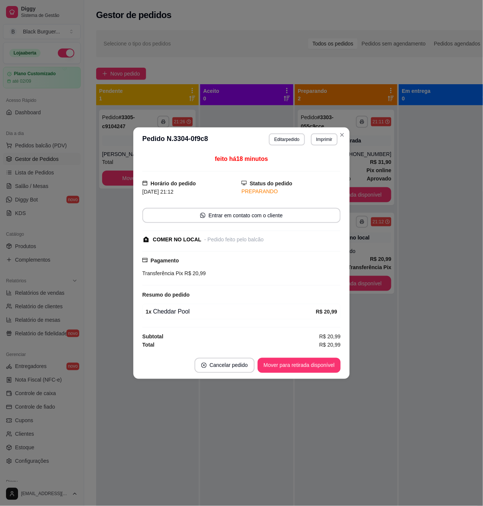
drag, startPoint x: 187, startPoint y: 315, endPoint x: 247, endPoint y: 315, distance: 59.4
click at [189, 316] on div "1 x Cheddar Pool" at bounding box center [231, 311] width 170 height 9
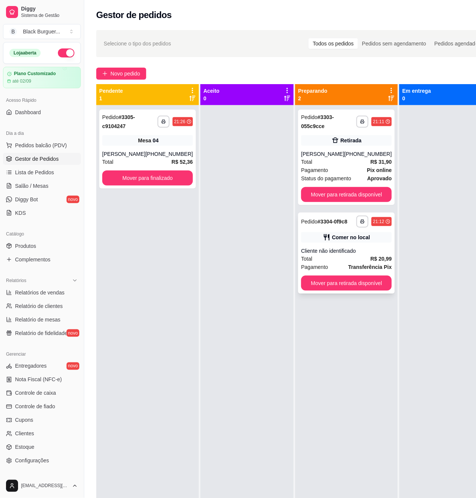
click at [339, 247] on div "Cliente não identificado" at bounding box center [346, 251] width 91 height 8
click at [43, 182] on span "Salão / Mesas" at bounding box center [31, 186] width 33 height 8
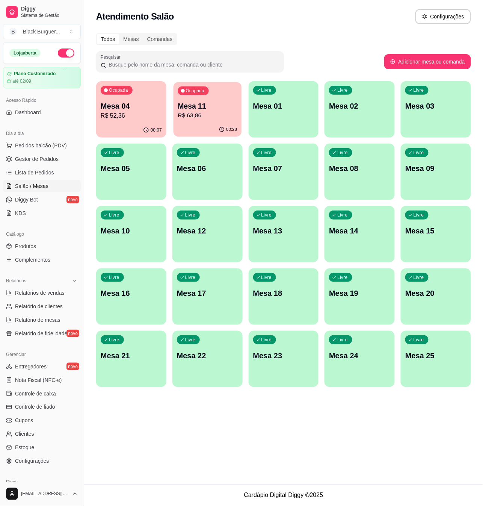
click at [199, 111] on p "R$ 63,86" at bounding box center [207, 115] width 59 height 9
click at [122, 114] on p "R$ 52,36" at bounding box center [131, 115] width 61 height 9
click at [30, 160] on span "Gestor de Pedidos" at bounding box center [37, 159] width 44 height 8
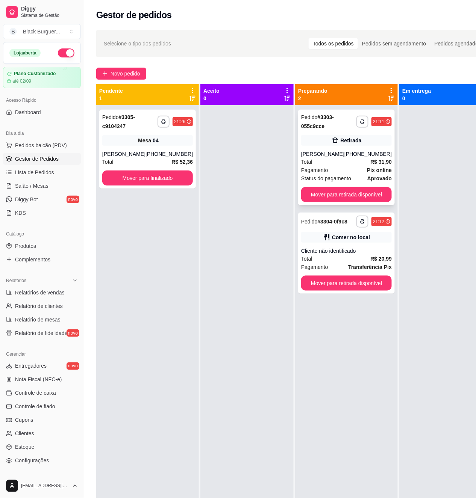
click at [316, 140] on div "Retirada" at bounding box center [346, 140] width 91 height 11
click at [347, 174] on div "Pagamento Pix online" at bounding box center [346, 170] width 91 height 8
click at [360, 253] on div "Cliente não identificado" at bounding box center [346, 251] width 91 height 8
click at [45, 186] on span "Salão / Mesas" at bounding box center [31, 186] width 33 height 8
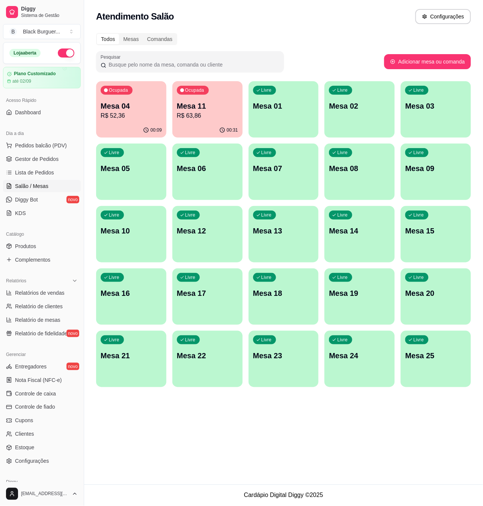
click at [185, 96] on div "Ocupada Mesa 11 R$ 63,86" at bounding box center [207, 102] width 70 height 42
click at [183, 104] on p "Mesa 11" at bounding box center [207, 106] width 61 height 11
click at [145, 107] on p "Mesa 04" at bounding box center [131, 106] width 61 height 11
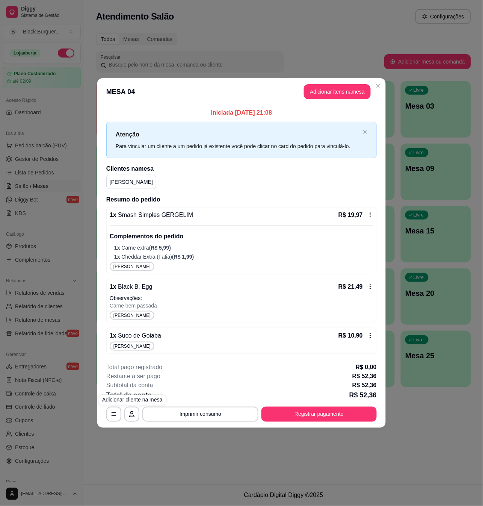
click at [139, 448] on div "**********" at bounding box center [241, 253] width 483 height 506
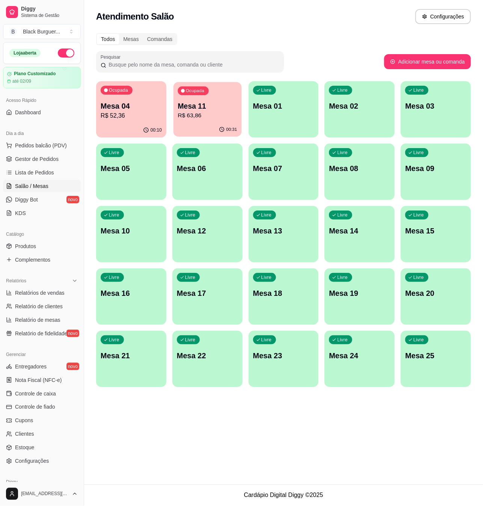
click at [210, 107] on p "Mesa 11" at bounding box center [207, 106] width 59 height 10
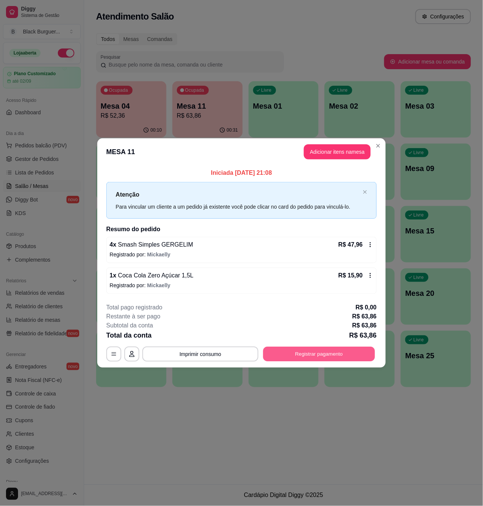
click at [281, 355] on button "Registrar pagamento" at bounding box center [319, 353] width 112 height 15
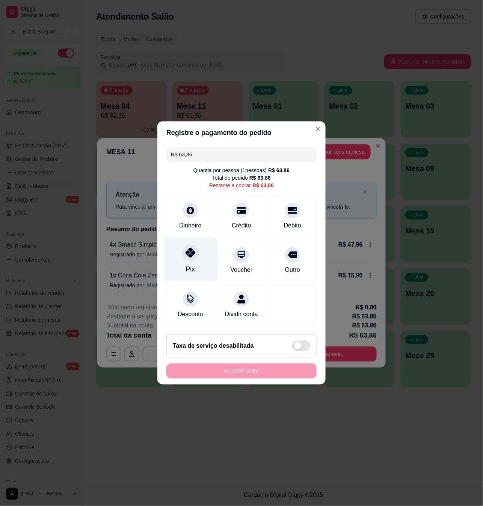
click at [182, 250] on div at bounding box center [190, 252] width 17 height 17
type input "R$ 0,00"
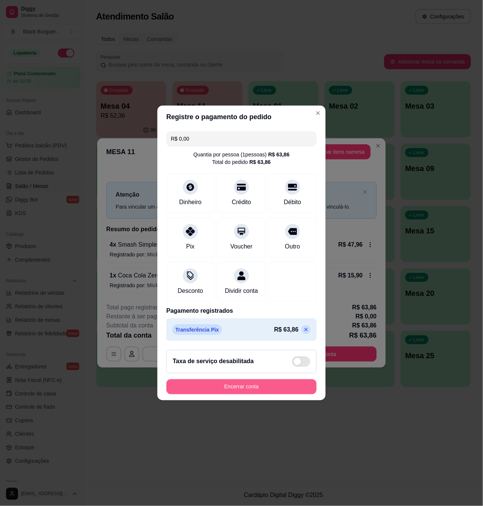
click at [246, 394] on button "Encerrar conta" at bounding box center [241, 386] width 150 height 15
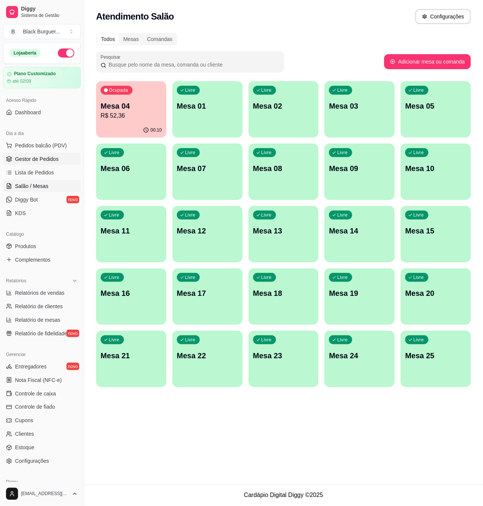
click at [41, 162] on span "Gestor de Pedidos" at bounding box center [37, 159] width 44 height 8
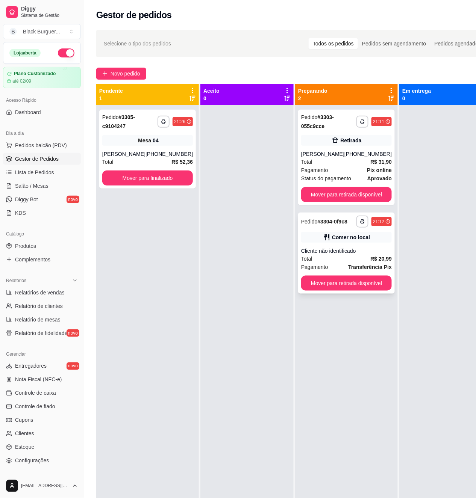
click at [352, 249] on div "Cliente não identificado" at bounding box center [346, 251] width 91 height 8
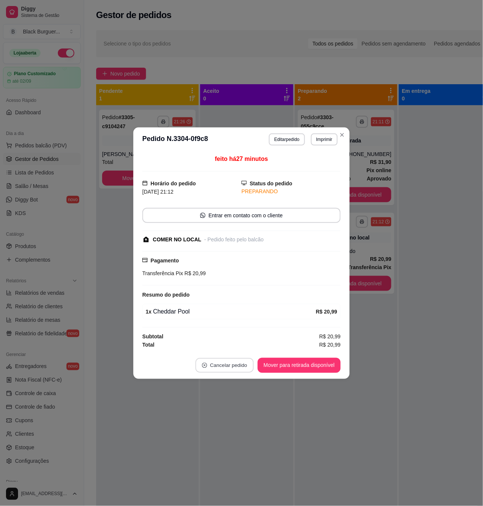
click at [231, 367] on button "Cancelar pedido" at bounding box center [224, 365] width 58 height 15
click at [248, 345] on button "Sim" at bounding box center [246, 347] width 30 height 15
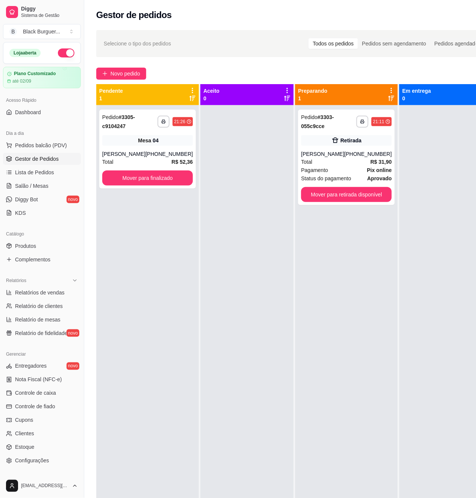
click at [399, 247] on div at bounding box center [445, 354] width 93 height 498
click at [47, 180] on ul "Pedidos balcão (PDV) Gestor de Pedidos Lista de Pedidos Salão / Mesas Diggy Bot…" at bounding box center [42, 179] width 78 height 80
click at [47, 184] on span "Salão / Mesas" at bounding box center [31, 186] width 33 height 8
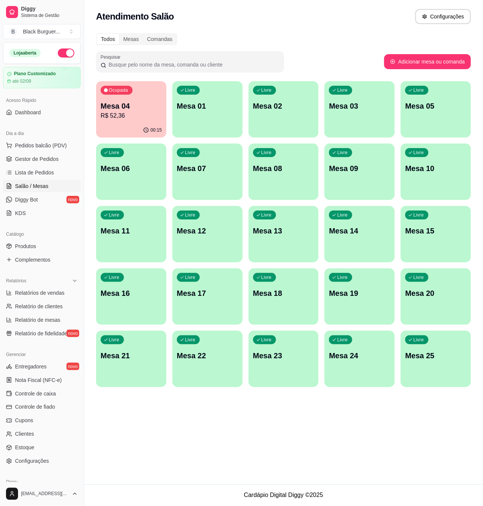
click at [361, 173] on p "Mesa 09" at bounding box center [359, 168] width 61 height 11
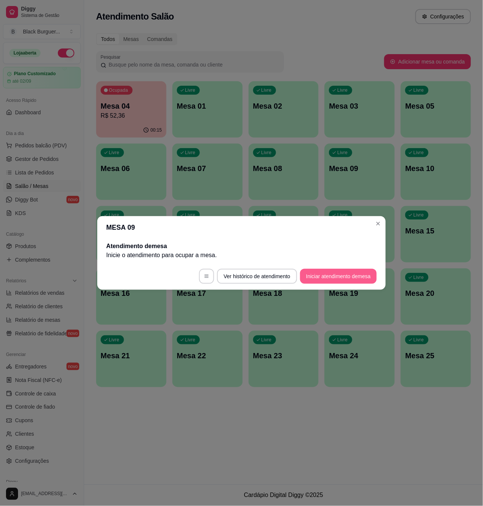
click at [346, 277] on button "Iniciar atendimento de mesa" at bounding box center [338, 276] width 77 height 15
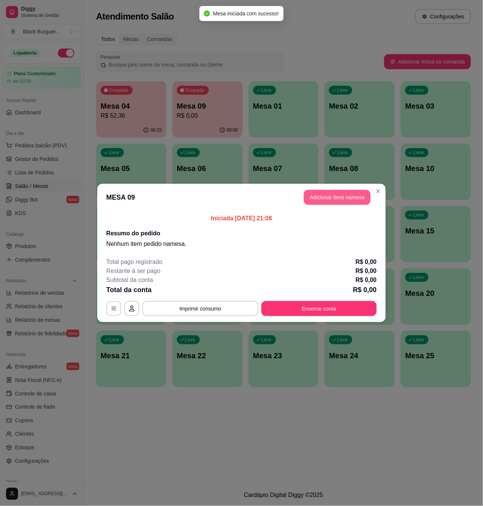
click at [330, 197] on button "Adicionar itens na mesa" at bounding box center [337, 197] width 67 height 15
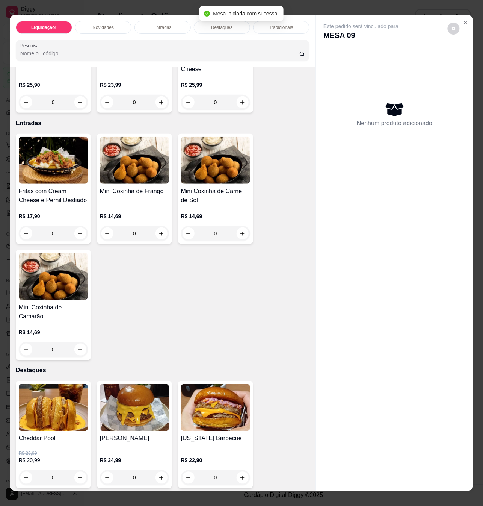
scroll to position [501, 0]
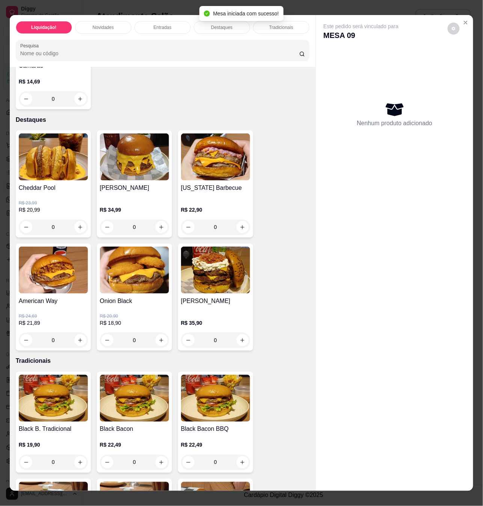
click at [76, 219] on div "0" at bounding box center [53, 226] width 69 height 15
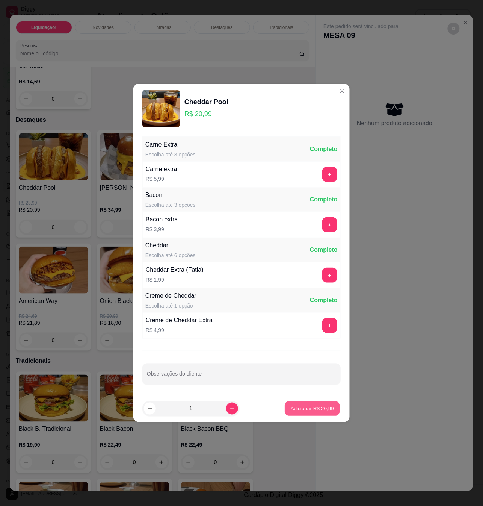
click at [291, 409] on p "Adicionar R$ 20,99" at bounding box center [313, 408] width 44 height 7
type input "1"
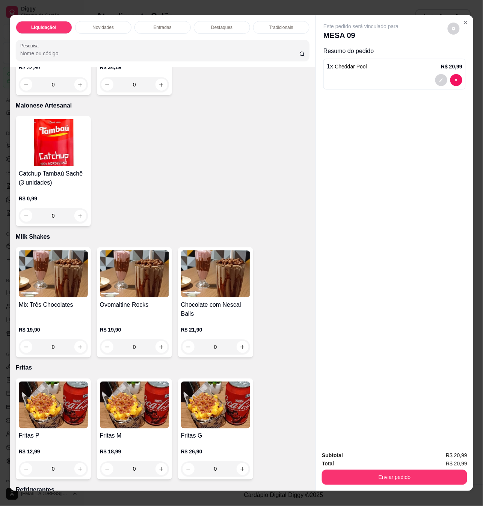
scroll to position [1553, 0]
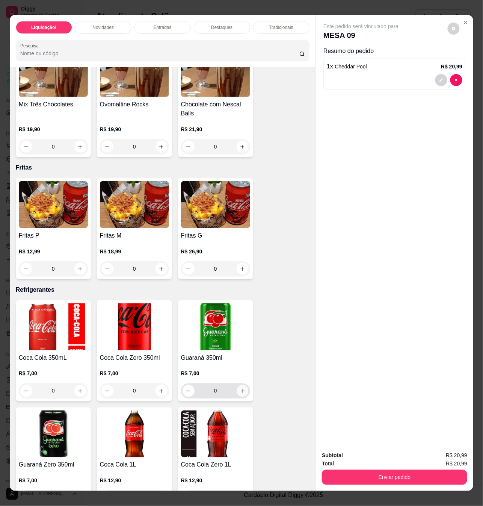
click at [241, 389] on icon "increase-product-quantity" at bounding box center [243, 391] width 4 height 4
type input "1"
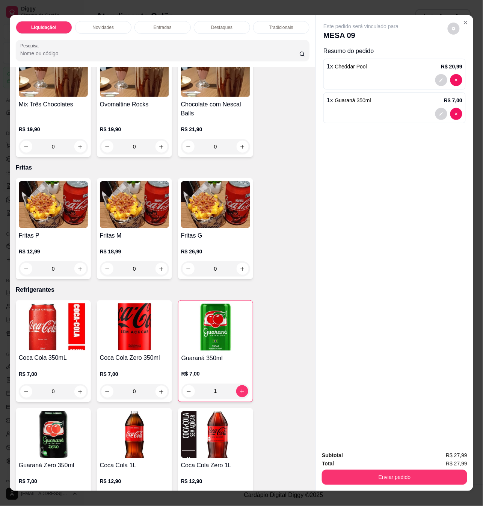
click at [379, 468] on div "Enviar pedido" at bounding box center [394, 476] width 145 height 17
click at [381, 470] on button "Enviar pedido" at bounding box center [394, 477] width 145 height 15
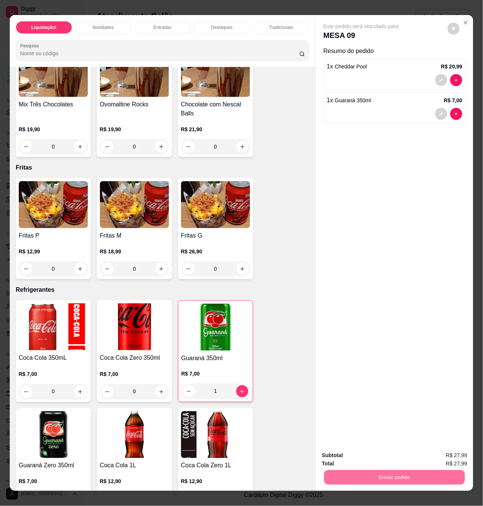
click at [362, 456] on button "Não registrar e enviar pedido" at bounding box center [369, 455] width 78 height 14
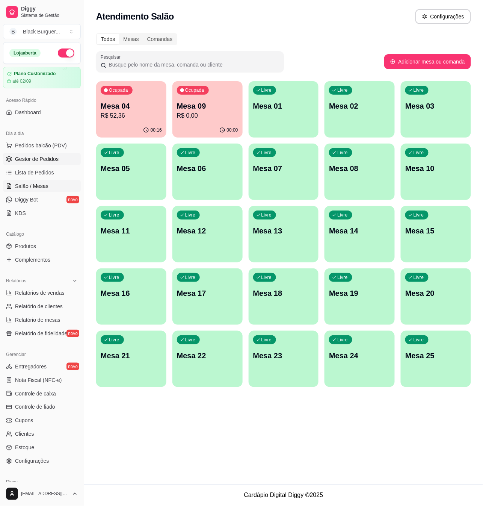
click at [47, 163] on link "Gestor de Pedidos" at bounding box center [42, 159] width 78 height 12
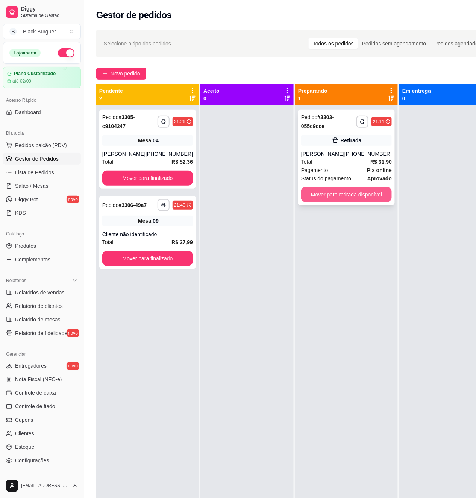
click at [343, 191] on button "Mover para retirada disponível" at bounding box center [346, 194] width 91 height 15
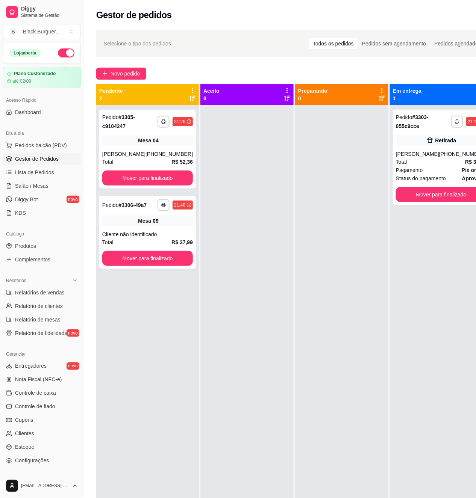
click at [143, 269] on div "**********" at bounding box center [147, 354] width 103 height 498
click at [148, 264] on button "Mover para finalizado" at bounding box center [148, 258] width 88 height 15
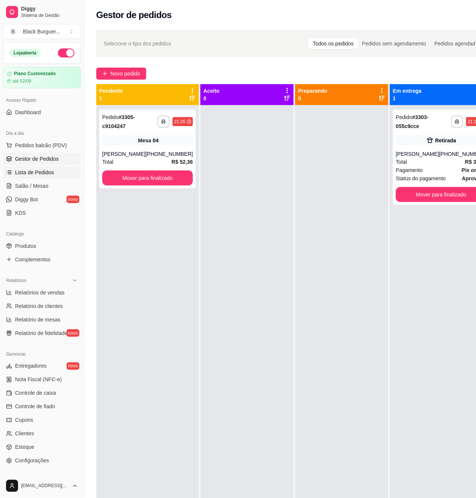
click at [47, 171] on span "Lista de Pedidos" at bounding box center [34, 173] width 39 height 8
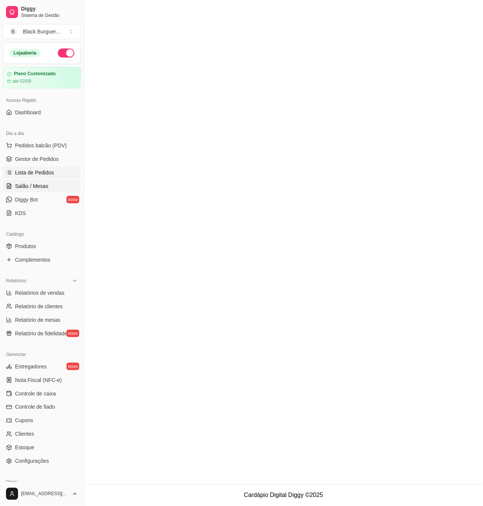
click at [53, 185] on link "Salão / Mesas" at bounding box center [42, 186] width 78 height 12
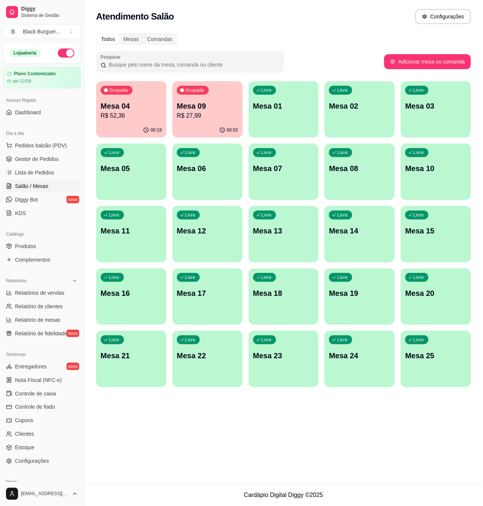
click at [207, 104] on p "Mesa 09" at bounding box center [207, 106] width 61 height 11
click at [210, 98] on div "Ocupada Mesa 09 R$ 27,99" at bounding box center [208, 102] width 68 height 41
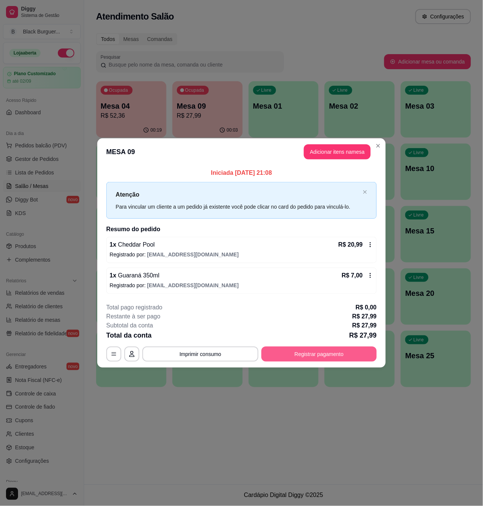
click at [314, 352] on button "Registrar pagamento" at bounding box center [319, 353] width 115 height 15
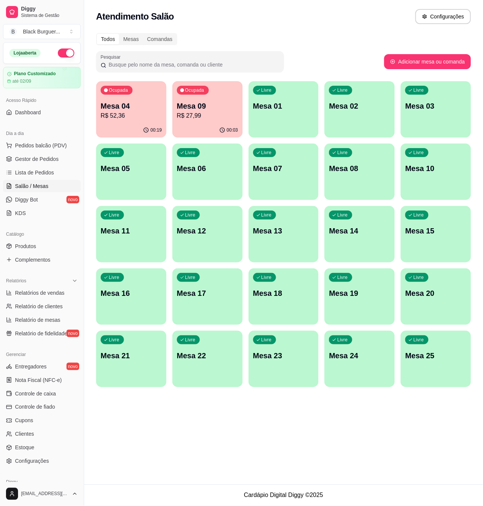
click at [209, 125] on div "00:03" at bounding box center [207, 130] width 70 height 15
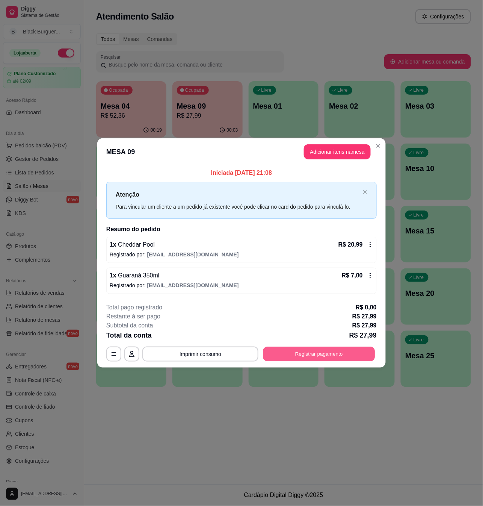
click at [351, 360] on button "Registrar pagamento" at bounding box center [319, 353] width 112 height 15
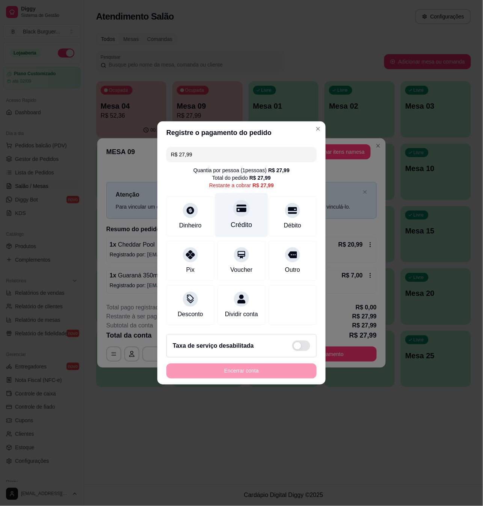
click at [240, 212] on div "Crédito" at bounding box center [241, 215] width 53 height 44
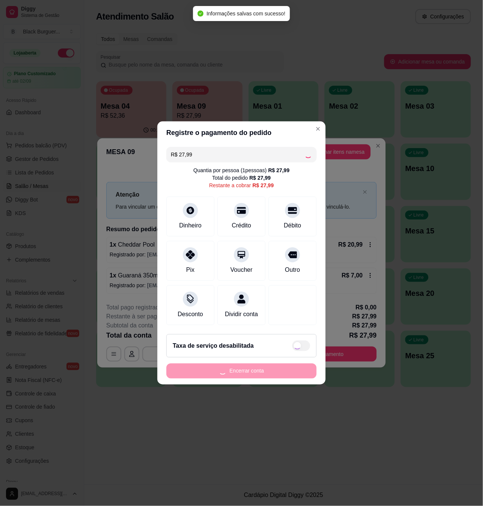
type input "R$ 0,00"
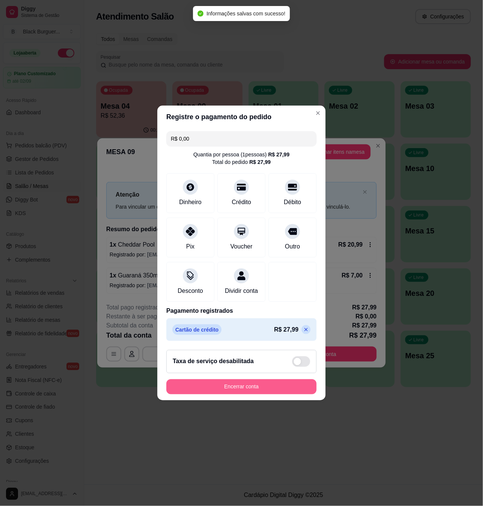
click at [262, 385] on button "Encerrar conta" at bounding box center [241, 386] width 150 height 15
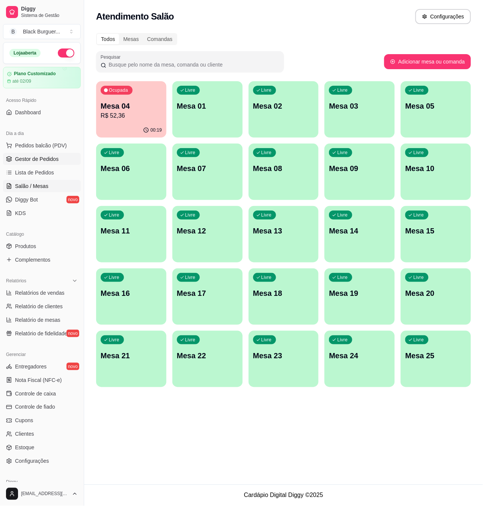
click at [42, 159] on span "Gestor de Pedidos" at bounding box center [37, 159] width 44 height 8
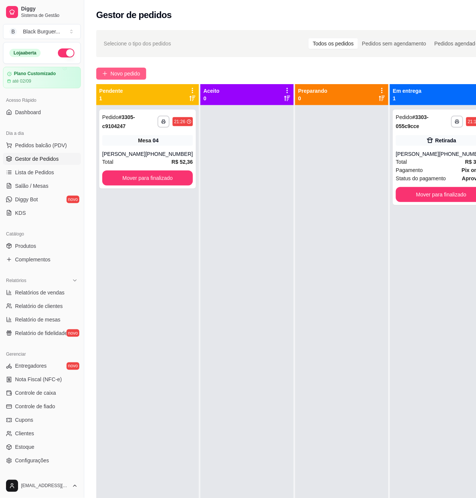
click at [107, 75] on icon "plus" at bounding box center [104, 73] width 5 height 5
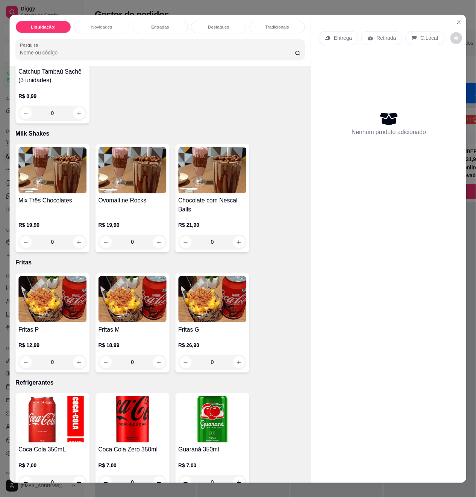
scroll to position [1503, 0]
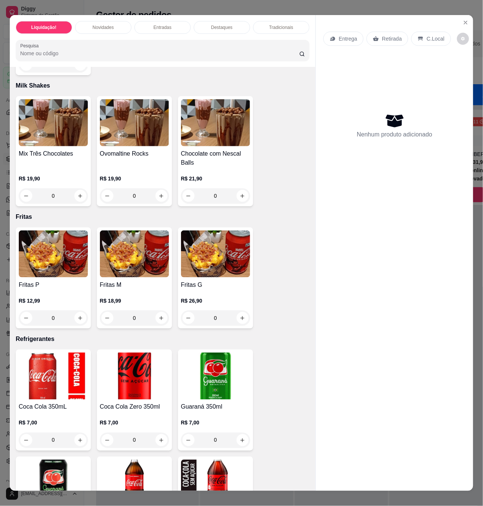
click at [137, 367] on img at bounding box center [134, 375] width 69 height 47
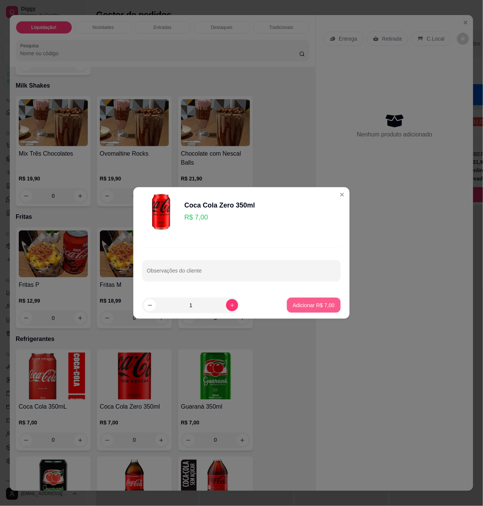
click at [293, 306] on p "Adicionar R$ 7,00" at bounding box center [314, 305] width 42 height 8
type input "1"
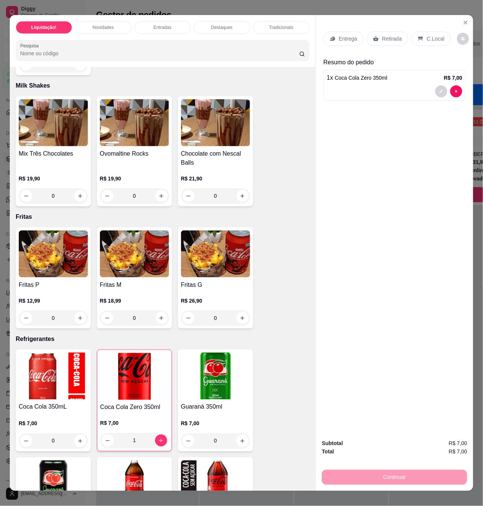
click at [382, 36] on p "Retirada" at bounding box center [392, 39] width 20 height 8
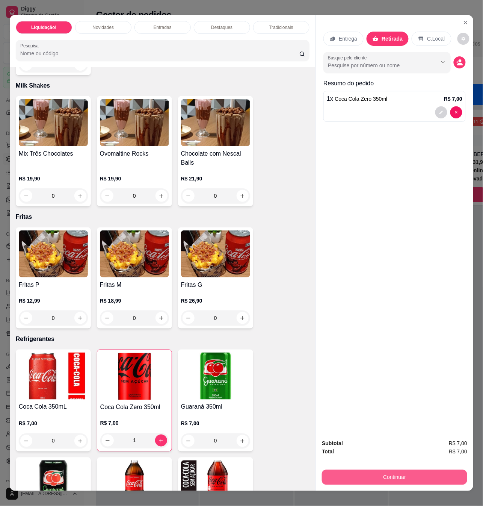
click at [404, 479] on button "Continuar" at bounding box center [394, 477] width 145 height 15
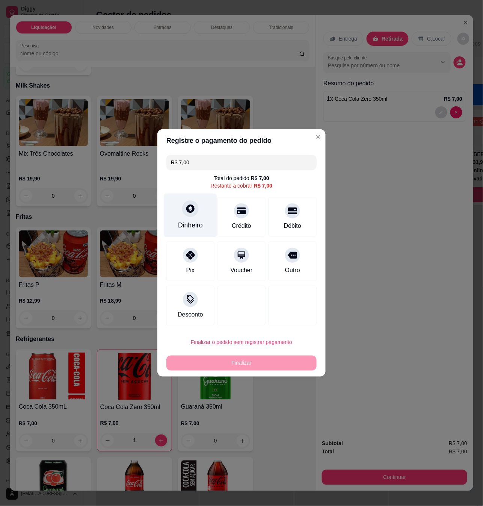
click at [185, 219] on div "Dinheiro" at bounding box center [190, 216] width 53 height 44
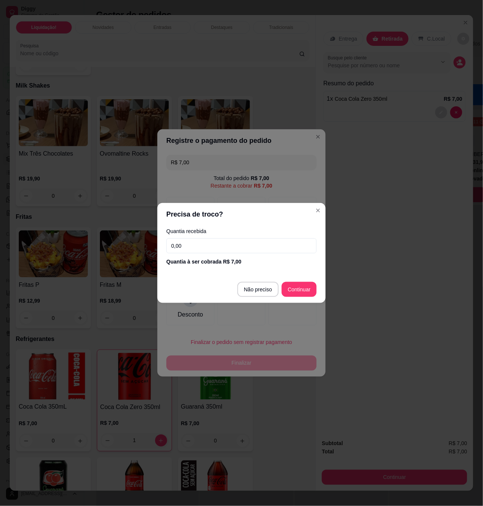
drag, startPoint x: 209, startPoint y: 250, endPoint x: 64, endPoint y: 255, distance: 145.5
click at [64, 255] on div "Precisa de troco? Quantia recebida 0,00 Quantia à ser cobrada R$ 7,00 Não preci…" at bounding box center [241, 253] width 483 height 506
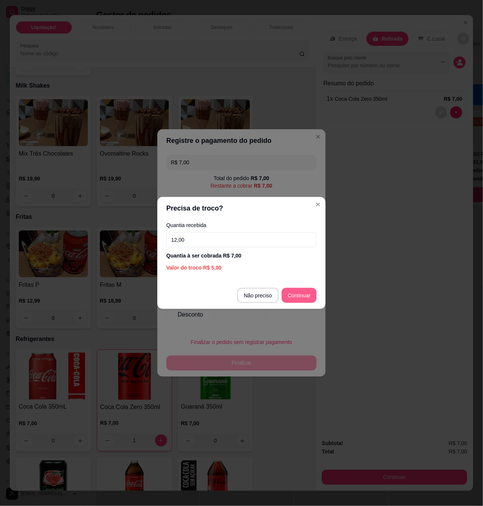
type input "12,00"
type input "R$ 0,00"
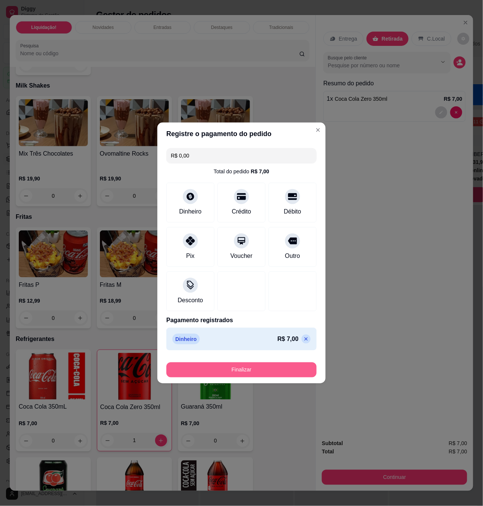
click at [281, 370] on button "Finalizar" at bounding box center [241, 369] width 150 height 15
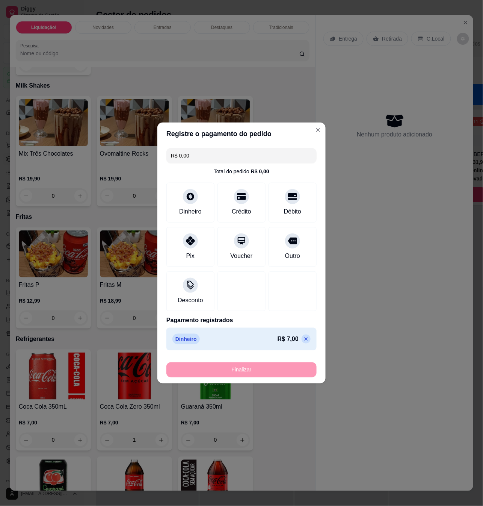
type input "0"
type input "-R$ 7,00"
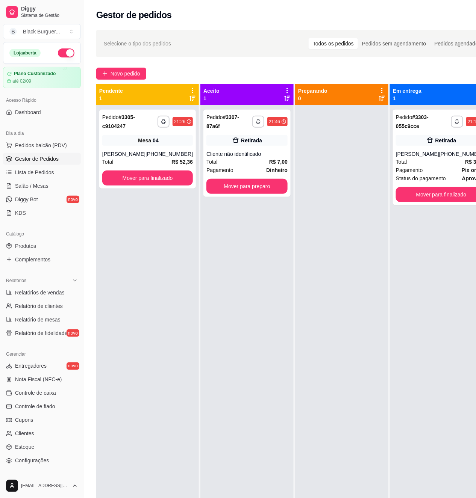
click at [390, 228] on div "**********" at bounding box center [441, 354] width 103 height 498
click at [260, 184] on button "Mover para preparo" at bounding box center [246, 186] width 81 height 15
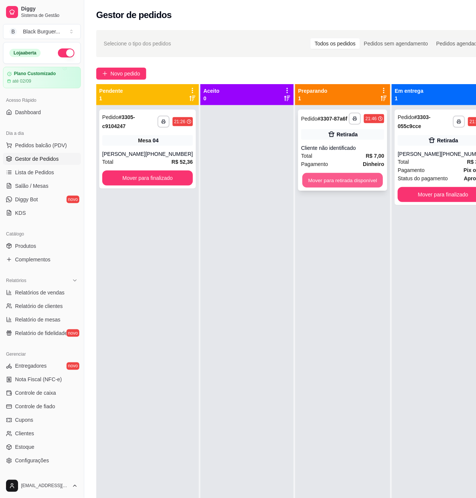
click at [323, 185] on button "Mover para retirada disponível" at bounding box center [342, 180] width 80 height 15
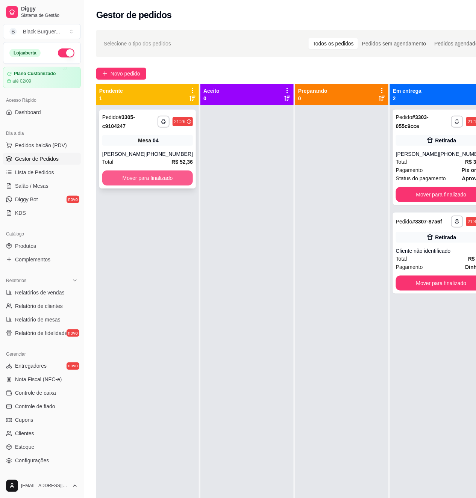
click at [159, 179] on button "Mover para finalizado" at bounding box center [147, 178] width 91 height 15
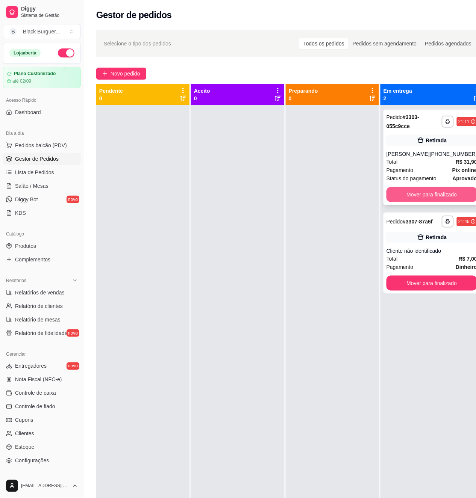
click at [428, 195] on button "Mover para finalizado" at bounding box center [431, 194] width 91 height 15
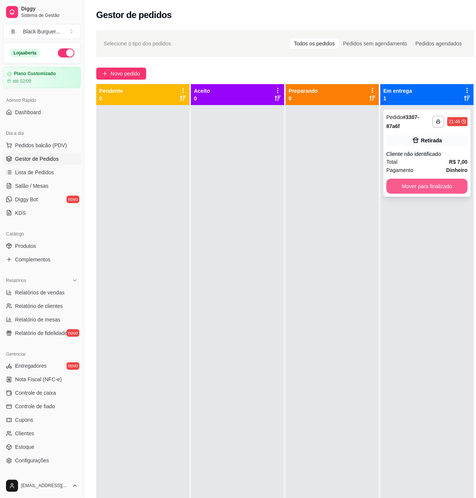
click at [429, 189] on button "Mover para finalizado" at bounding box center [426, 186] width 81 height 15
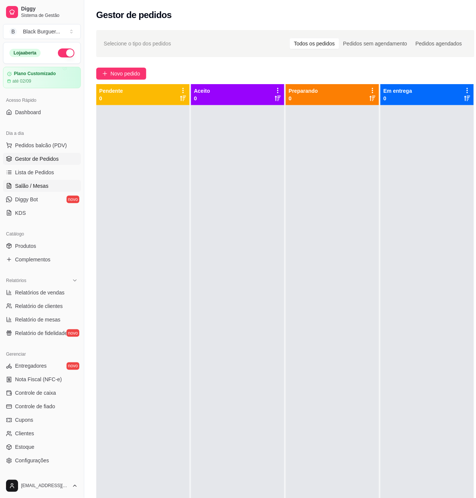
click at [26, 186] on span "Salão / Mesas" at bounding box center [31, 186] width 33 height 8
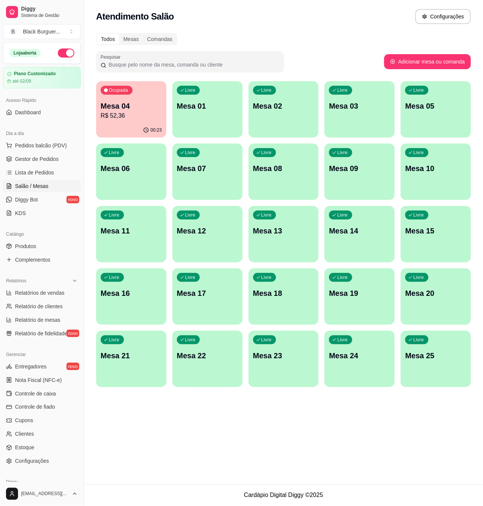
click at [151, 102] on p "Mesa 04" at bounding box center [131, 106] width 61 height 11
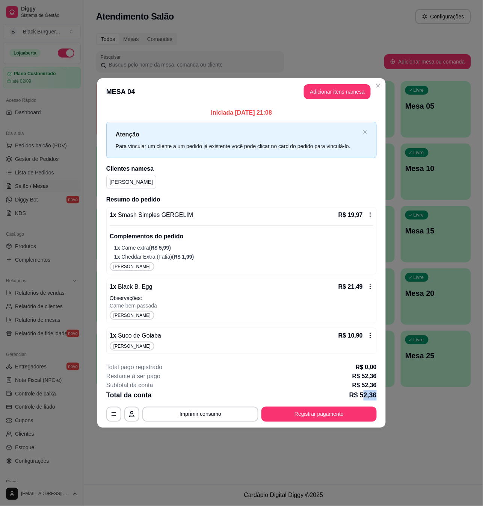
drag, startPoint x: 364, startPoint y: 392, endPoint x: 376, endPoint y: 391, distance: 11.7
click at [376, 391] on p "R$ 52,36" at bounding box center [362, 395] width 27 height 11
click at [364, 389] on p "R$ 52,36" at bounding box center [364, 385] width 24 height 9
drag, startPoint x: 364, startPoint y: 387, endPoint x: 377, endPoint y: 386, distance: 12.0
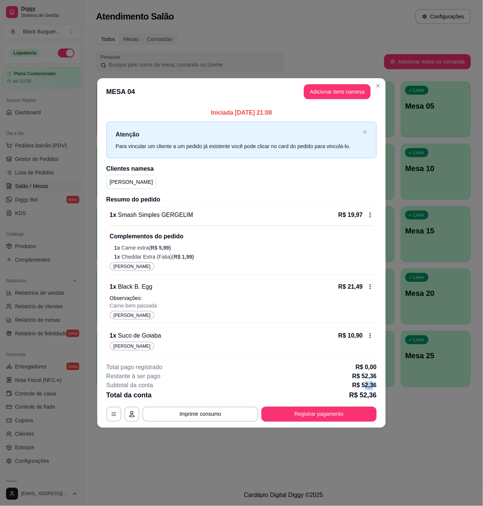
click at [377, 386] on p "R$ 52,36" at bounding box center [364, 385] width 24 height 9
drag, startPoint x: 364, startPoint y: 396, endPoint x: 370, endPoint y: 396, distance: 6.0
click at [370, 396] on p "R$ 52,36" at bounding box center [362, 395] width 27 height 11
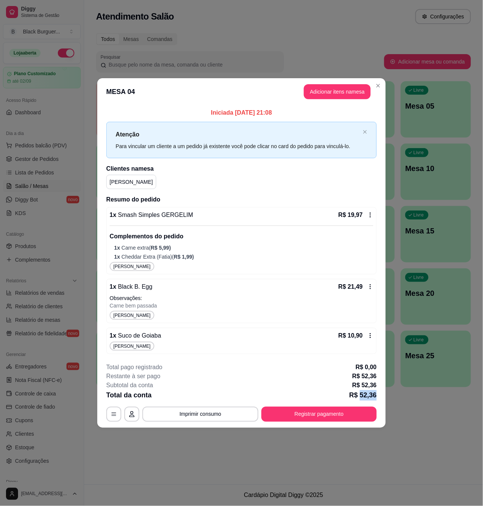
click at [370, 396] on p "R$ 52,36" at bounding box center [362, 395] width 27 height 11
click at [385, 401] on footer "**********" at bounding box center [241, 392] width 289 height 71
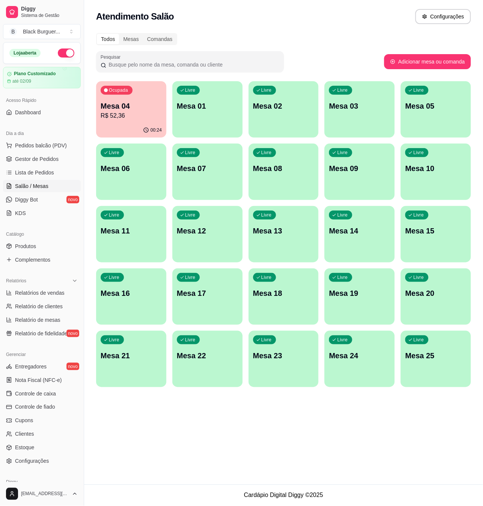
click at [153, 114] on p "R$ 52,36" at bounding box center [131, 115] width 61 height 9
click at [145, 117] on p "R$ 52,36" at bounding box center [130, 115] width 59 height 9
click at [153, 100] on div "Ocupada Mesa 04 R$ 52,36" at bounding box center [131, 102] width 68 height 41
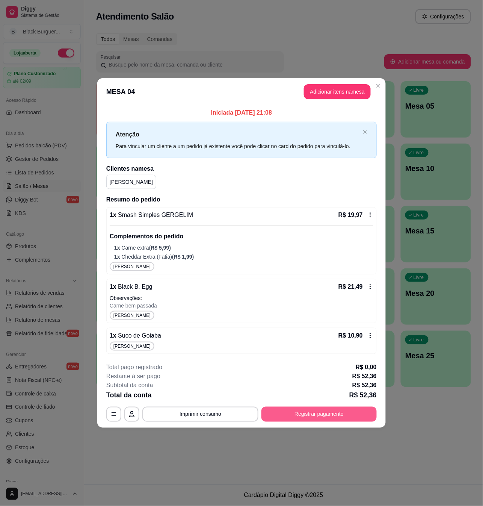
click at [310, 412] on button "Registrar pagamento" at bounding box center [319, 414] width 115 height 15
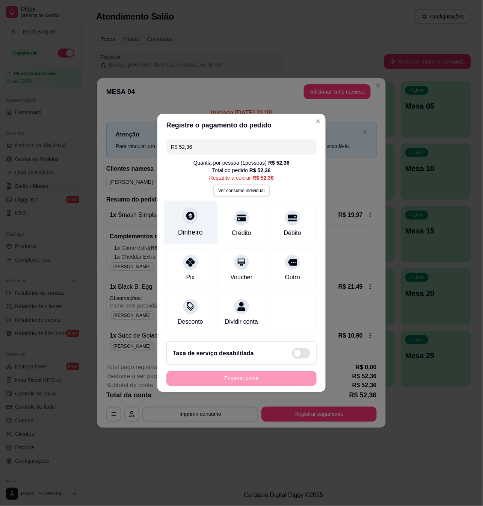
click at [186, 214] on icon at bounding box center [191, 216] width 10 height 10
type input "R$ 0,00"
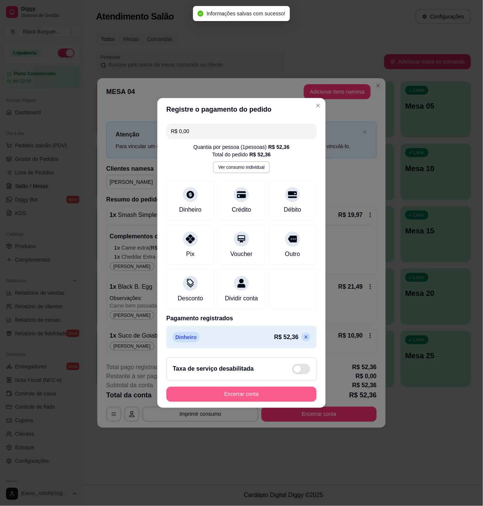
click at [293, 396] on button "Encerrar conta" at bounding box center [241, 394] width 150 height 15
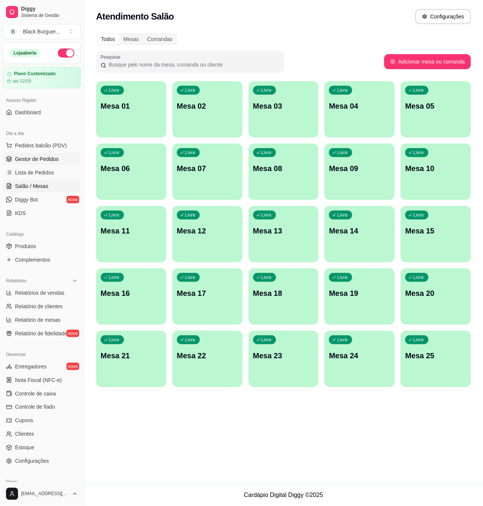
click at [53, 158] on span "Gestor de Pedidos" at bounding box center [37, 159] width 44 height 8
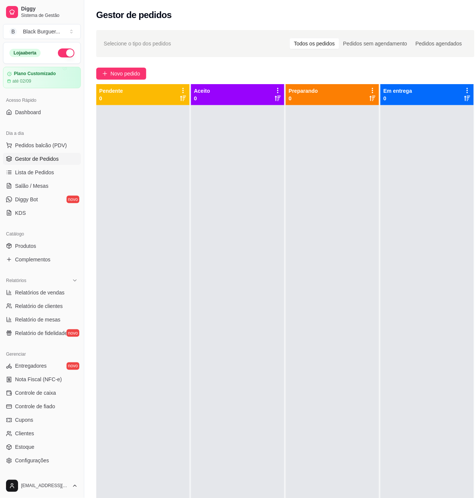
scroll to position [29, 0]
